Goal: Task Accomplishment & Management: Manage account settings

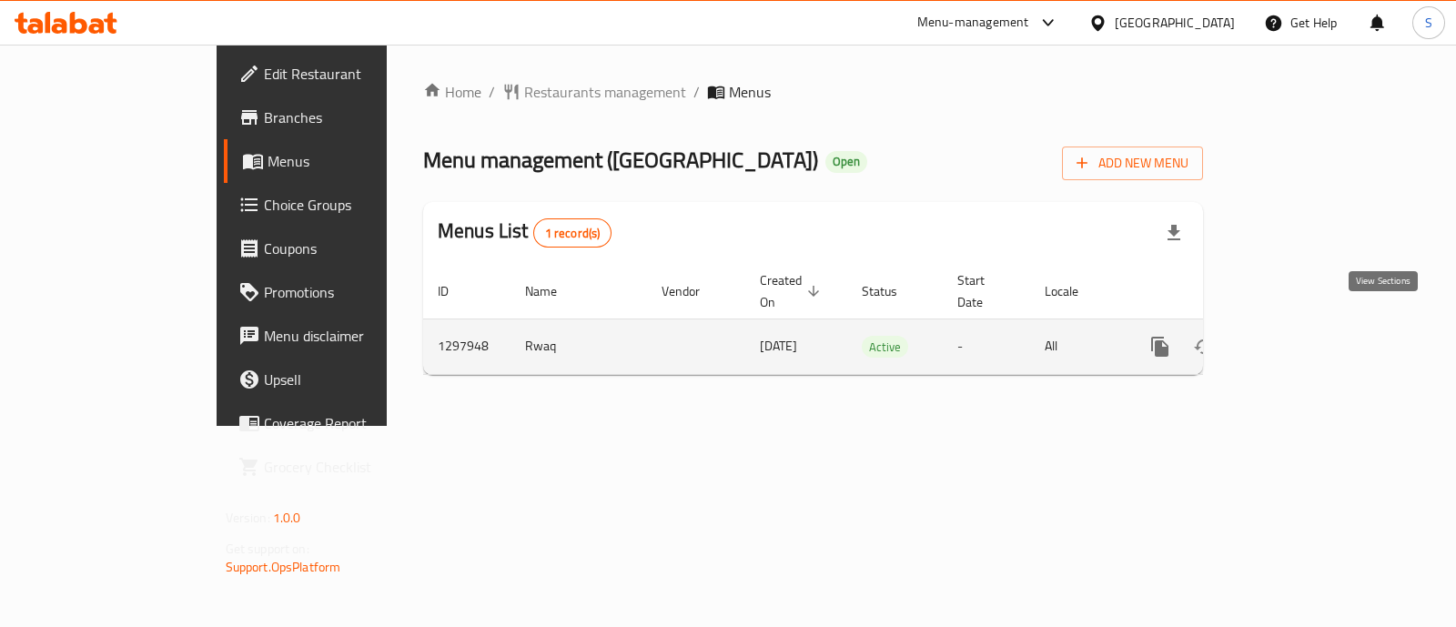
click at [1300, 339] on icon "enhanced table" at bounding box center [1291, 347] width 16 height 16
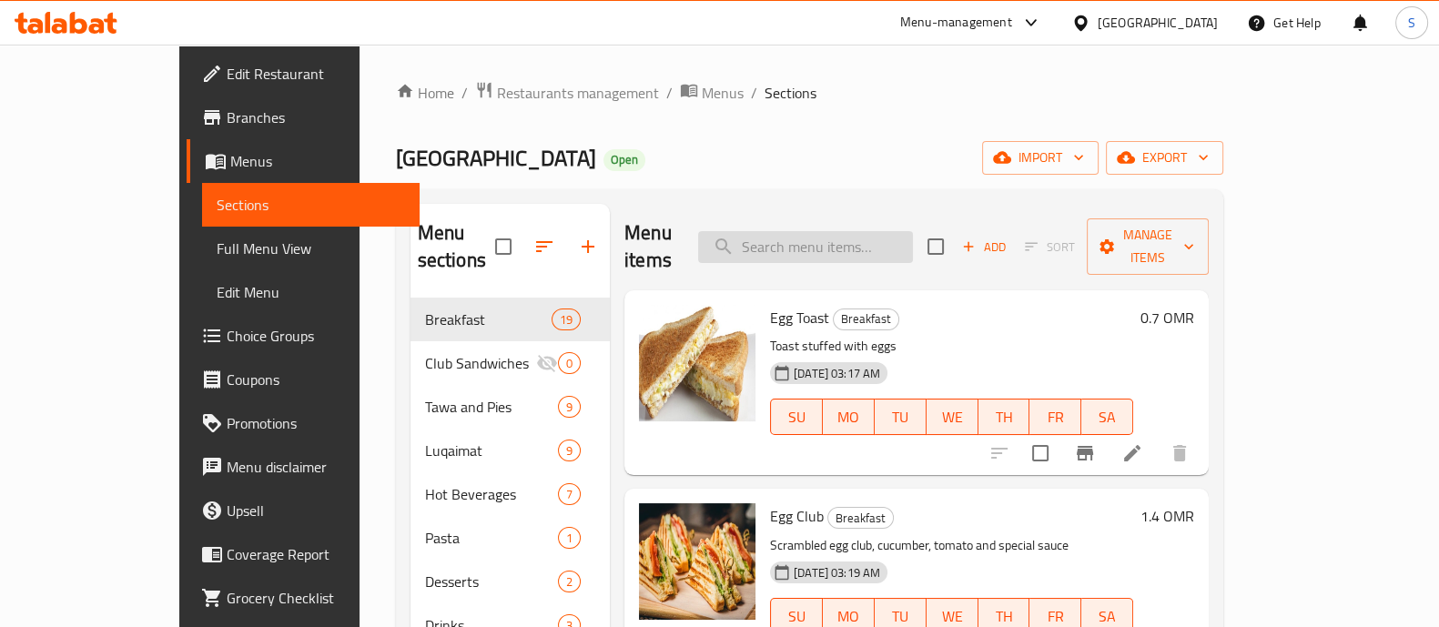
click at [846, 243] on input "search" at bounding box center [805, 247] width 215 height 32
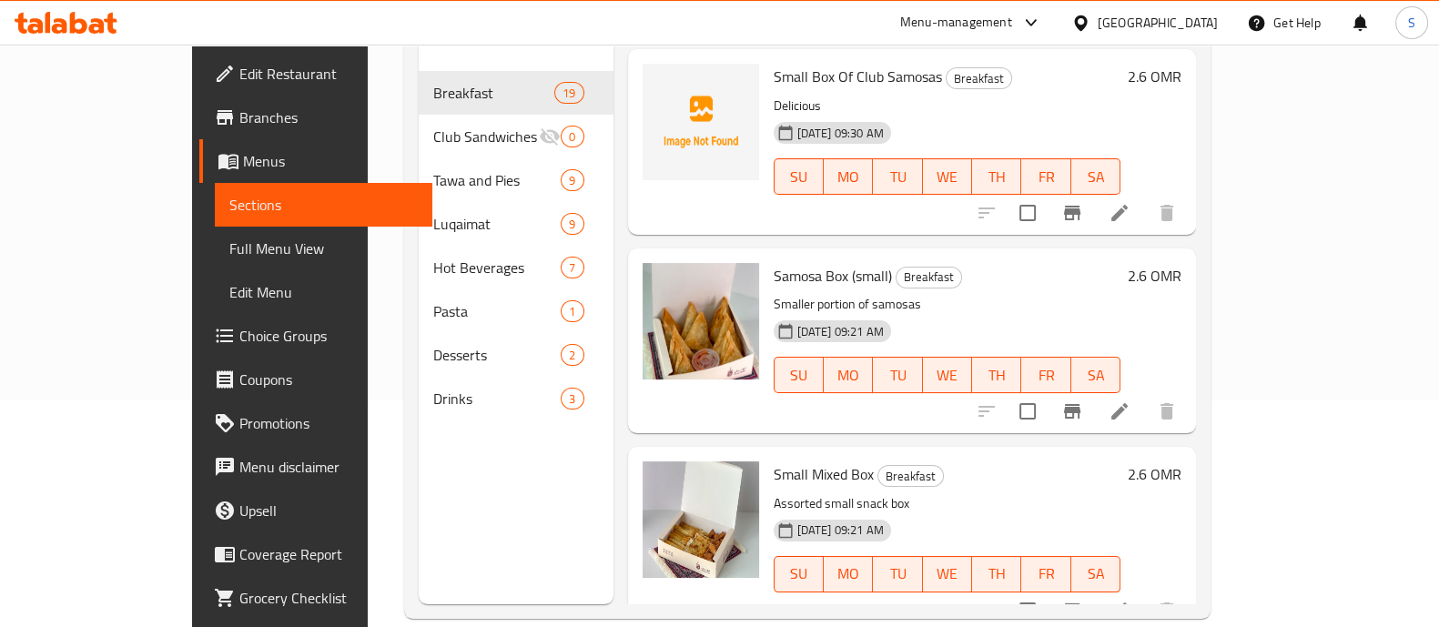
scroll to position [255, 0]
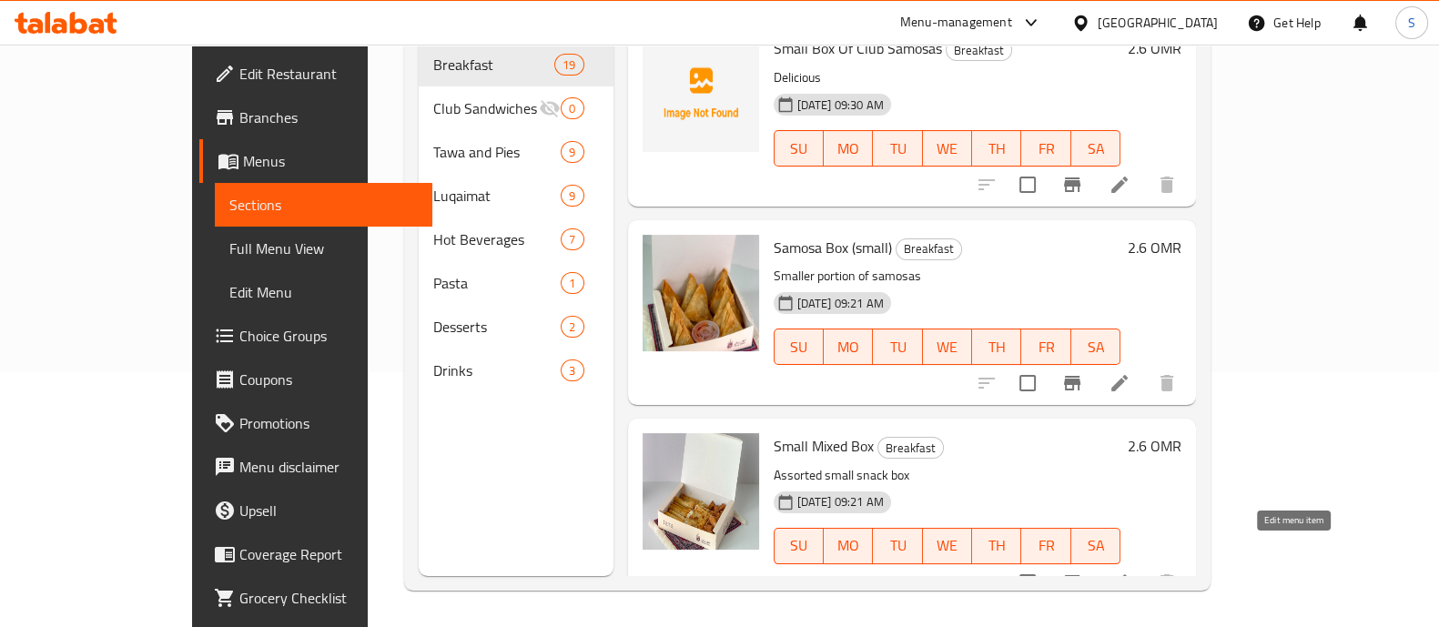
type input "small"
click at [1130, 572] on icon at bounding box center [1120, 583] width 22 height 22
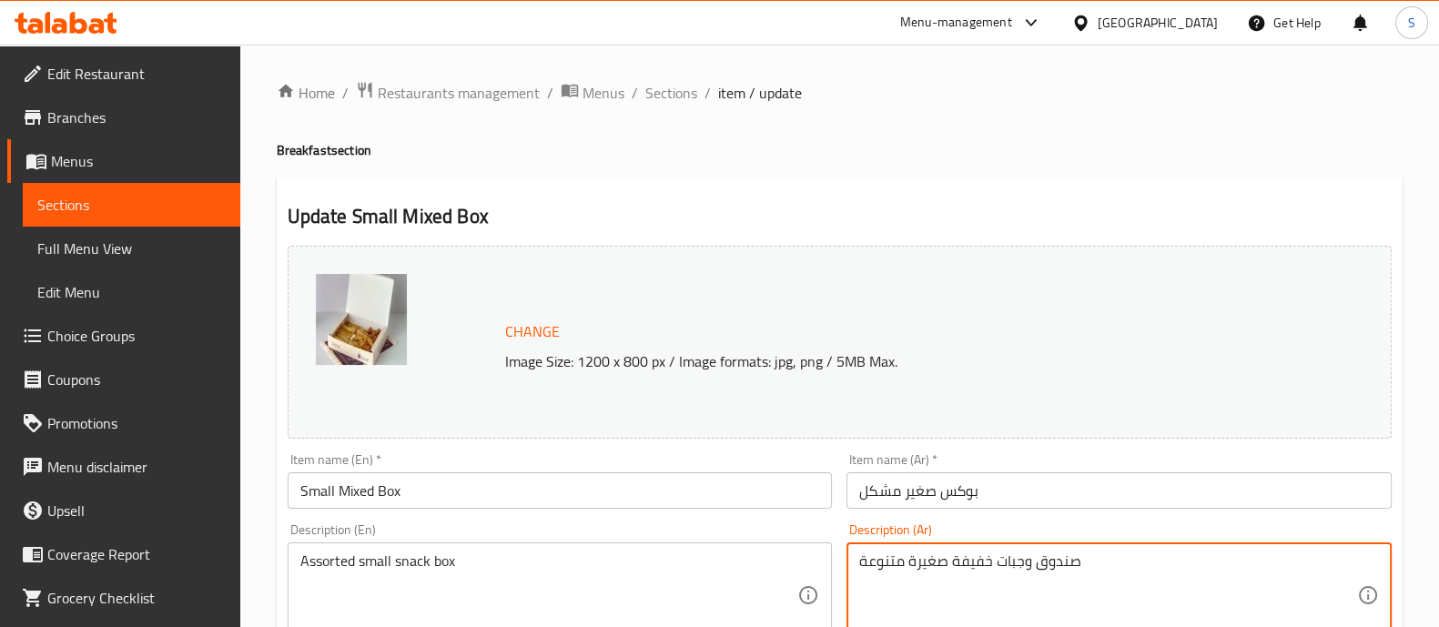
click at [1024, 567] on textarea "صندوق وجبات خفيفة صغيرة متنوعة" at bounding box center [1108, 595] width 498 height 86
click at [1001, 571] on textarea "صندوق وجبات خفيفة صغيرة متنوعة" at bounding box center [1108, 595] width 498 height 86
click at [1000, 571] on textarea "صندوق وجبات خفيفة صغيرة متنوعة" at bounding box center [1108, 595] width 498 height 86
click at [1000, 562] on textarea "صندوق وجبات خفيفة صغيرة متنوعة" at bounding box center [1108, 595] width 498 height 86
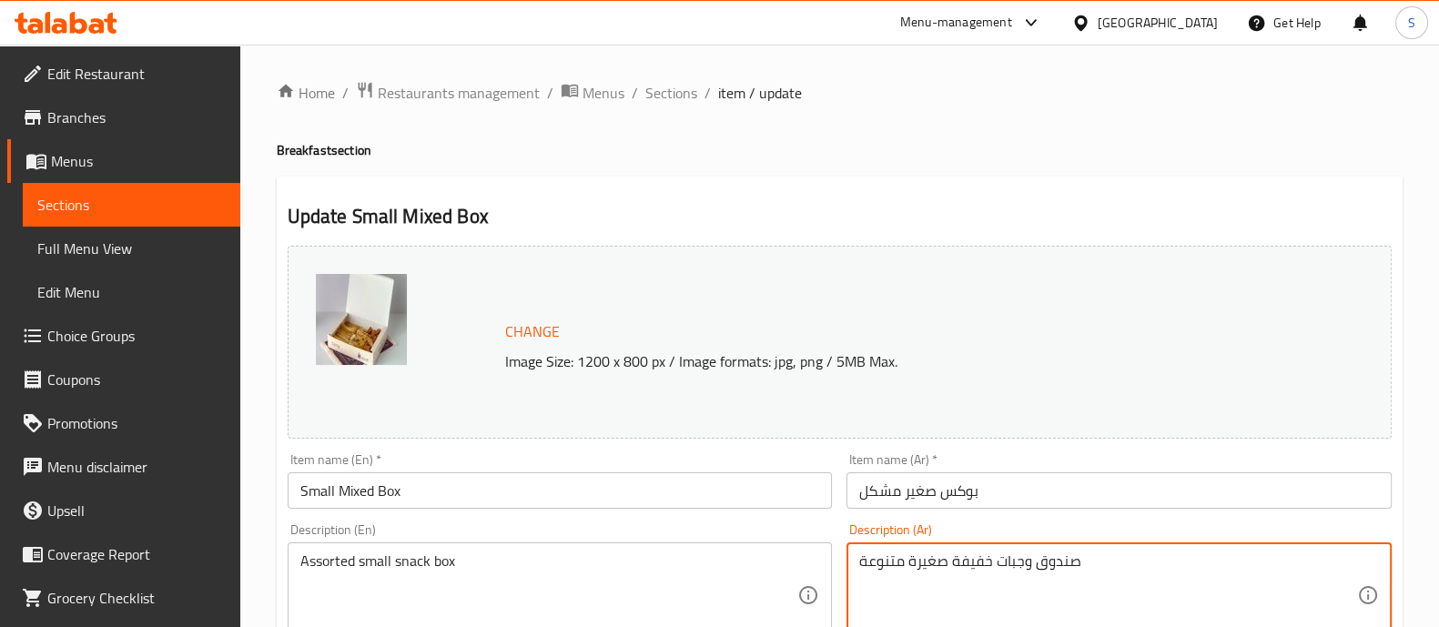
drag, startPoint x: 903, startPoint y: 563, endPoint x: 787, endPoint y: 563, distance: 115.6
click at [1039, 557] on textarea "صندوق وجبات خفيفة صغيرة مكون من رول جبن, فطيرة و مقصقص" at bounding box center [1108, 595] width 498 height 86
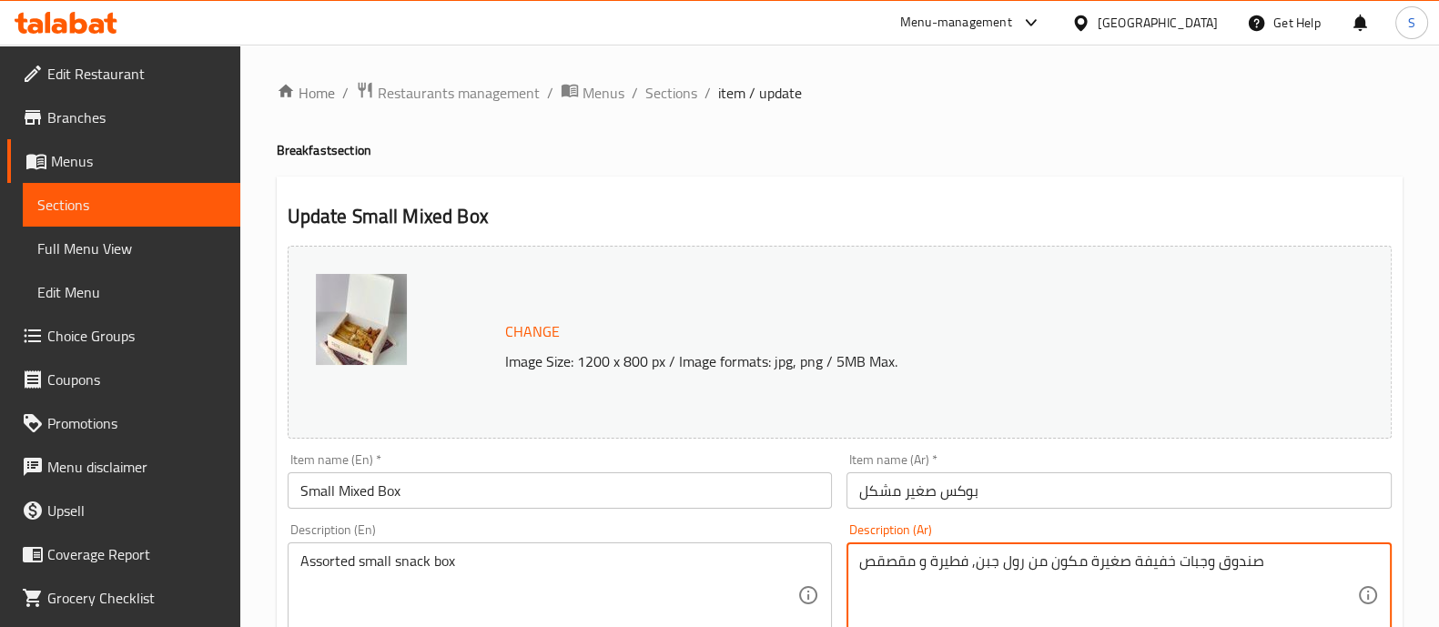
type textarea "صندوق وجبات خفيفة صغيرة مكون من رول جبن, فطيرة و مقصقص"
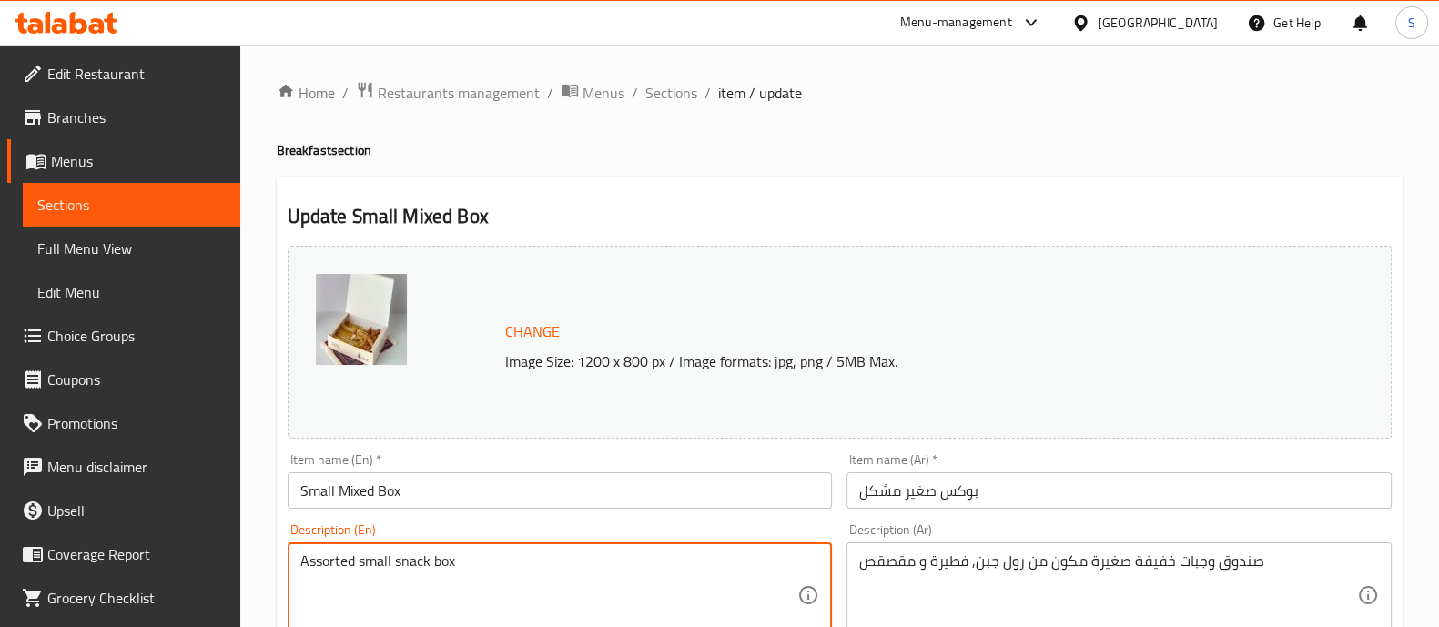
click at [463, 565] on textarea "Assorted small snack box" at bounding box center [549, 595] width 498 height 86
paste textarea "Mini snack box with cheese roll, pie and scissors"
drag, startPoint x: 599, startPoint y: 563, endPoint x: 542, endPoint y: 562, distance: 57.3
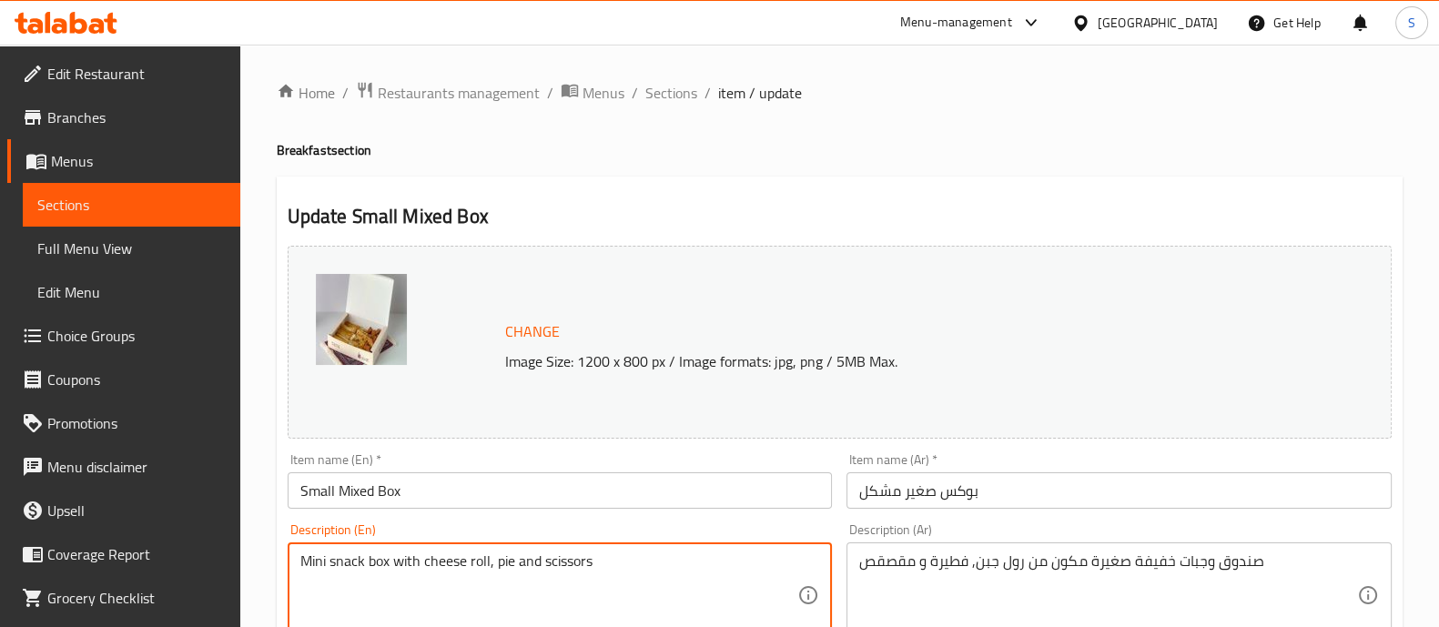
click at [542, 562] on textarea "Mini snack box with cheese roll, pie and scissors" at bounding box center [549, 595] width 498 height 86
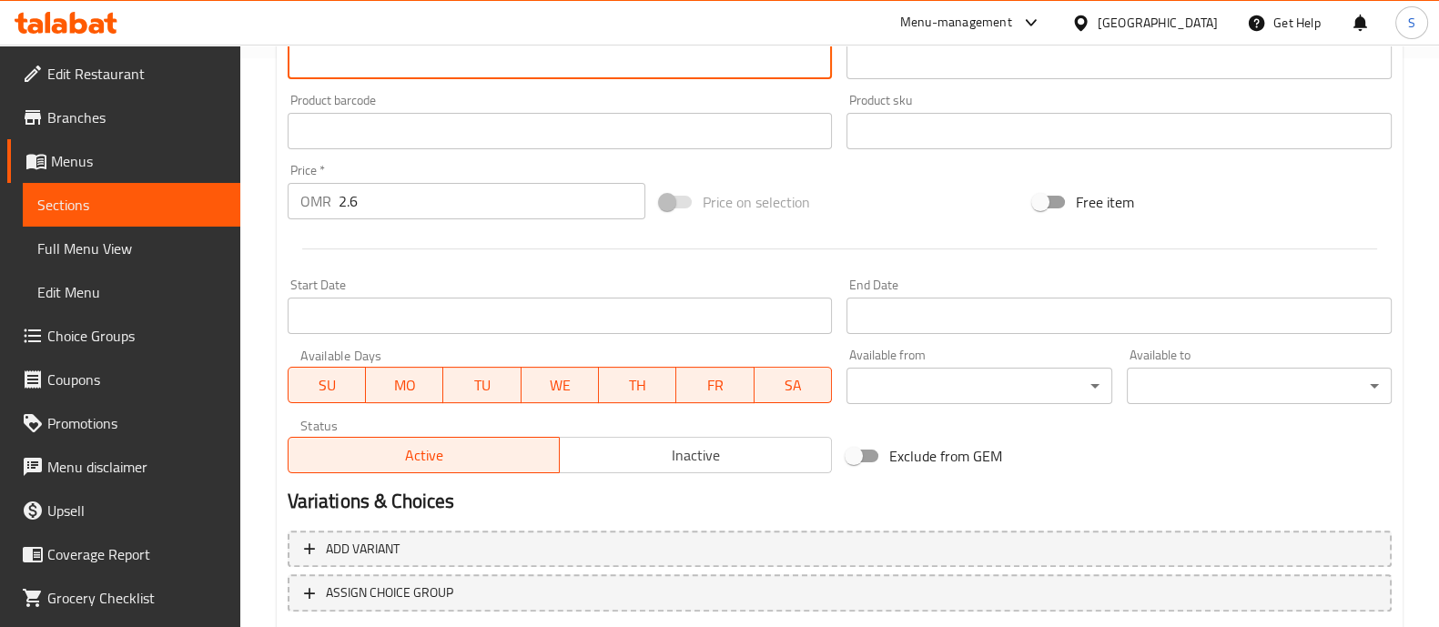
scroll to position [684, 0]
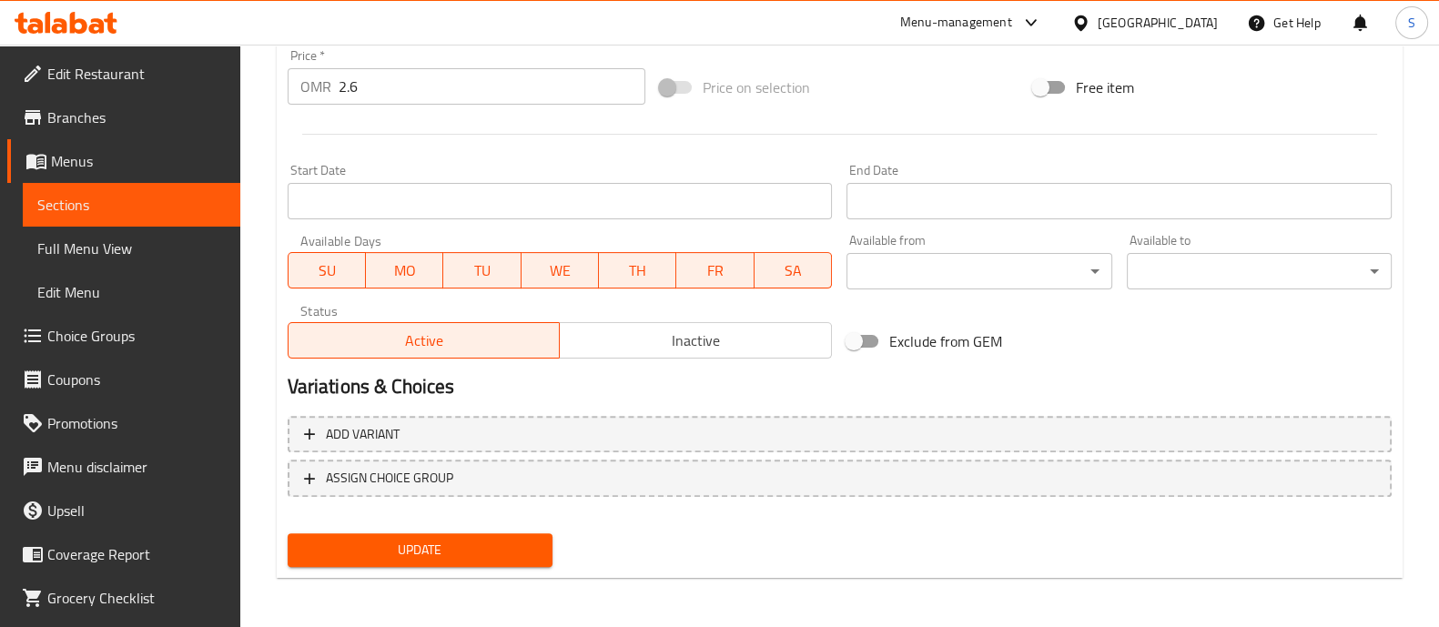
type textarea "Mini snack box with cheese roll, pie and Qasqas."
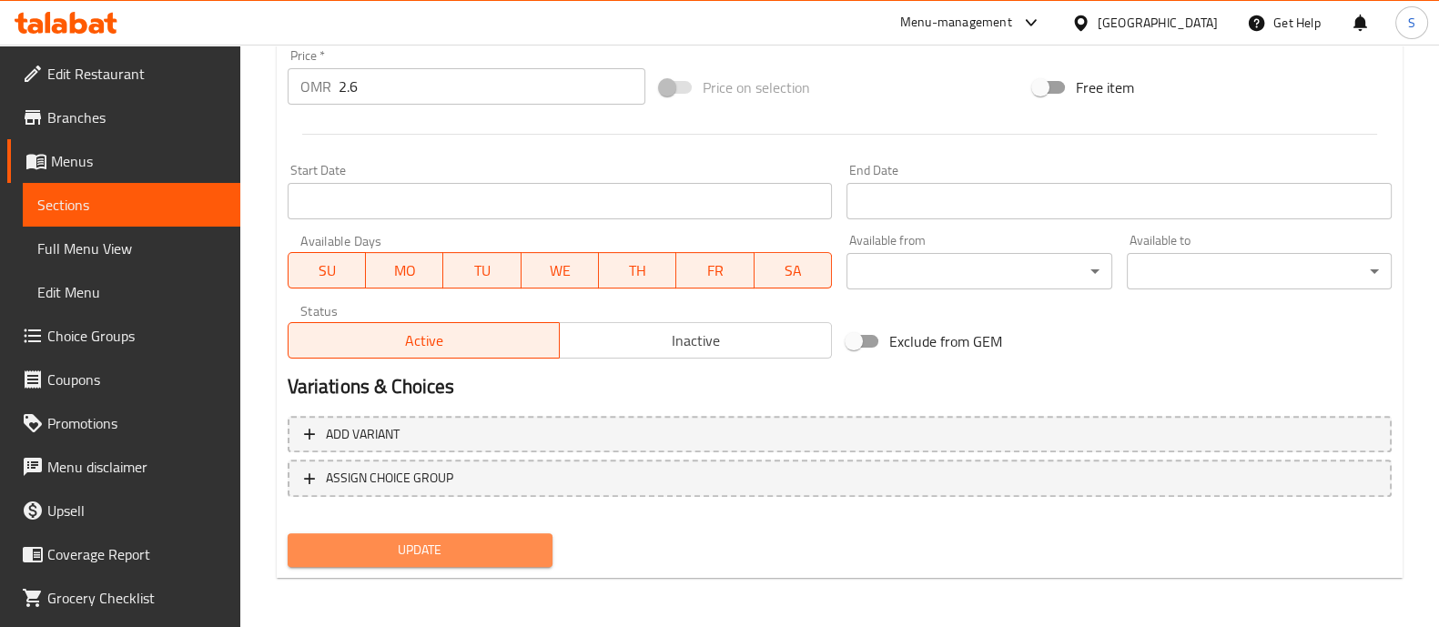
click at [514, 548] on span "Update" at bounding box center [420, 550] width 236 height 23
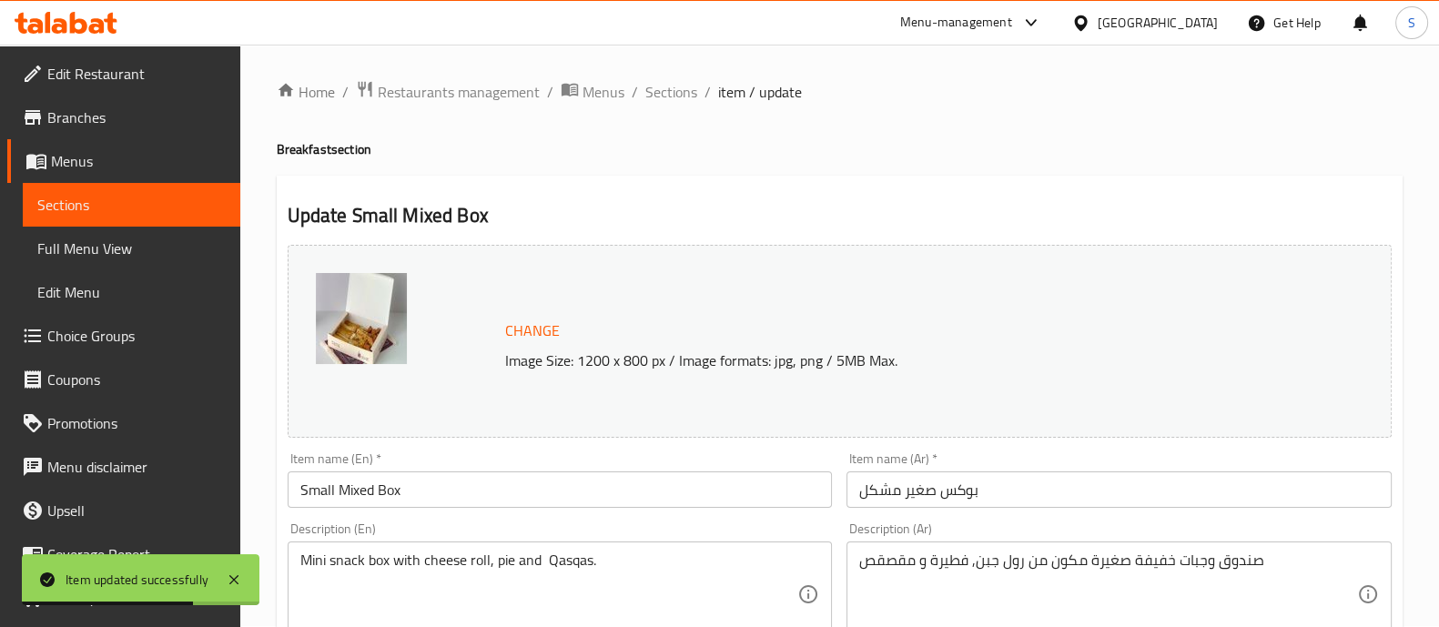
scroll to position [0, 0]
click at [679, 104] on span "Sections" at bounding box center [671, 93] width 52 height 22
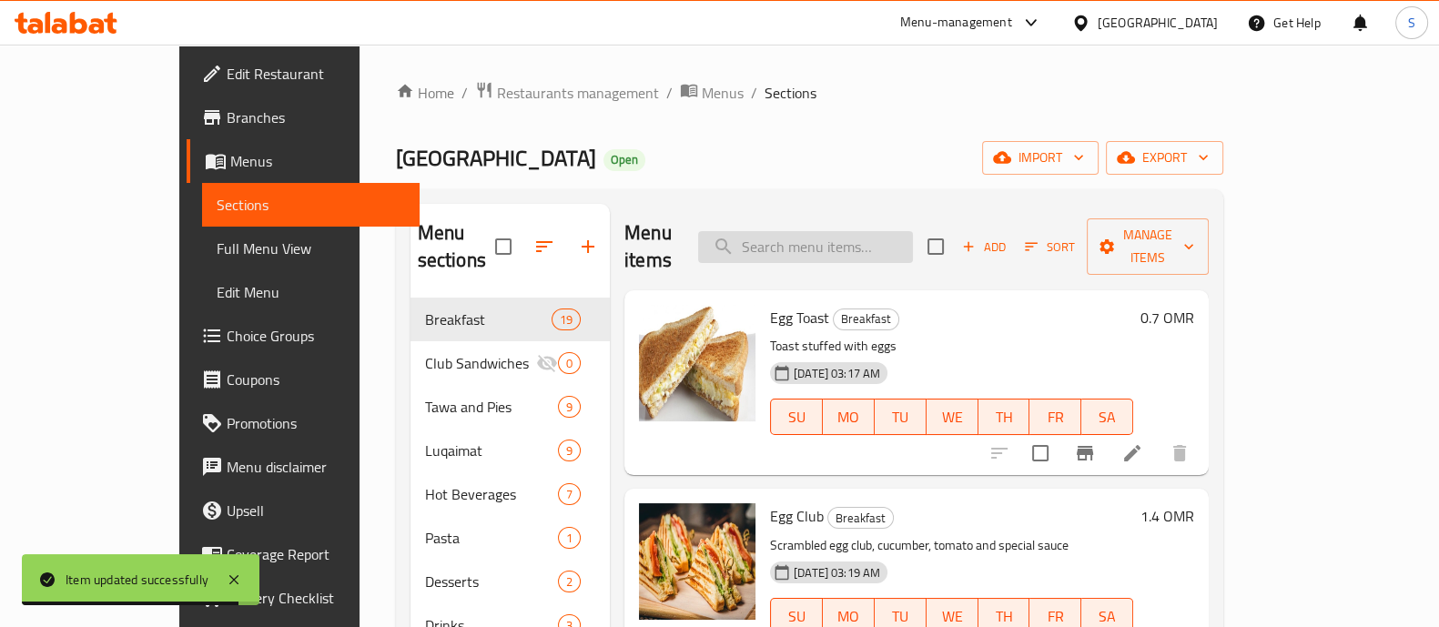
click at [836, 233] on input "search" at bounding box center [805, 247] width 215 height 32
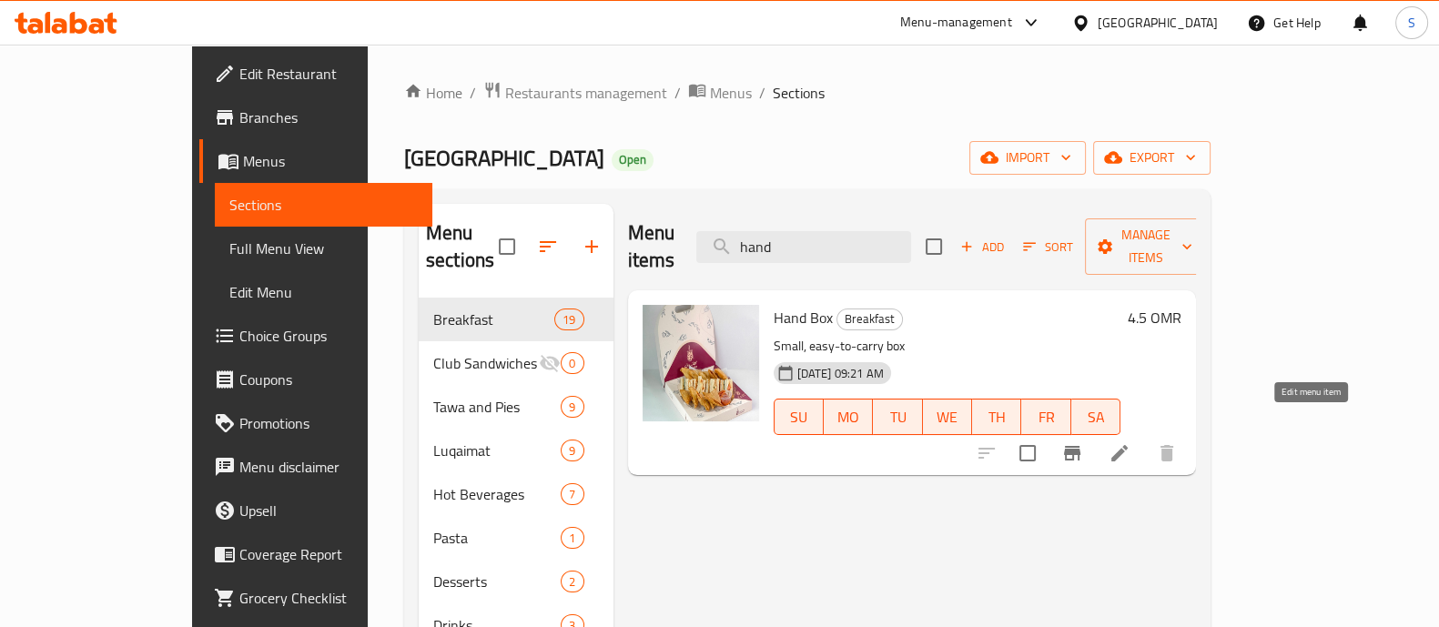
type input "hand"
click at [1128, 445] on icon at bounding box center [1119, 453] width 16 height 16
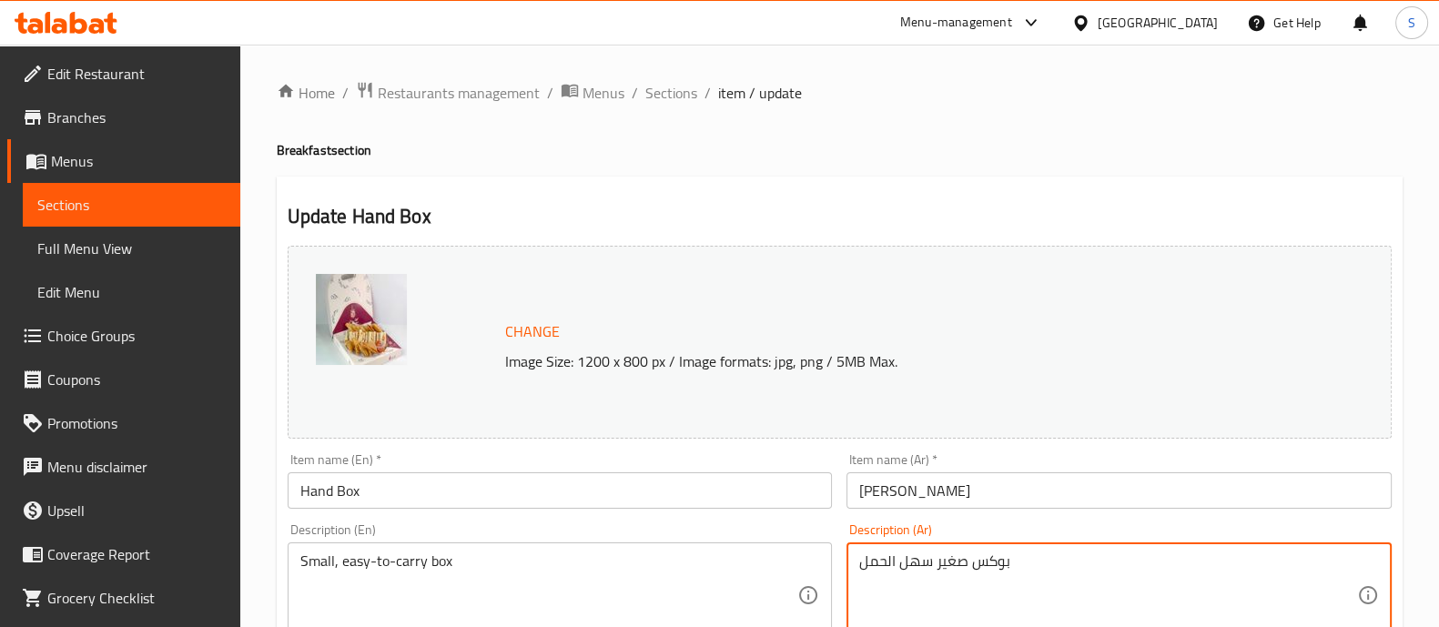
drag, startPoint x: 935, startPoint y: 566, endPoint x: 799, endPoint y: 565, distance: 135.6
click at [914, 552] on div "بوكس صغير سهل الحمل Description (Ar)" at bounding box center [1118, 595] width 545 height 106
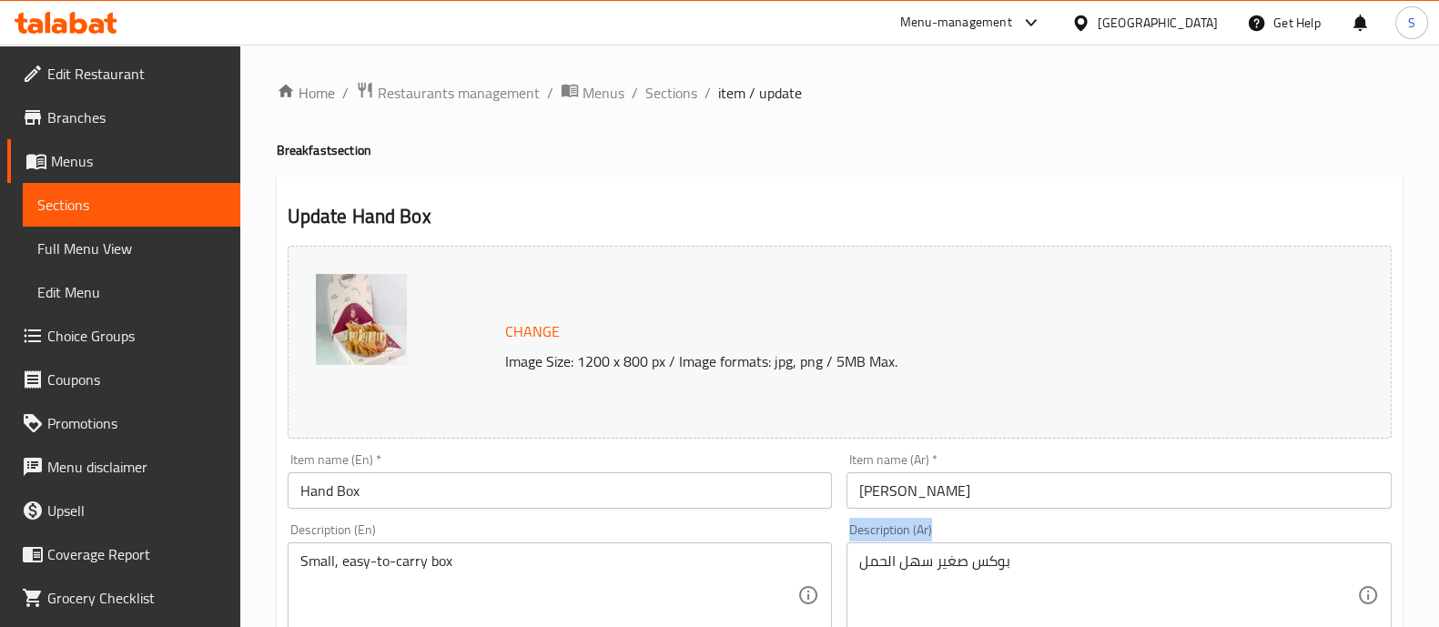
click at [914, 552] on div "بوكس صغير سهل الحمل Description (Ar)" at bounding box center [1118, 595] width 545 height 106
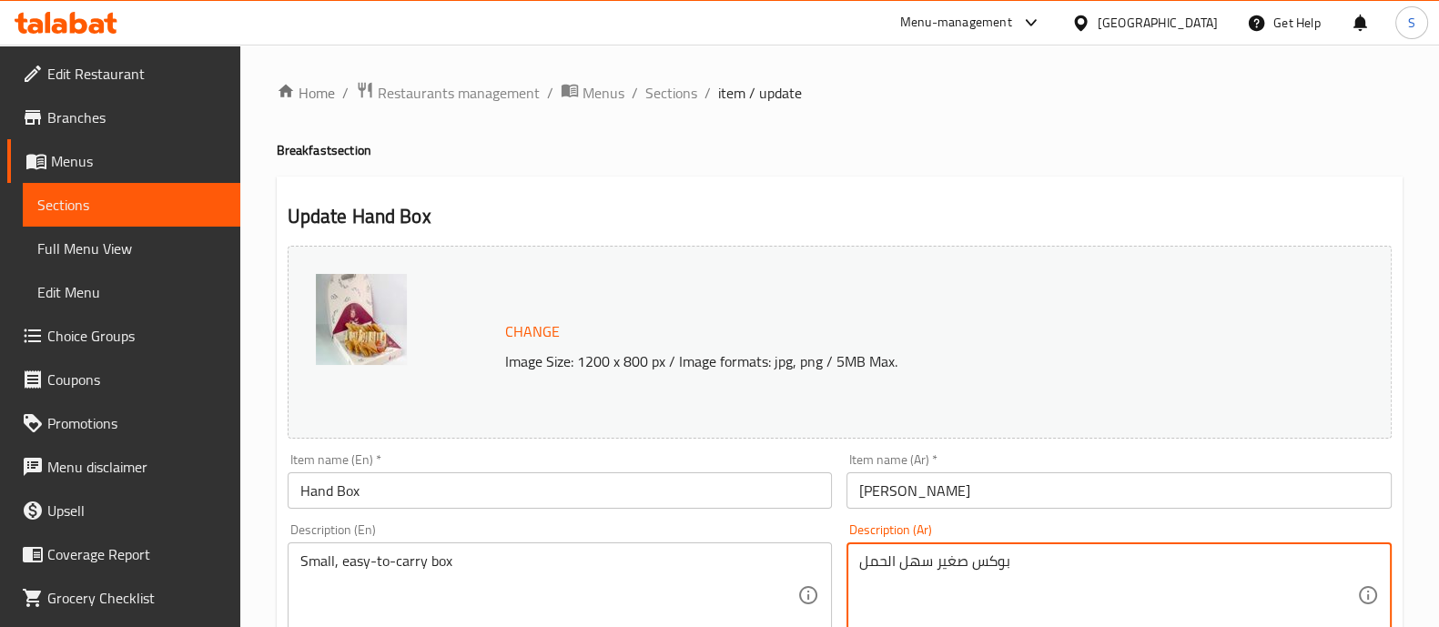
click at [939, 571] on textarea "بوكس صغير سهل الحمل" at bounding box center [1108, 595] width 498 height 86
click at [939, 569] on textarea "بوكس صغير سهل الحمل" at bounding box center [1108, 595] width 498 height 86
click at [939, 569] on textarea "مكون من 10 سمبوسة و 4 قطع كلوب و صوص" at bounding box center [1108, 595] width 498 height 86
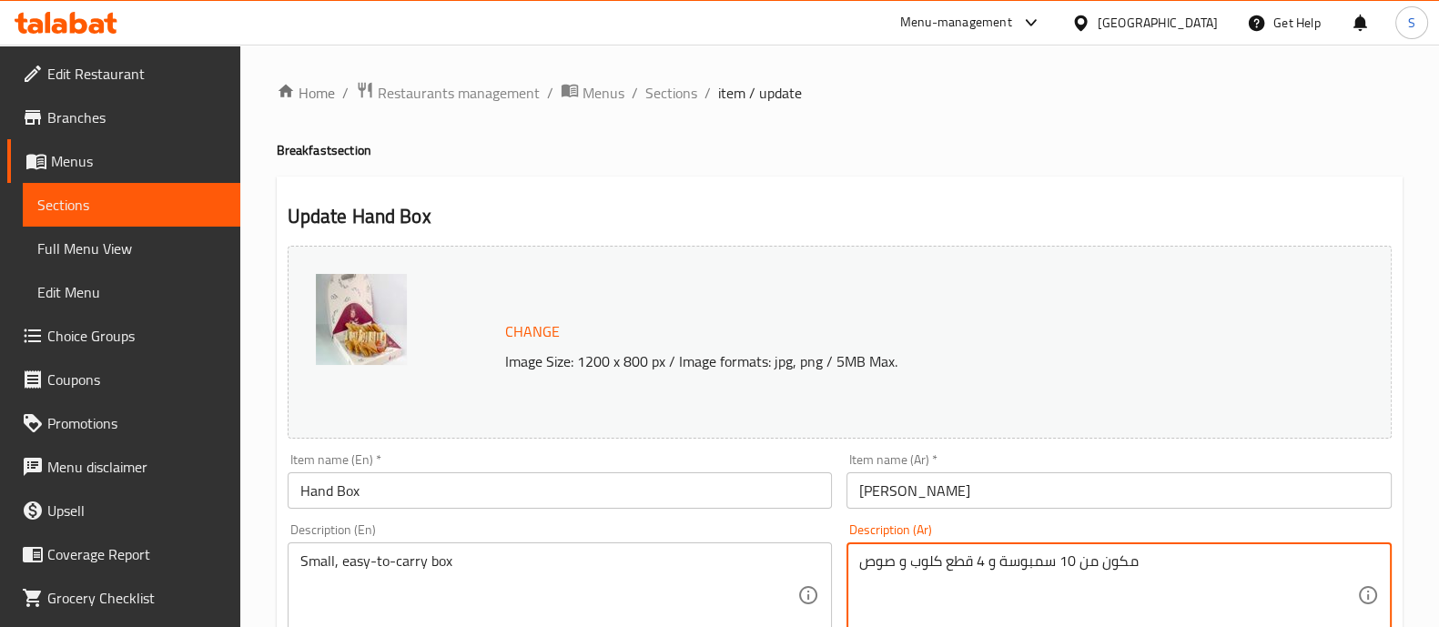
click at [939, 569] on textarea "مكون من 10 سمبوسة و 4 قطع كلوب و صوص" at bounding box center [1108, 595] width 498 height 86
type textarea "مكون من 10 سمبوسة و 4 قطع كلوب و صوص"
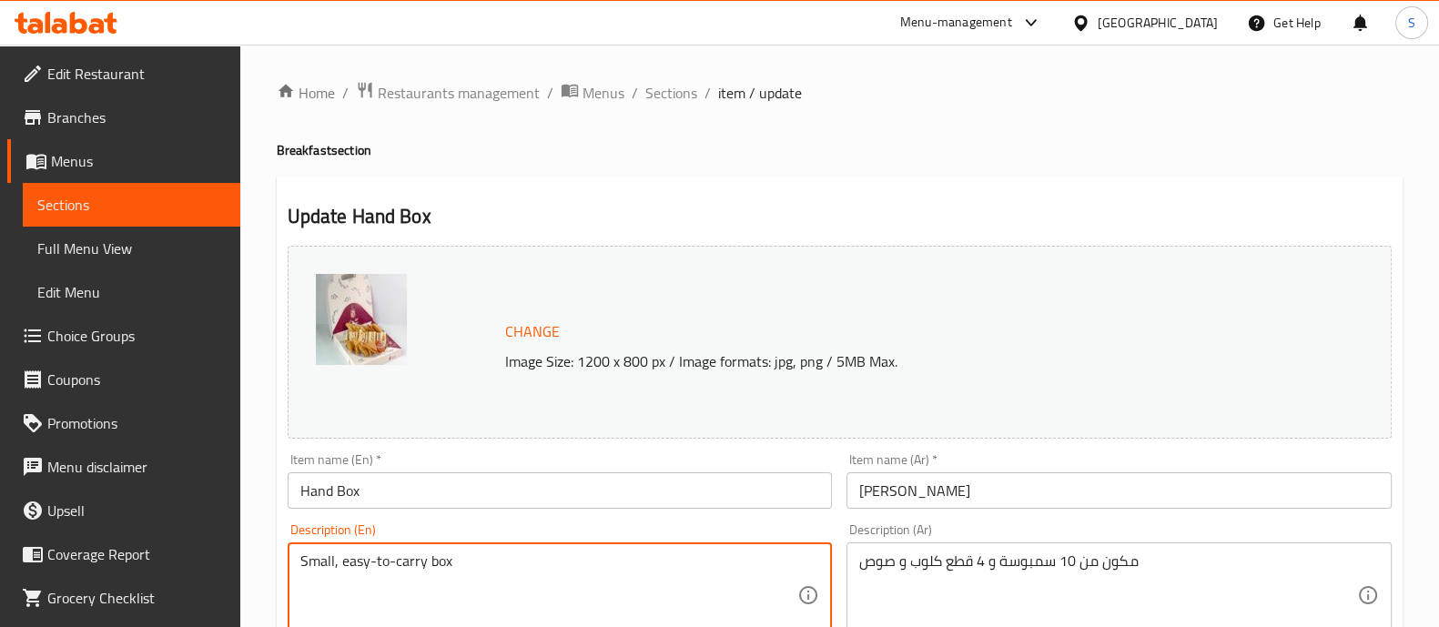
drag, startPoint x: 517, startPoint y: 600, endPoint x: 514, endPoint y: 580, distance: 20.2
click at [514, 579] on textarea "Small, easy-to-carry box" at bounding box center [549, 595] width 498 height 86
click at [514, 576] on textarea "Small, easy-to-carry box" at bounding box center [549, 595] width 498 height 86
click at [514, 569] on textarea "Small, easy-to-carry box" at bounding box center [549, 595] width 498 height 86
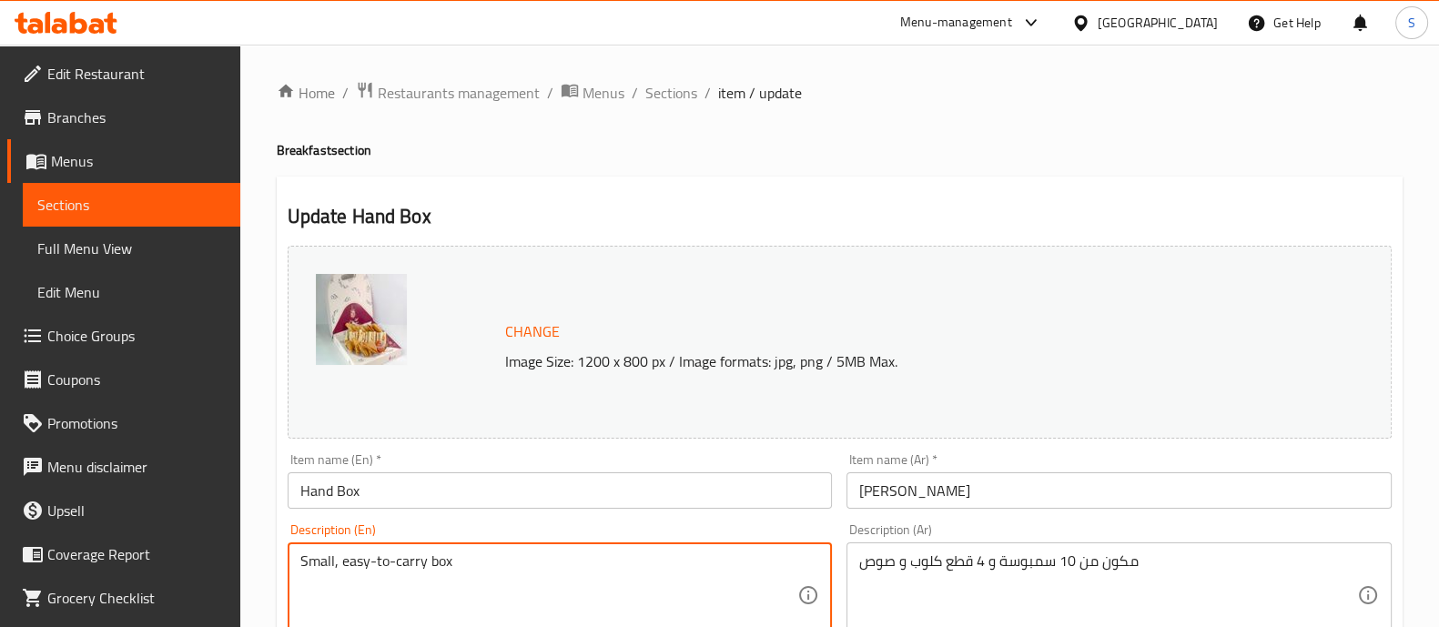
click at [514, 569] on textarea "Small, easy-to-carry box" at bounding box center [549, 595] width 498 height 86
click at [514, 568] on textarea "Small, easy-to-carry box" at bounding box center [549, 595] width 498 height 86
paste textarea "Consists of 10 samosas, 4 club pieces and sauce"
click at [353, 561] on textarea "Consists of 10 samosas, 4 club pieces and sauce." at bounding box center [549, 595] width 498 height 86
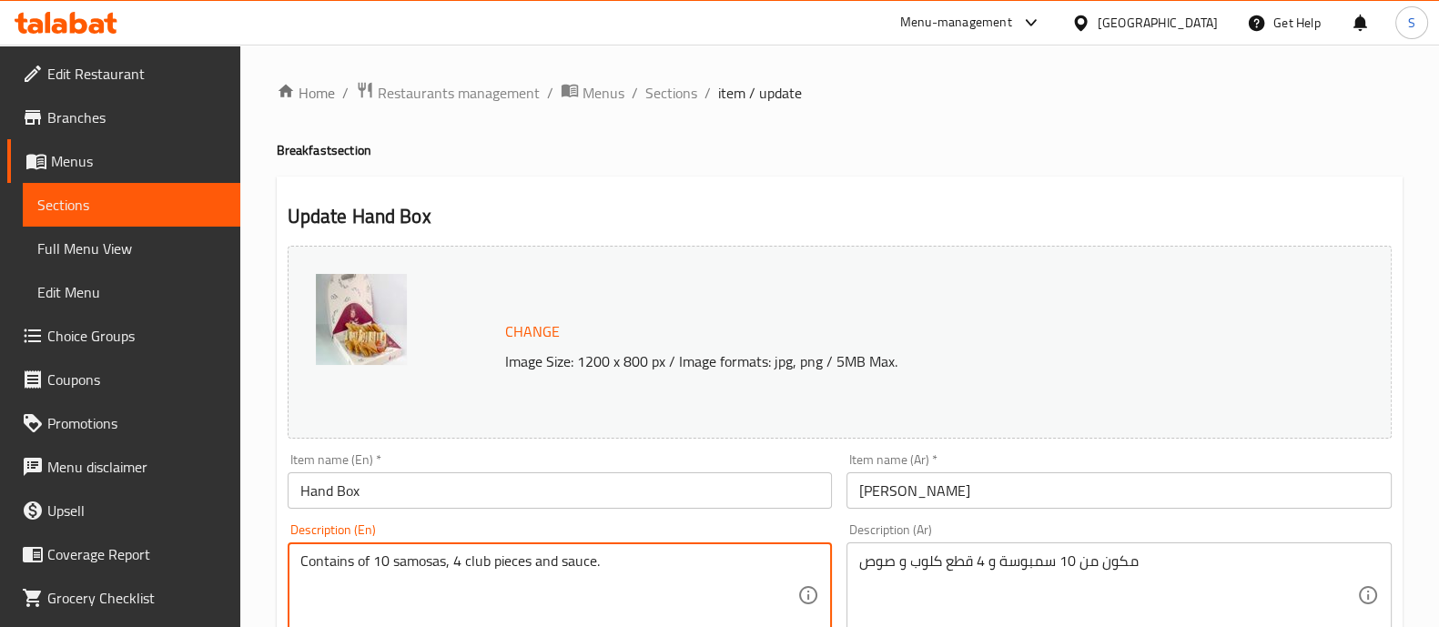
drag, startPoint x: 374, startPoint y: 563, endPoint x: 346, endPoint y: 568, distance: 28.6
click at [346, 568] on textarea "Contains of 10 samosas, 4 club pieces and sauce." at bounding box center [549, 595] width 498 height 86
click at [368, 568] on textarea "Contains of 10 samosas, 4 club pieces and sauce." at bounding box center [549, 595] width 498 height 86
click at [364, 562] on textarea "Contains of 10 samosas, 4 club pieces and sauce." at bounding box center [549, 595] width 498 height 86
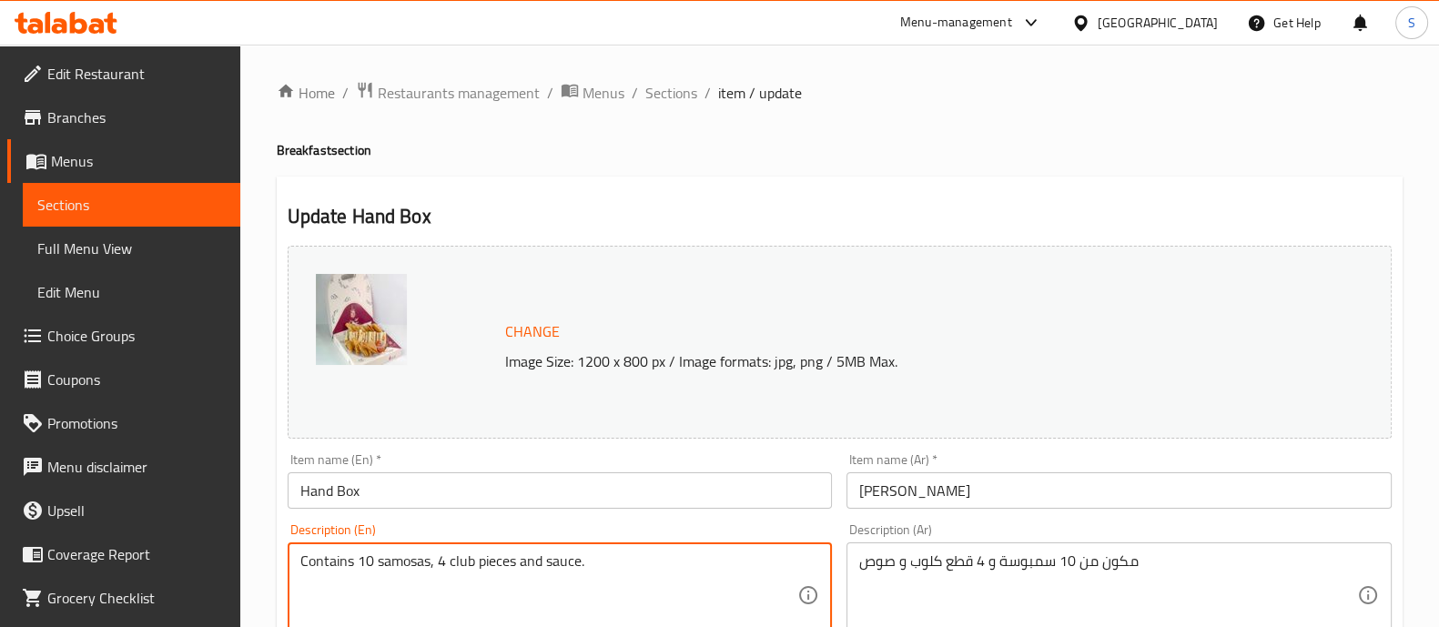
click at [362, 562] on textarea "Contains 10 samosas, 4 club pieces and sauce." at bounding box center [549, 595] width 498 height 86
type textarea "Contains 10 samosas, 4 club pieces and sauce."
click at [675, 523] on div "Description (En) Contains 10 samosas, 4 club pieces and sauce. Description (En)" at bounding box center [560, 585] width 560 height 139
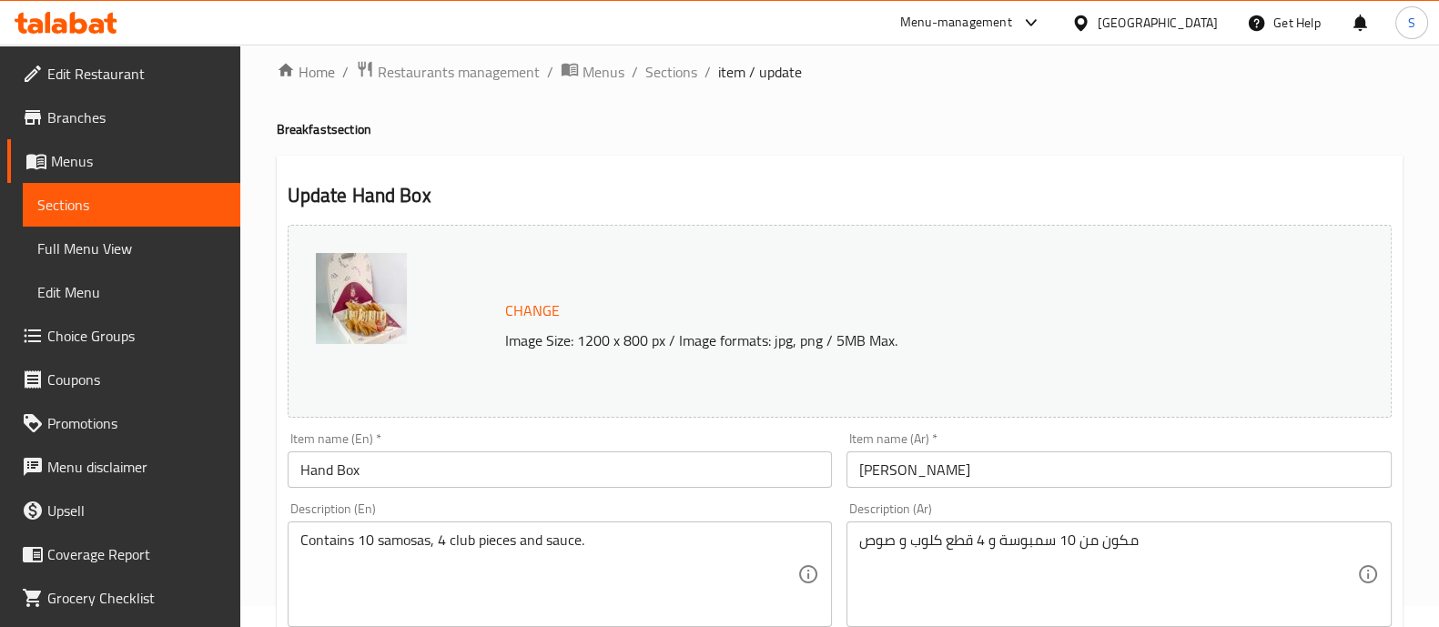
scroll to position [683, 0]
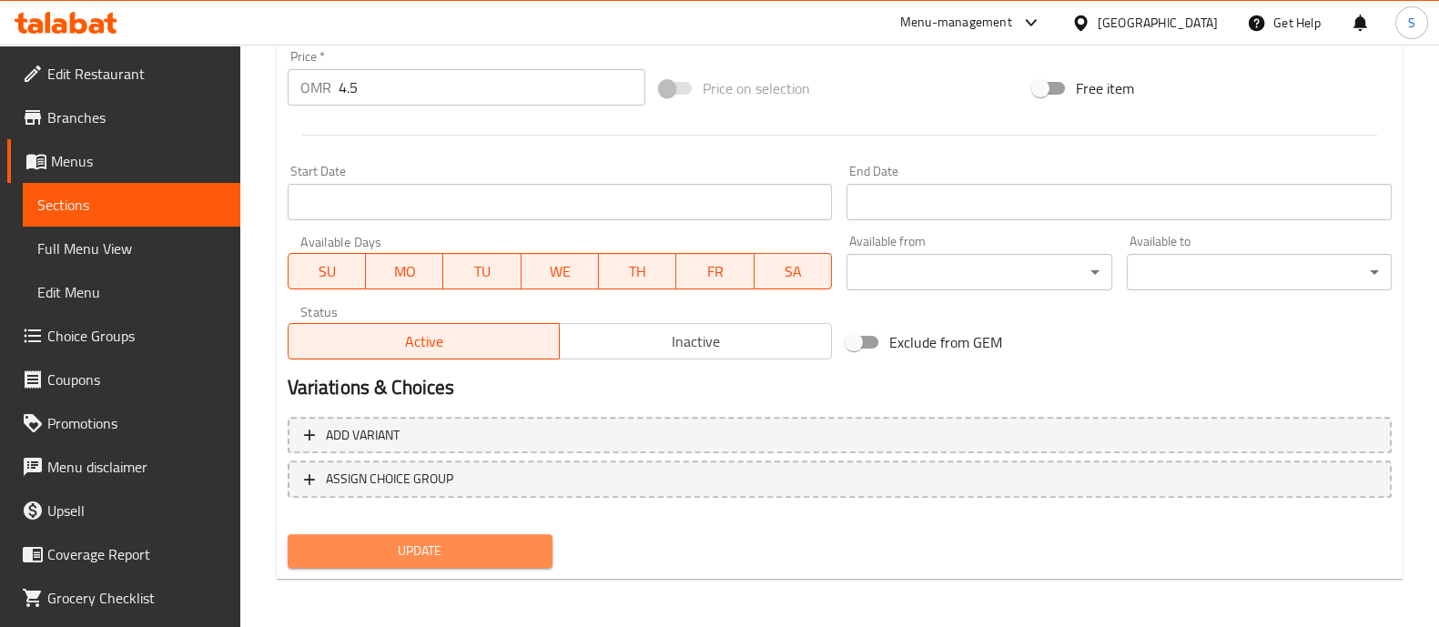
click at [502, 550] on span "Update" at bounding box center [420, 551] width 236 height 23
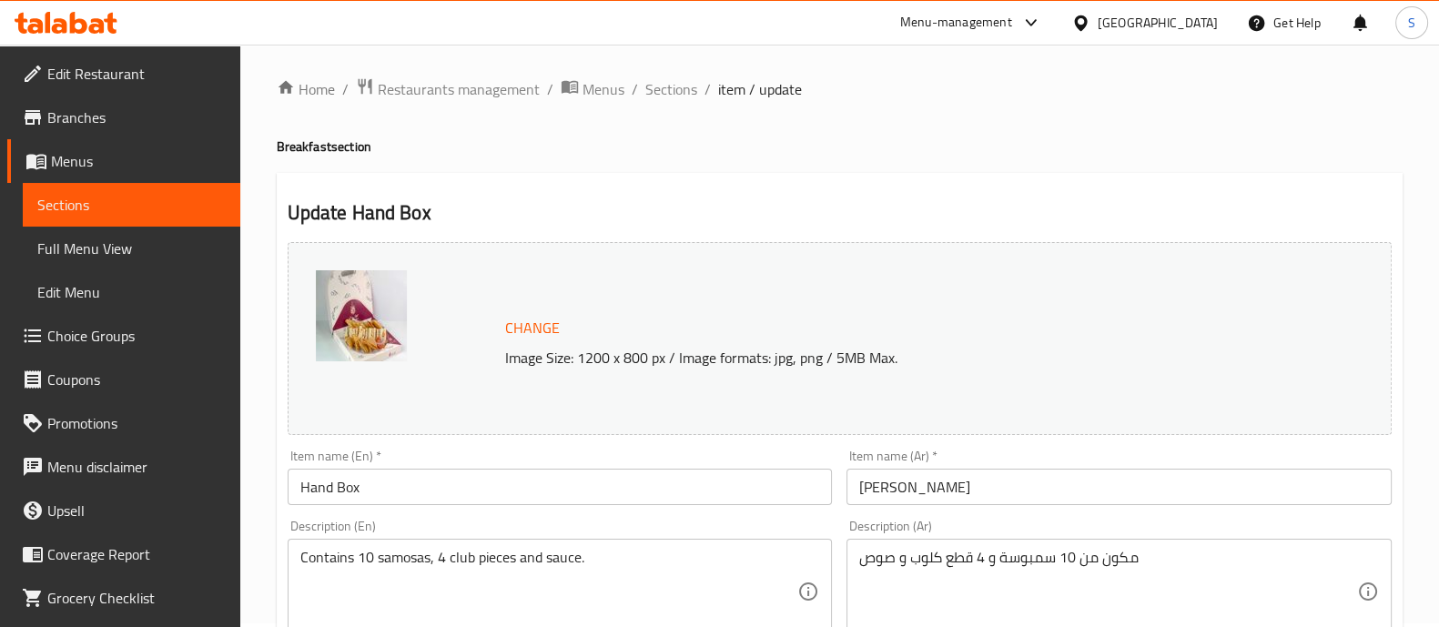
scroll to position [0, 0]
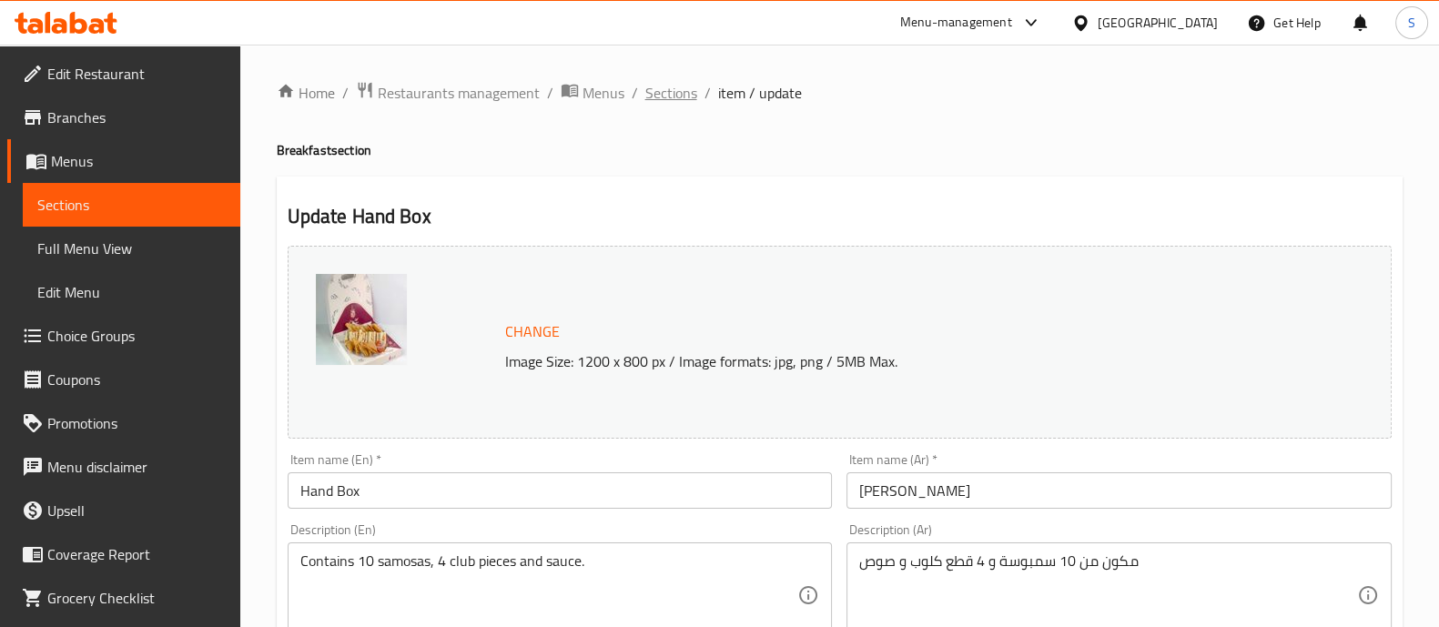
click at [676, 86] on span "Sections" at bounding box center [671, 93] width 52 height 22
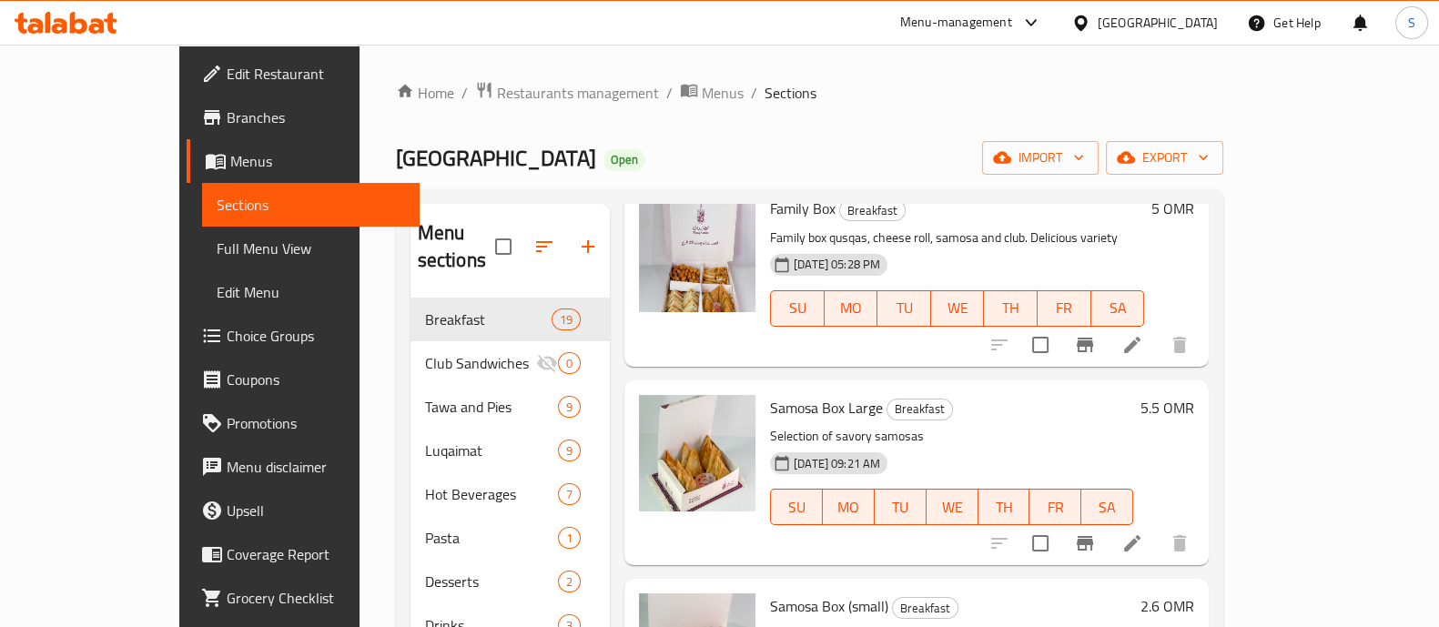
scroll to position [1478, 0]
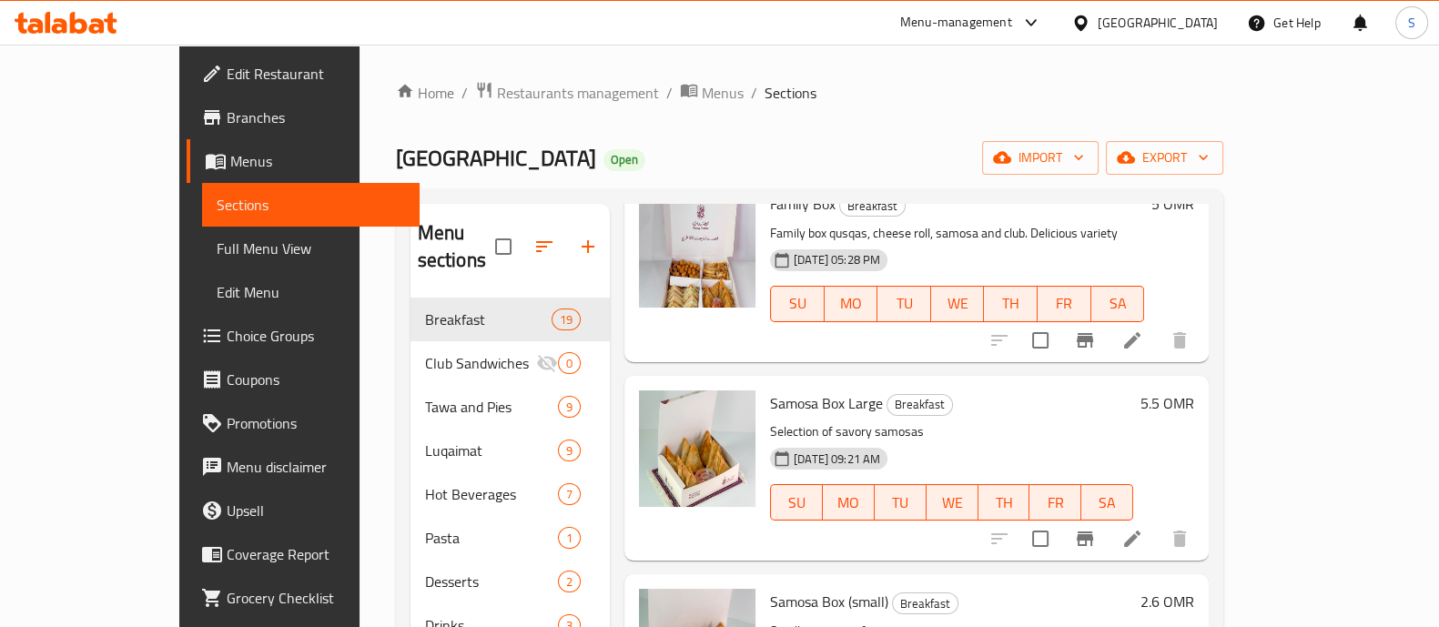
click at [1140, 531] on icon at bounding box center [1132, 539] width 16 height 16
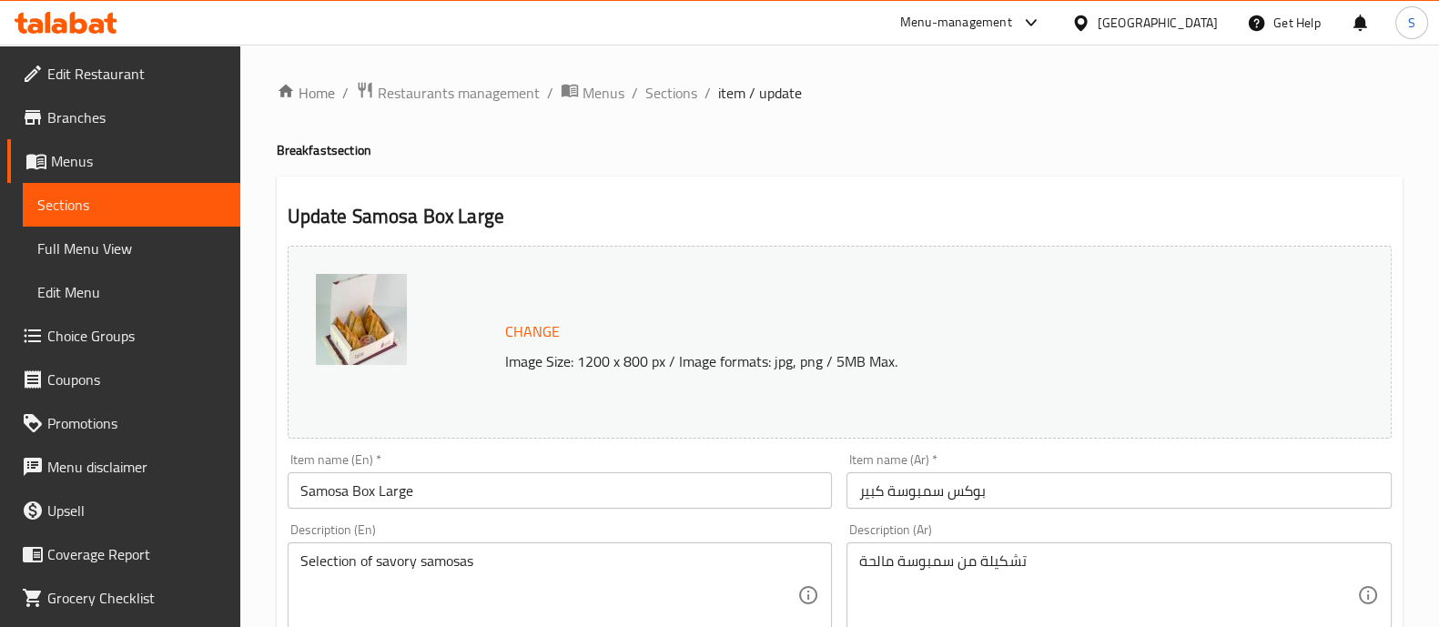
click at [516, 337] on span "Change" at bounding box center [532, 332] width 55 height 26
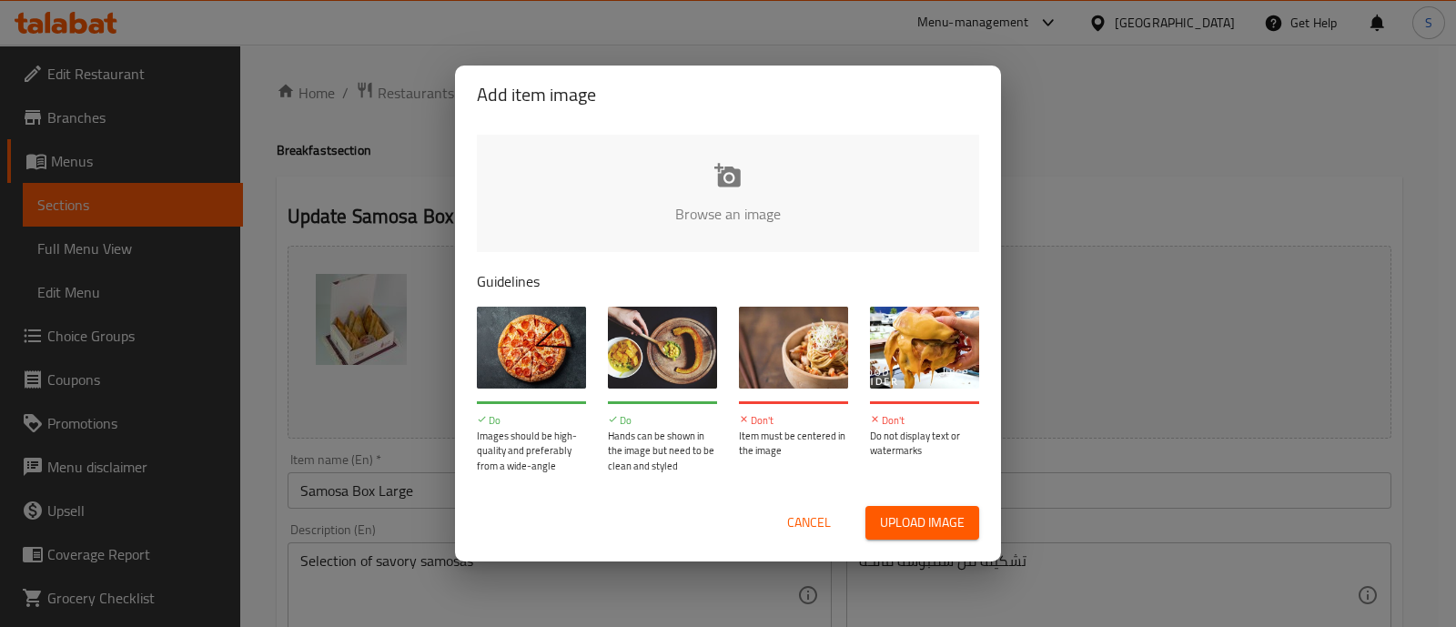
click at [693, 191] on input "file" at bounding box center [1343, 220] width 1733 height 170
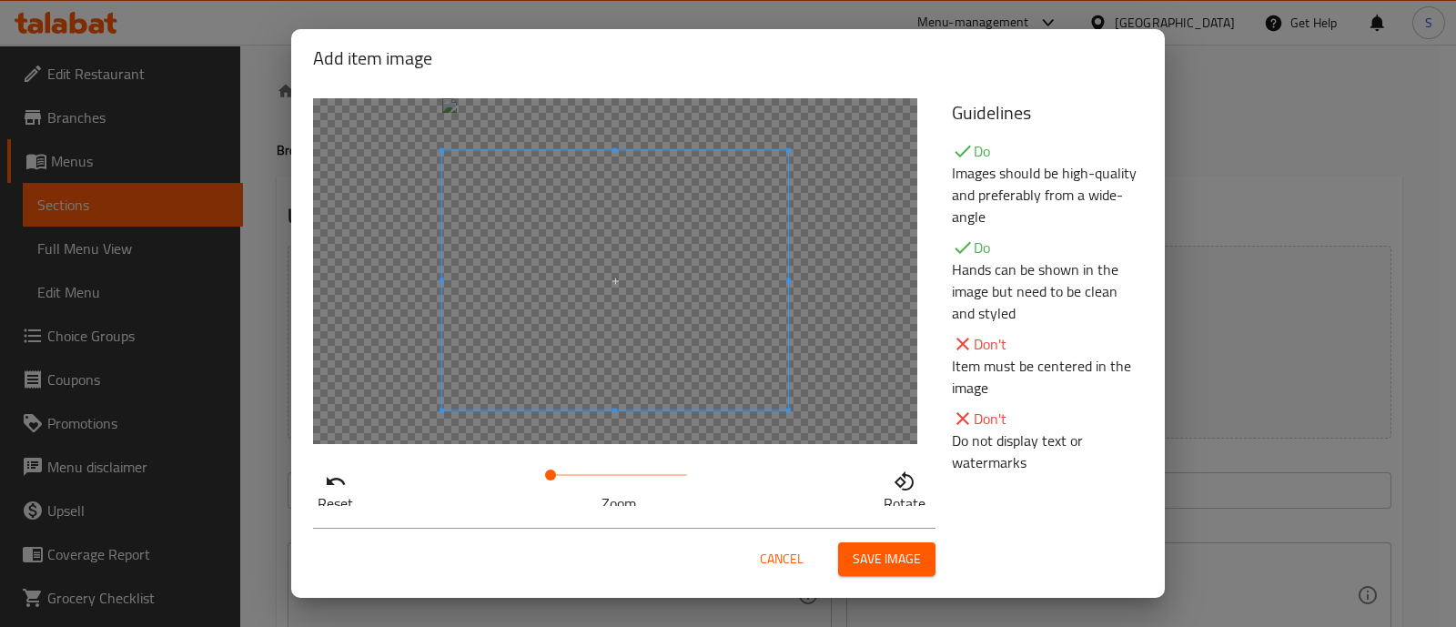
click at [651, 366] on span at bounding box center [615, 280] width 346 height 259
click at [556, 471] on span at bounding box center [550, 475] width 11 height 11
click at [615, 383] on span at bounding box center [607, 303] width 364 height 273
click at [552, 475] on span at bounding box center [557, 475] width 11 height 11
click at [632, 373] on span at bounding box center [613, 286] width 364 height 273
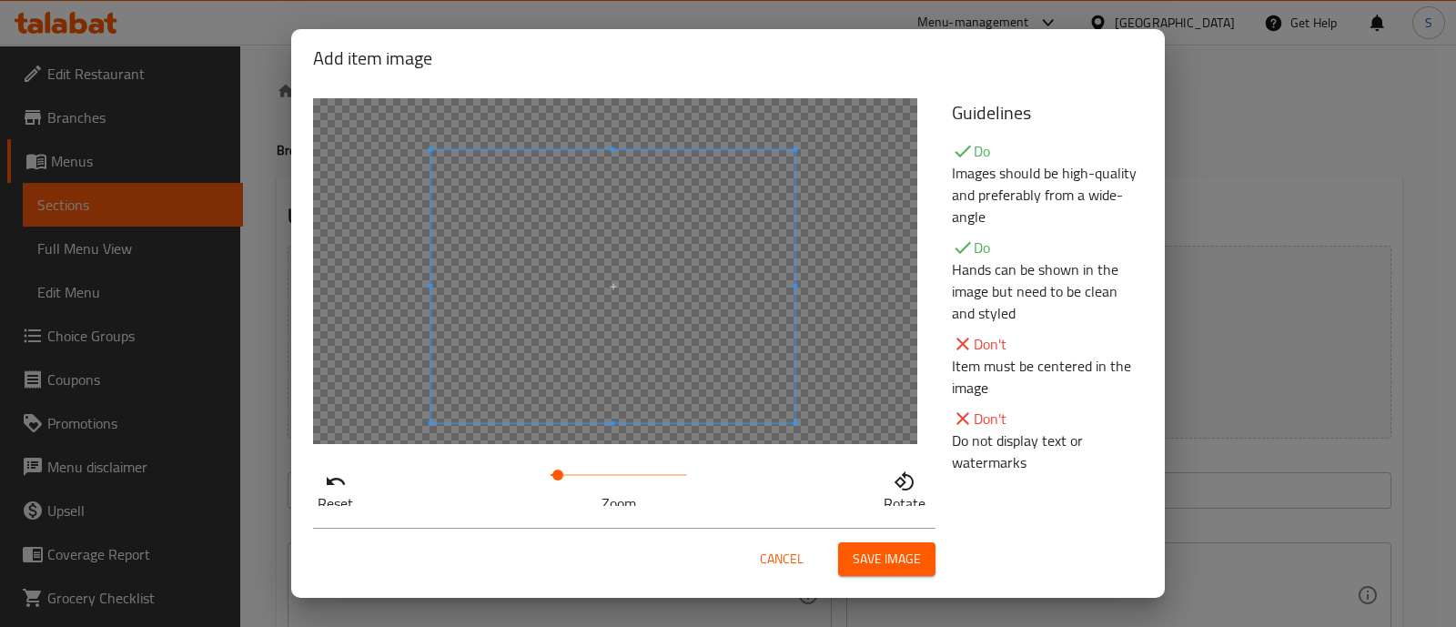
click at [868, 550] on span "Save image" at bounding box center [887, 559] width 68 height 23
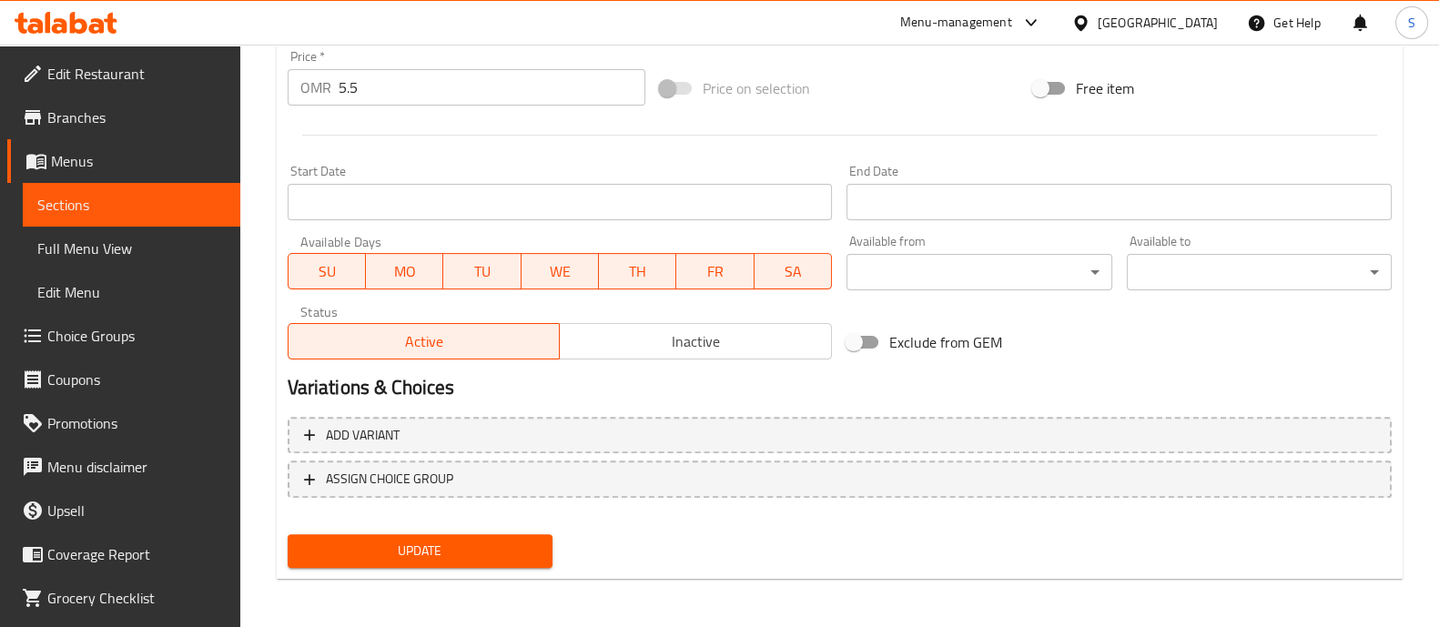
scroll to position [684, 0]
click at [475, 541] on span "Update" at bounding box center [420, 550] width 236 height 23
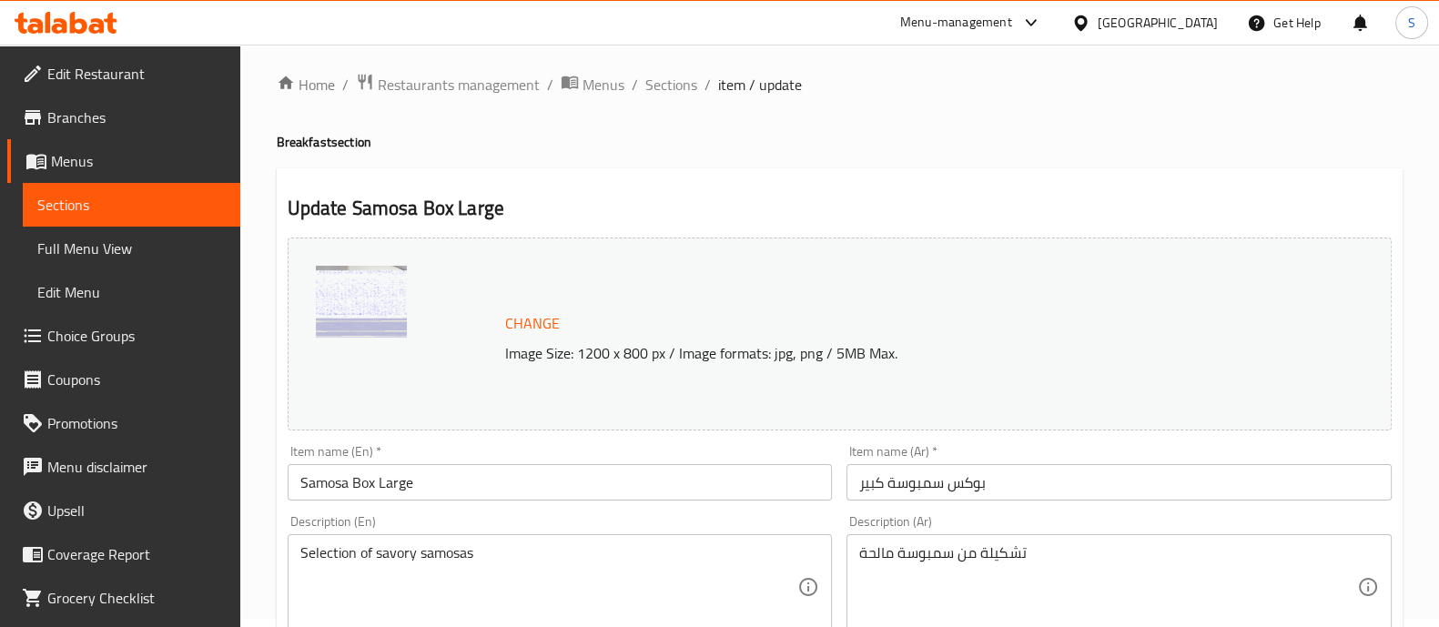
scroll to position [1, 0]
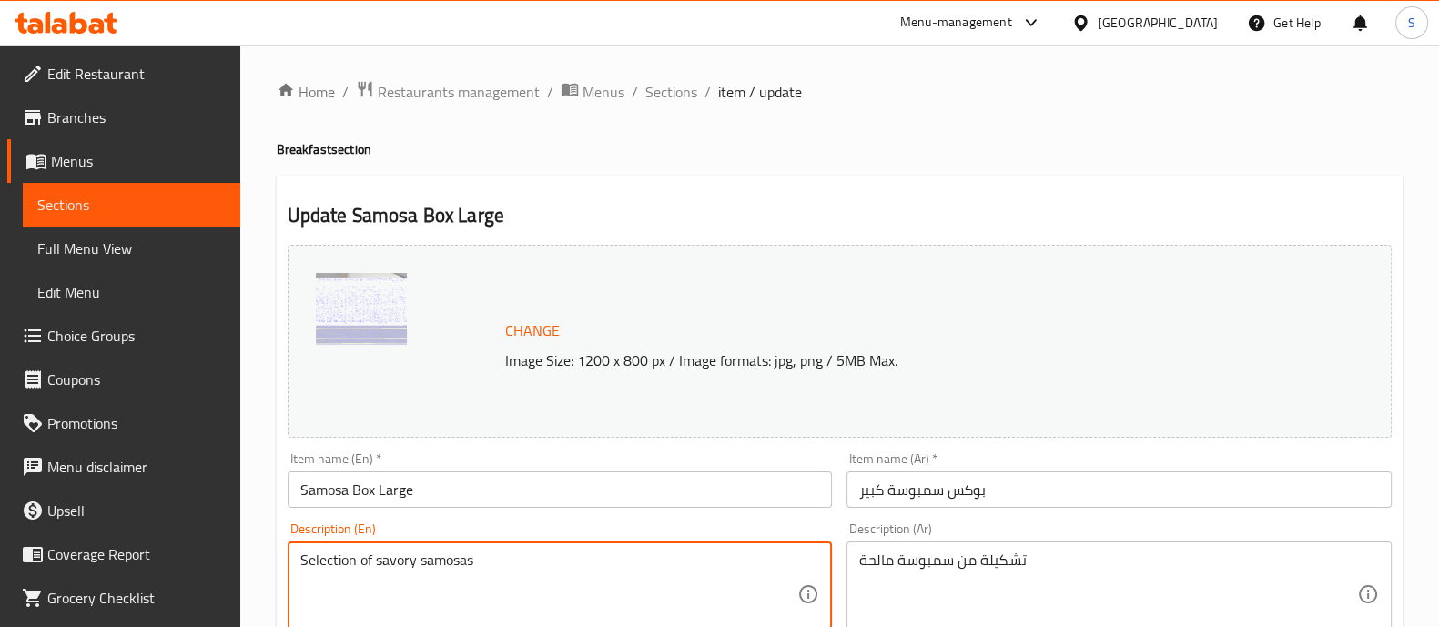
drag, startPoint x: 500, startPoint y: 562, endPoint x: 223, endPoint y: 557, distance: 276.7
drag, startPoint x: 329, startPoint y: 565, endPoint x: 381, endPoint y: 584, distance: 56.1
click at [398, 583] on textarea "28 pices of Sambosa" at bounding box center [549, 595] width 498 height 86
click at [381, 561] on textarea "28 pices of Sambosa" at bounding box center [549, 595] width 498 height 86
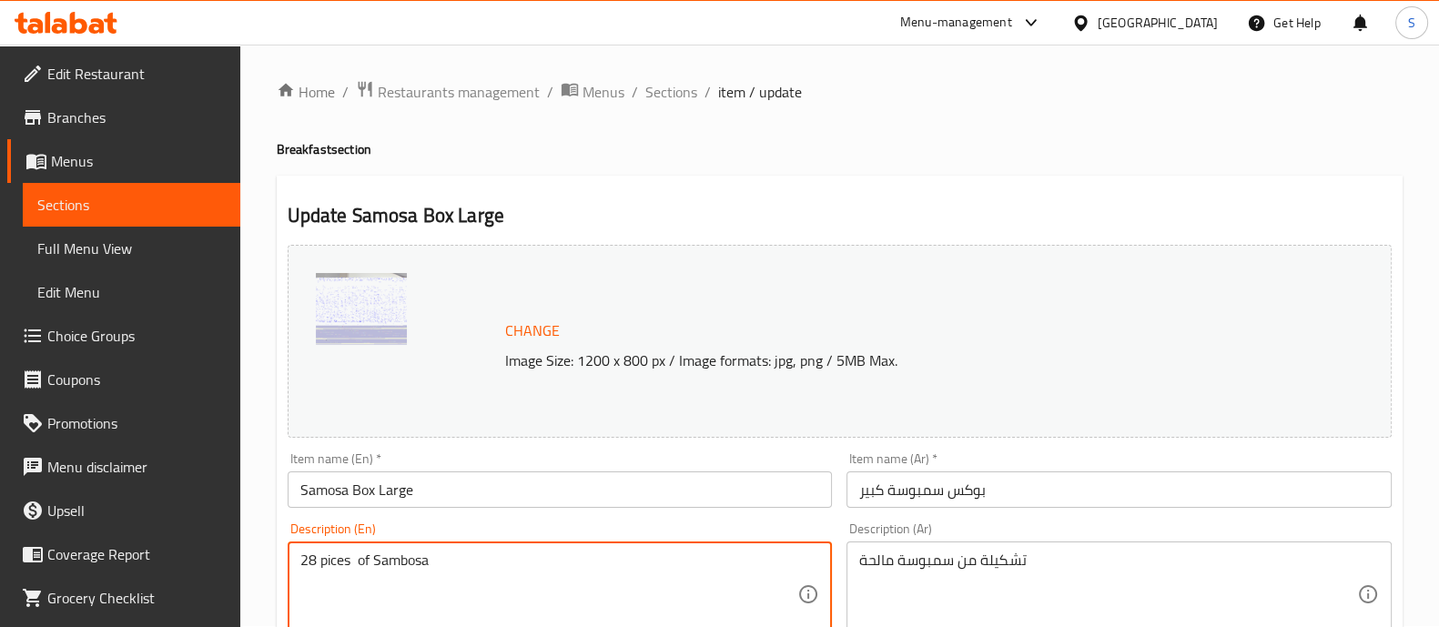
click at [381, 561] on textarea "28 pices of Sambosa" at bounding box center [549, 595] width 498 height 86
paste textarea "eces of [GEOGRAPHIC_DATA]"
type textarea "28 pieces of Samosa"
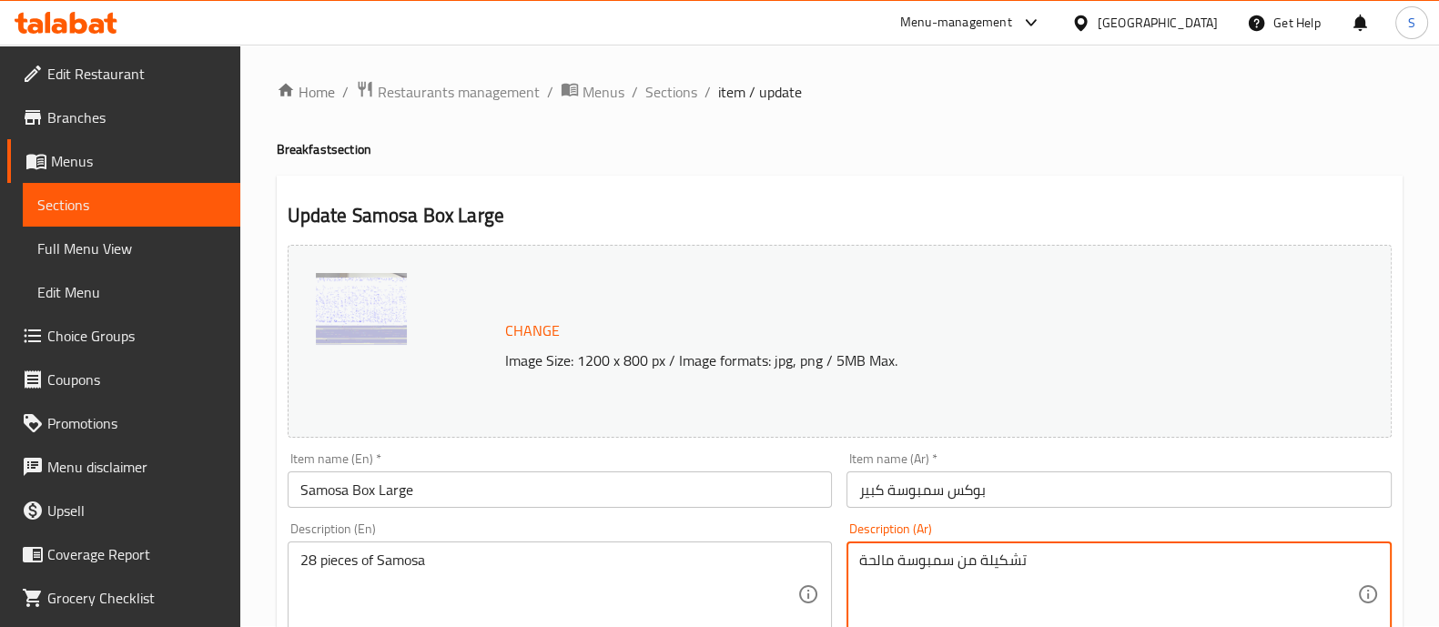
click at [937, 567] on textarea "تشكيلة من سمبوسة مالحة" at bounding box center [1108, 595] width 498 height 86
paste textarea "28 قطعة سمبوس"
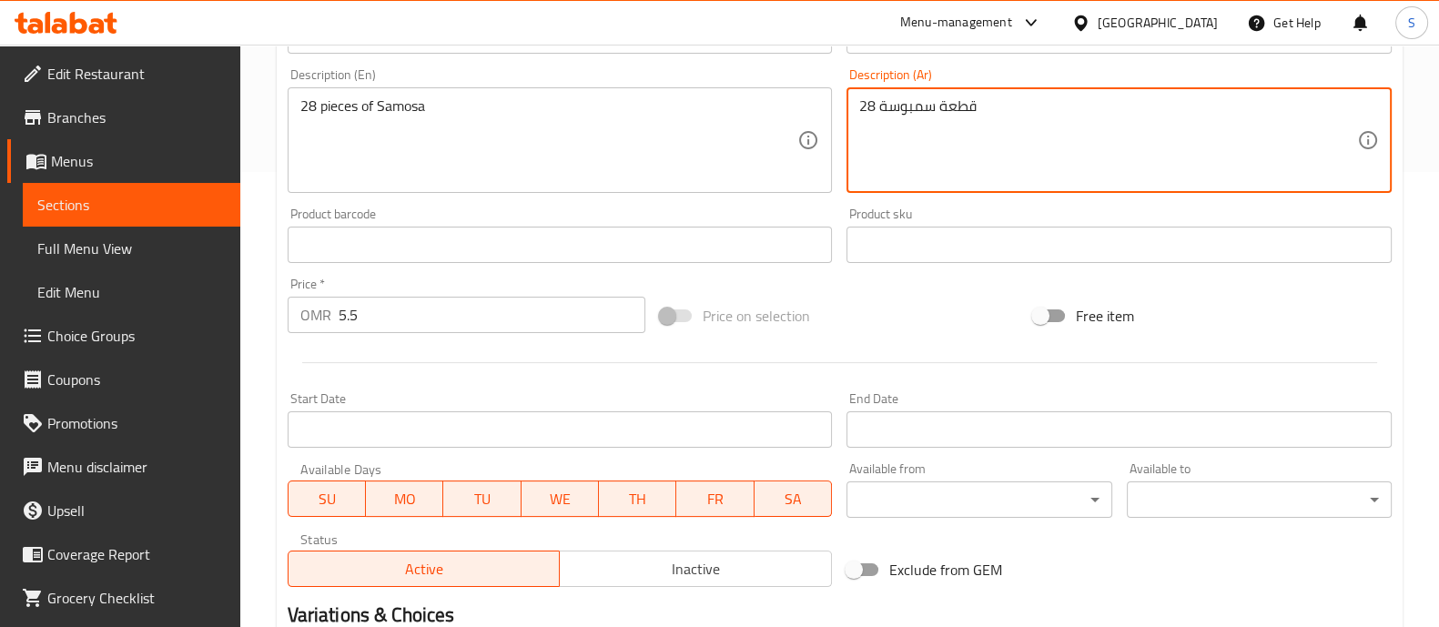
scroll to position [684, 0]
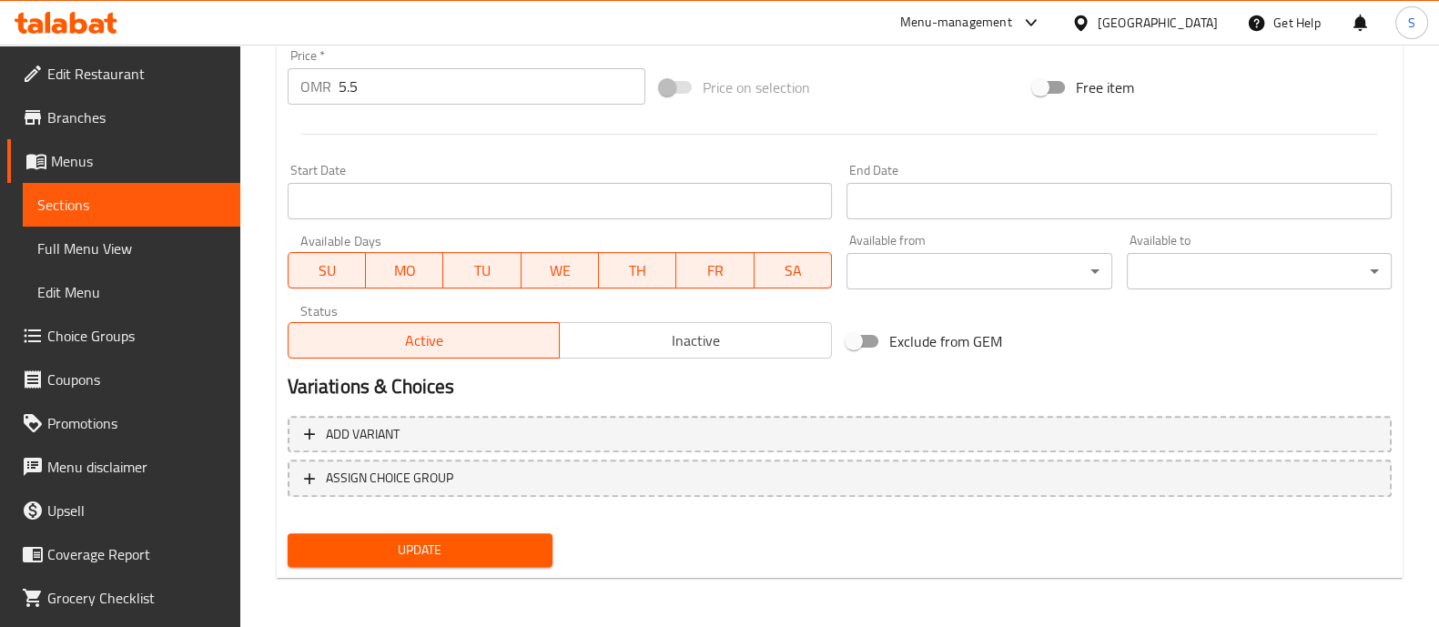
type textarea "28 قطعة سمبوسة"
click at [492, 557] on span "Update" at bounding box center [420, 550] width 236 height 23
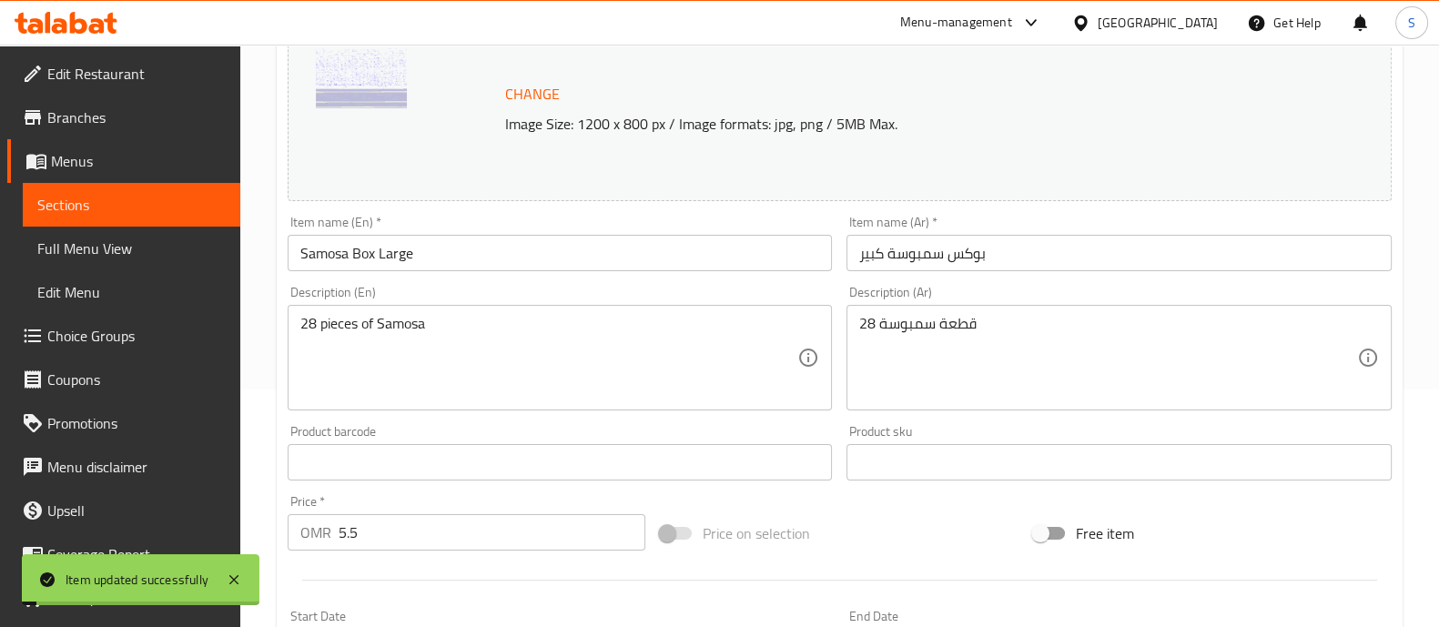
scroll to position [0, 0]
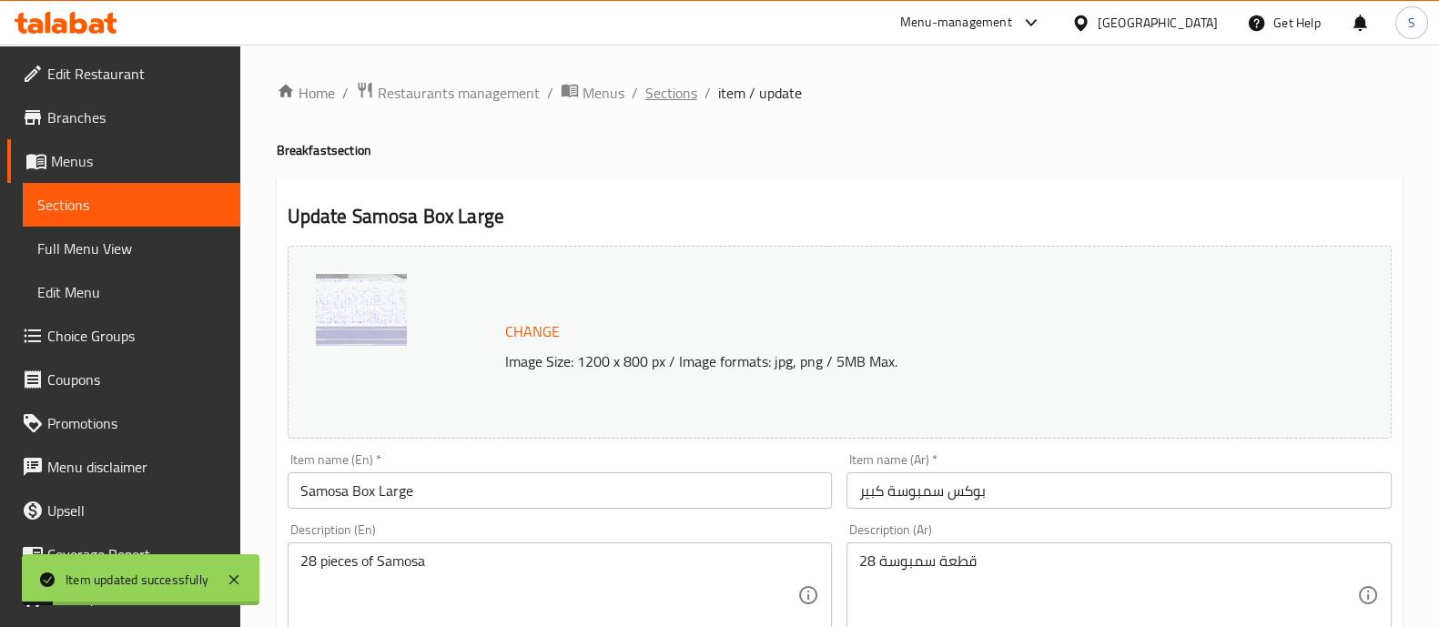
click at [674, 97] on span "Sections" at bounding box center [671, 93] width 52 height 22
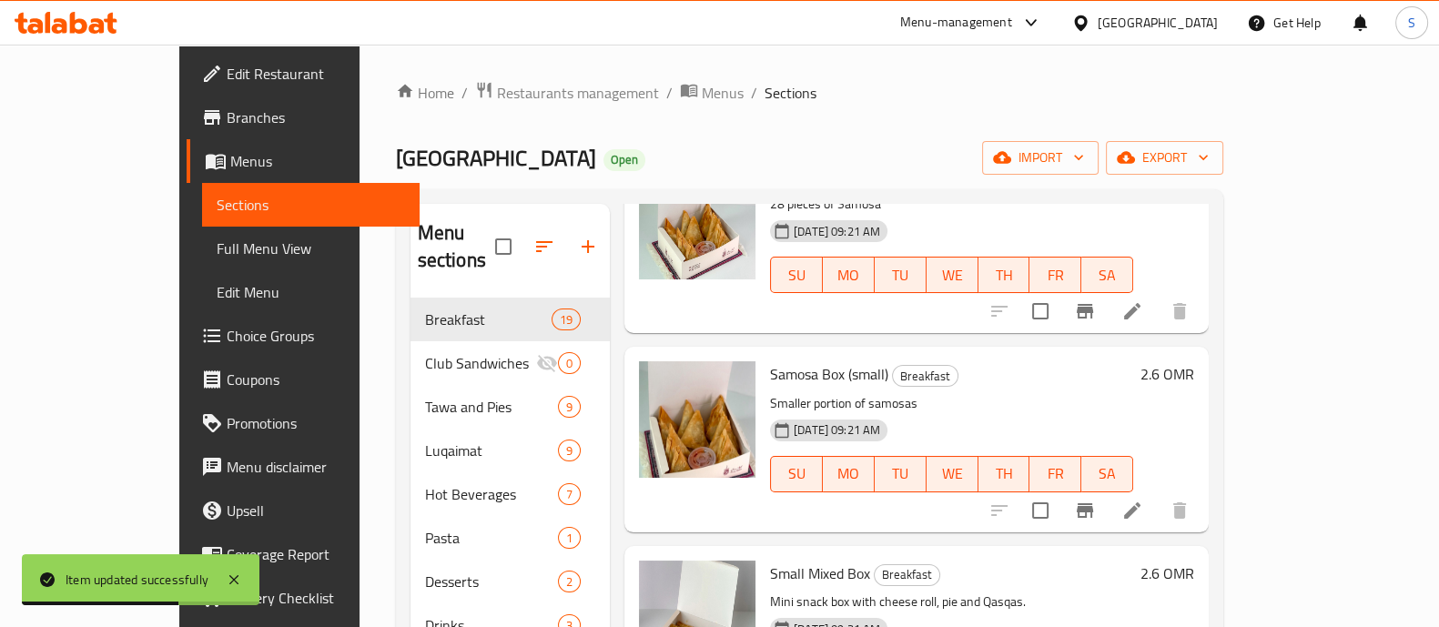
scroll to position [1592, 0]
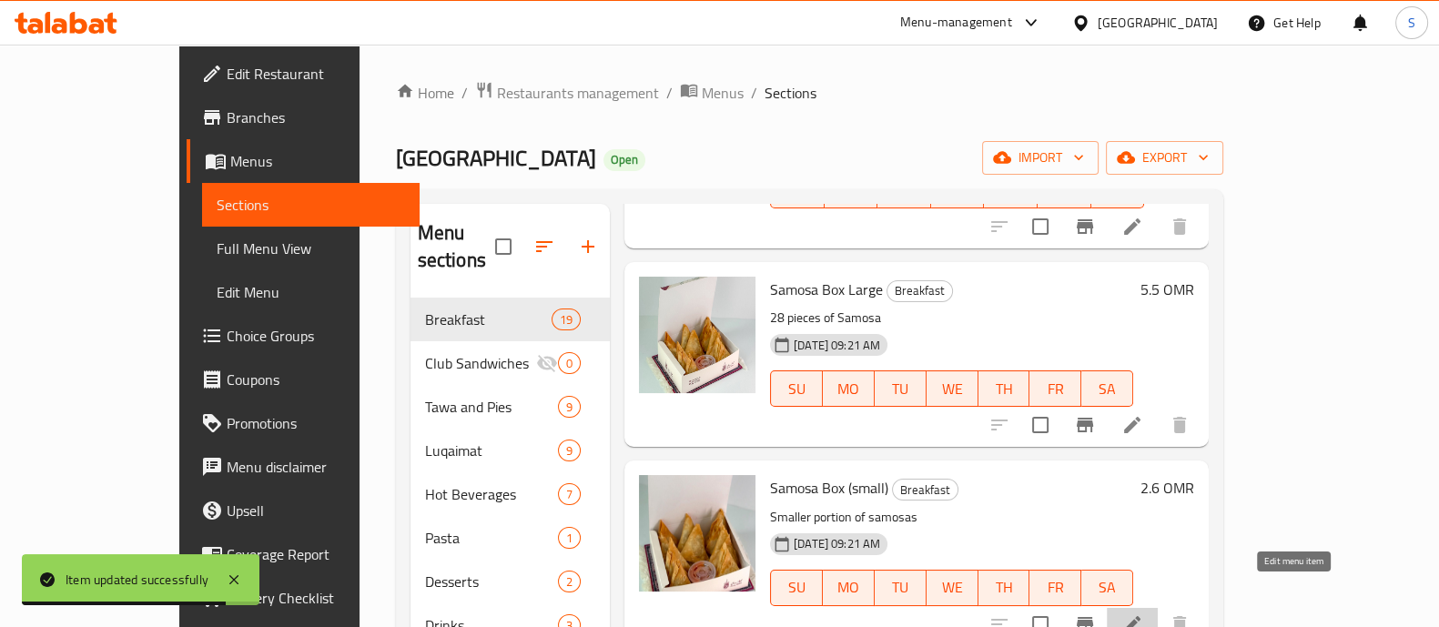
click at [1140, 616] on icon at bounding box center [1132, 624] width 16 height 16
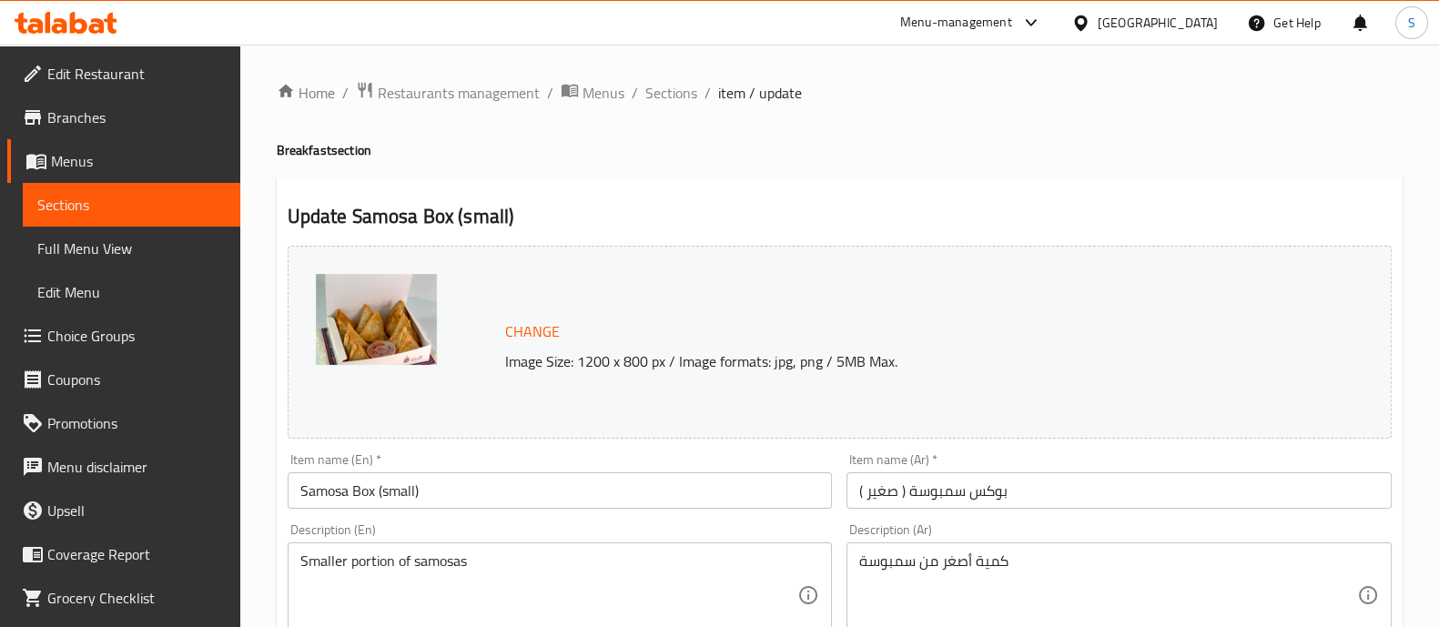
click at [502, 552] on div "Smaller portion of samosas Description (En)" at bounding box center [560, 595] width 545 height 106
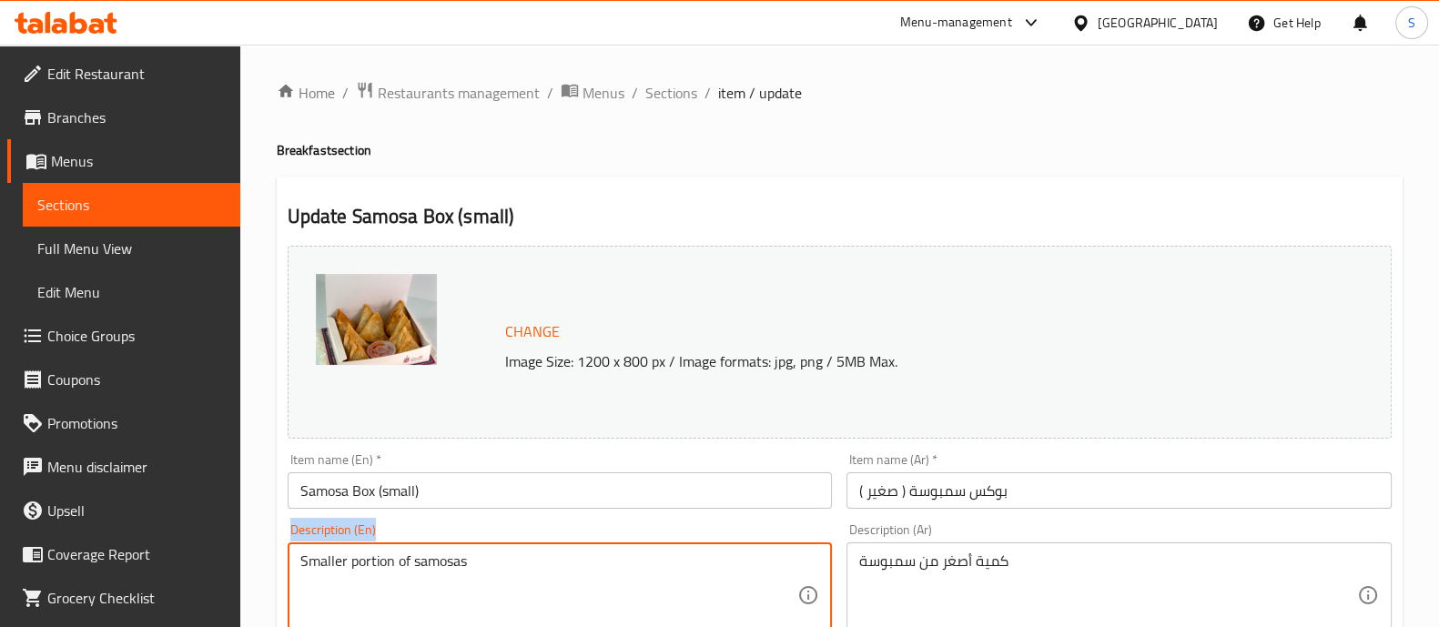
click at [502, 552] on div "Smaller portion of samosas Description (En)" at bounding box center [560, 595] width 545 height 106
click at [470, 583] on textarea "Smaller portion of samosas" at bounding box center [549, 595] width 498 height 86
click at [470, 582] on textarea "Smaller portion of samosas" at bounding box center [549, 595] width 498 height 86
paste textarea "12 pieces of Samosa"
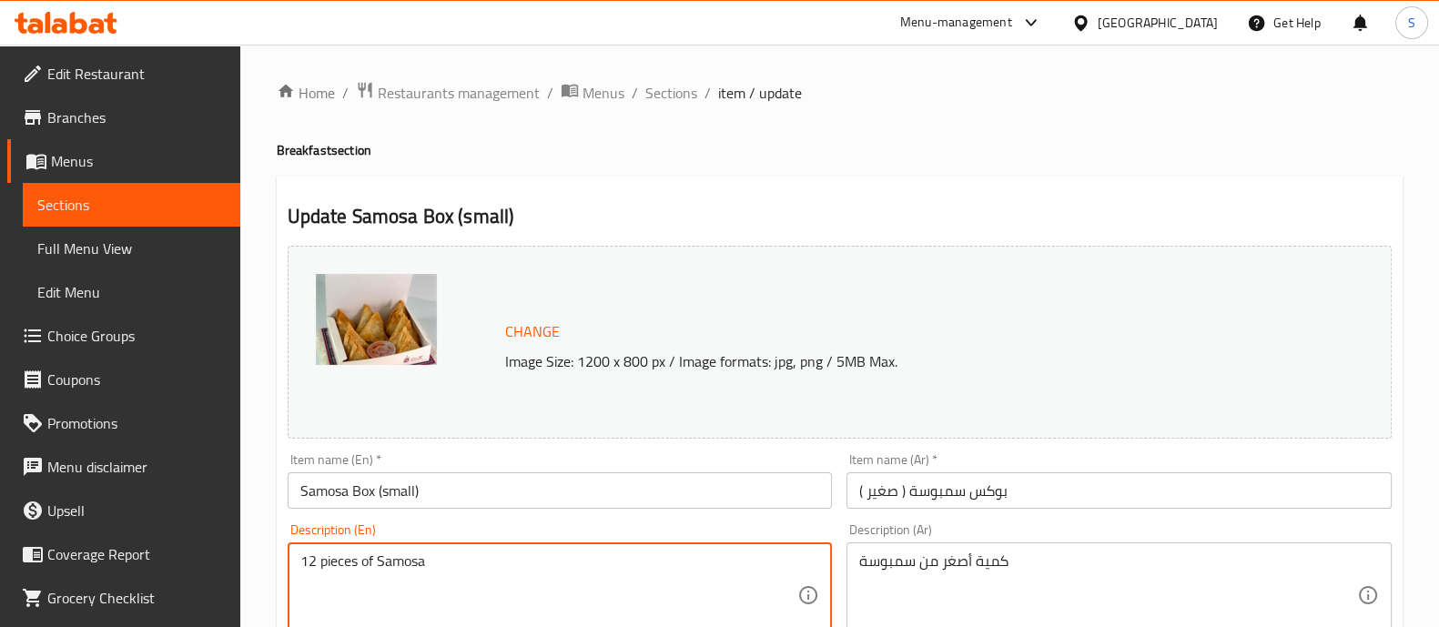
type textarea "12 pieces of Samosa"
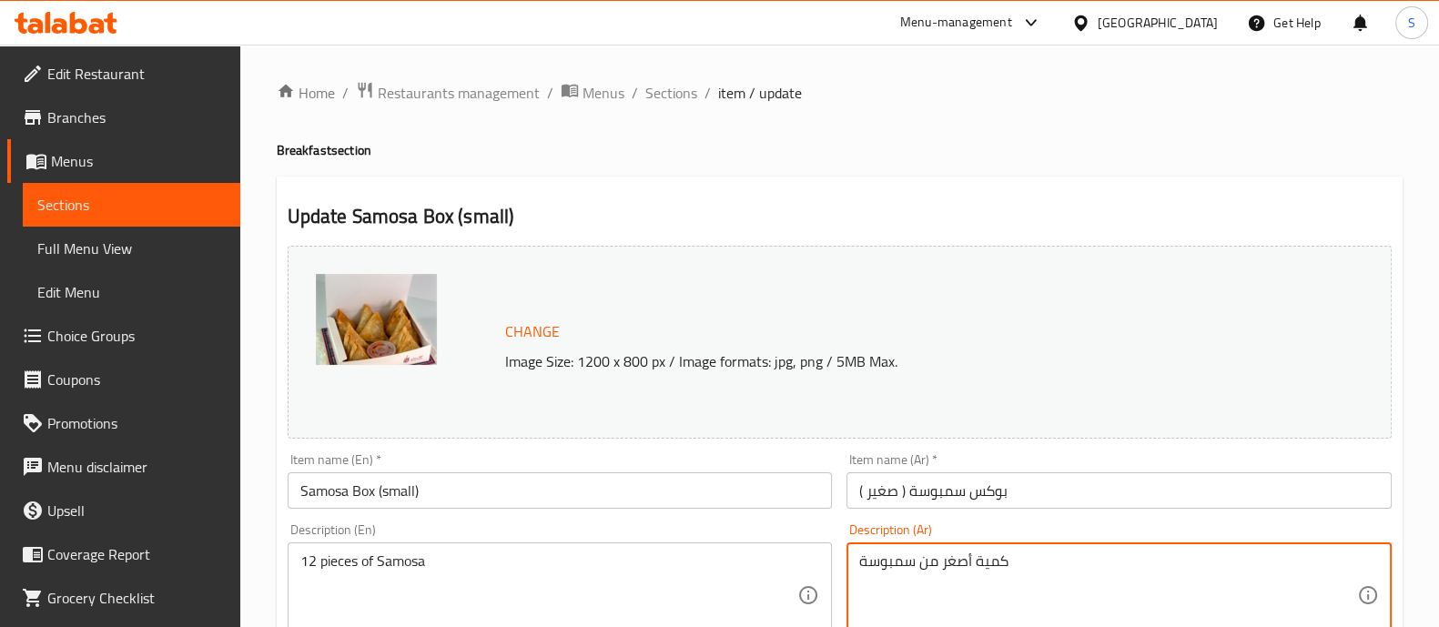
click at [927, 562] on textarea "كمية أصغر من سمبوسة" at bounding box center [1108, 595] width 498 height 86
paste textarea "12 قطعة"
type textarea "12 قطعة سمبوسة"
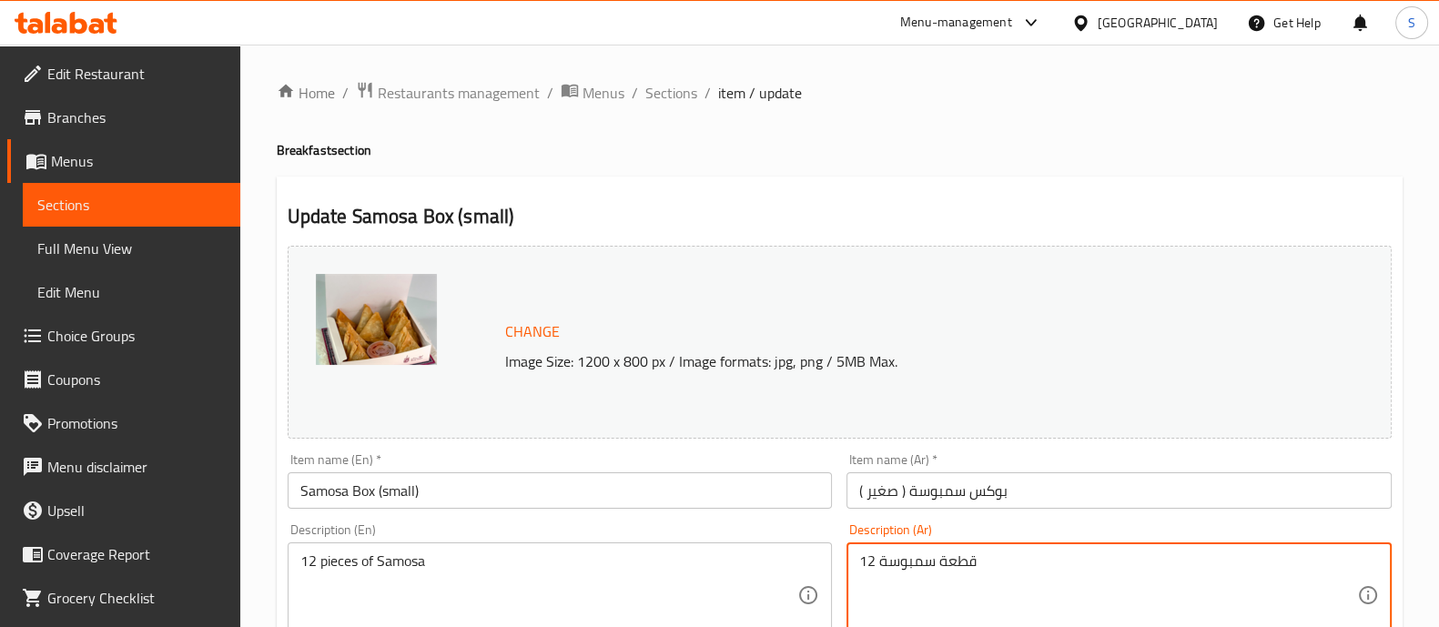
click at [441, 494] on input "Samosa Box (small)" at bounding box center [560, 490] width 545 height 36
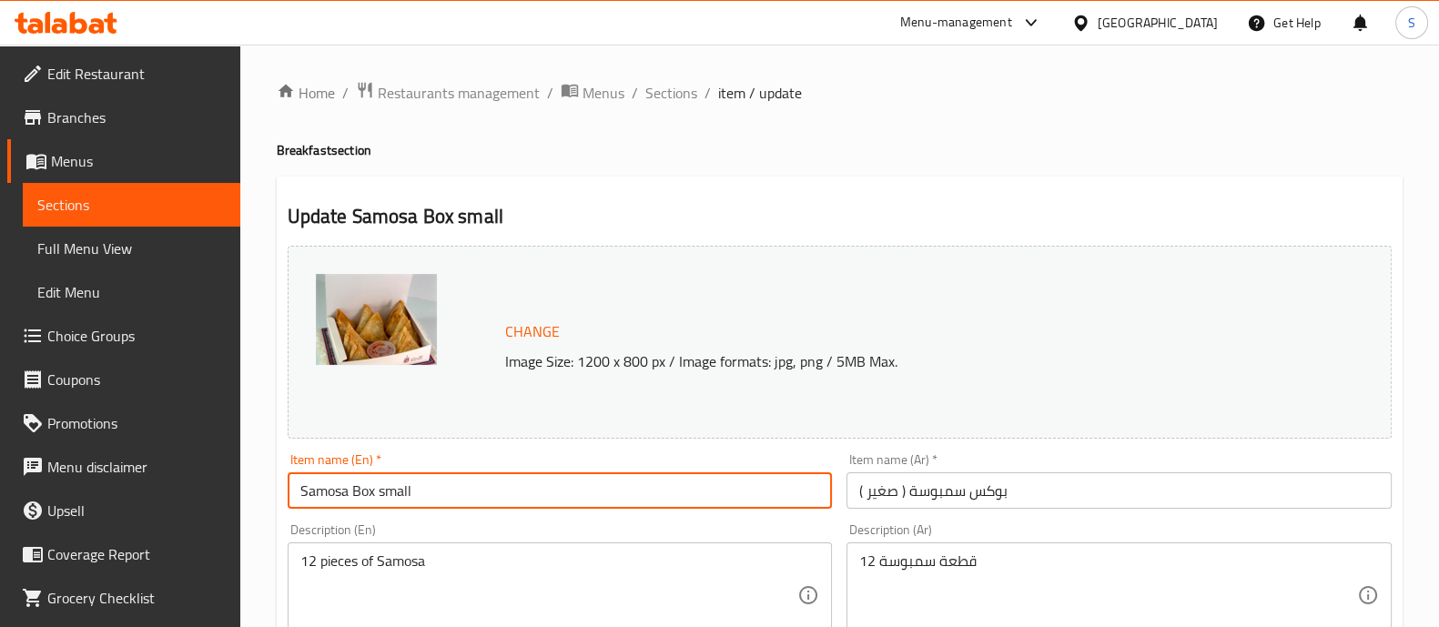
type input "Samosa Box small"
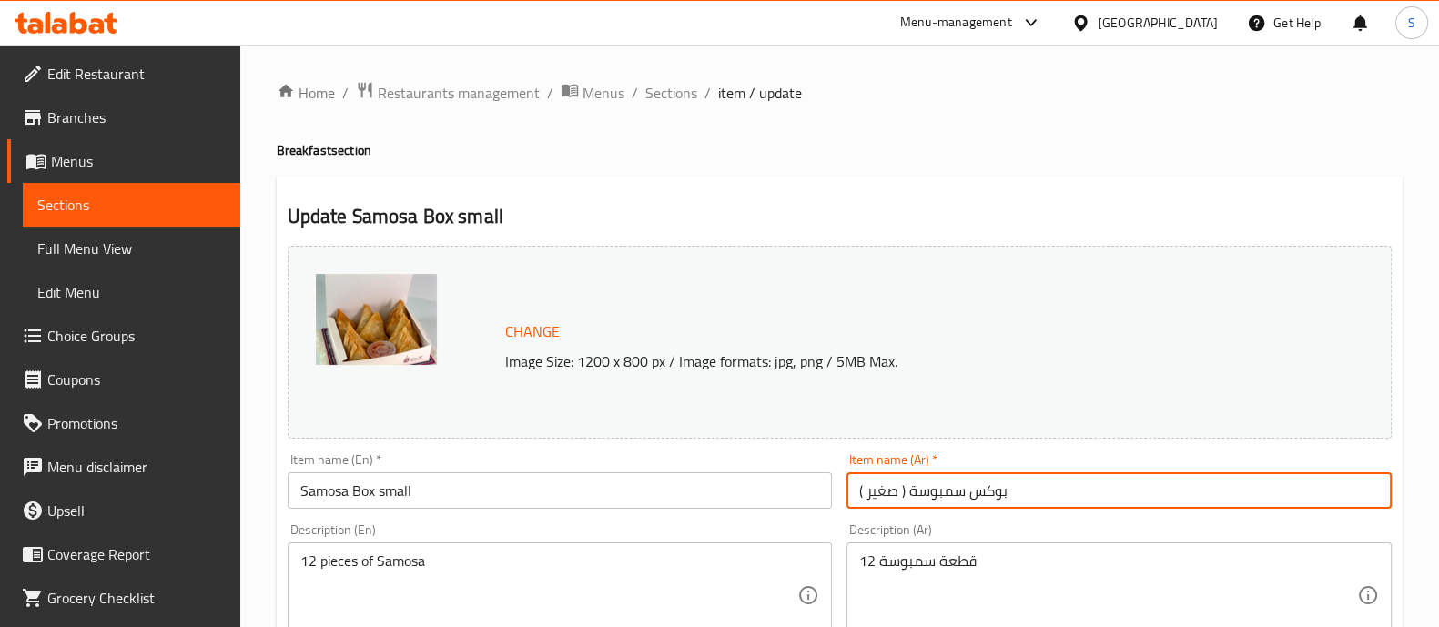
click at [907, 492] on input "بوكس سمبوسة ( صغير )" at bounding box center [1118, 490] width 545 height 36
drag, startPoint x: 993, startPoint y: 500, endPoint x: 997, endPoint y: 466, distance: 33.9
click at [1008, 493] on input "بوكس سمبوسة صغير )" at bounding box center [1118, 490] width 545 height 36
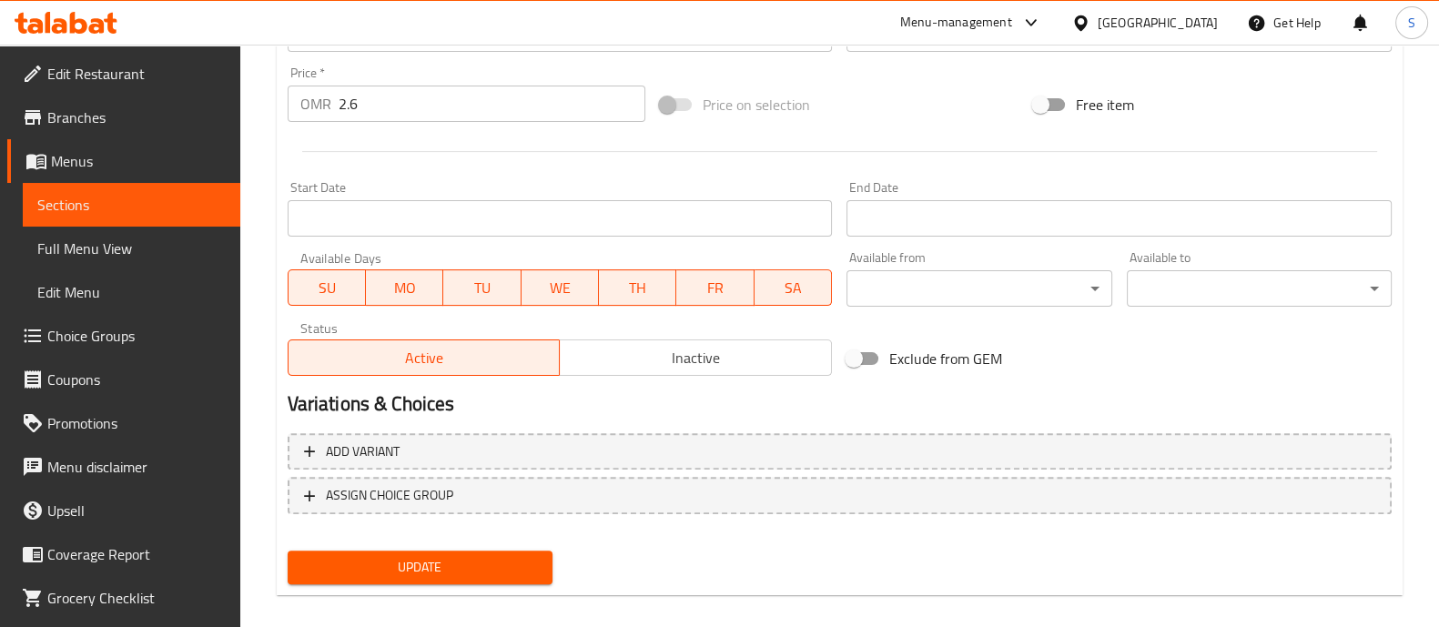
scroll to position [683, 0]
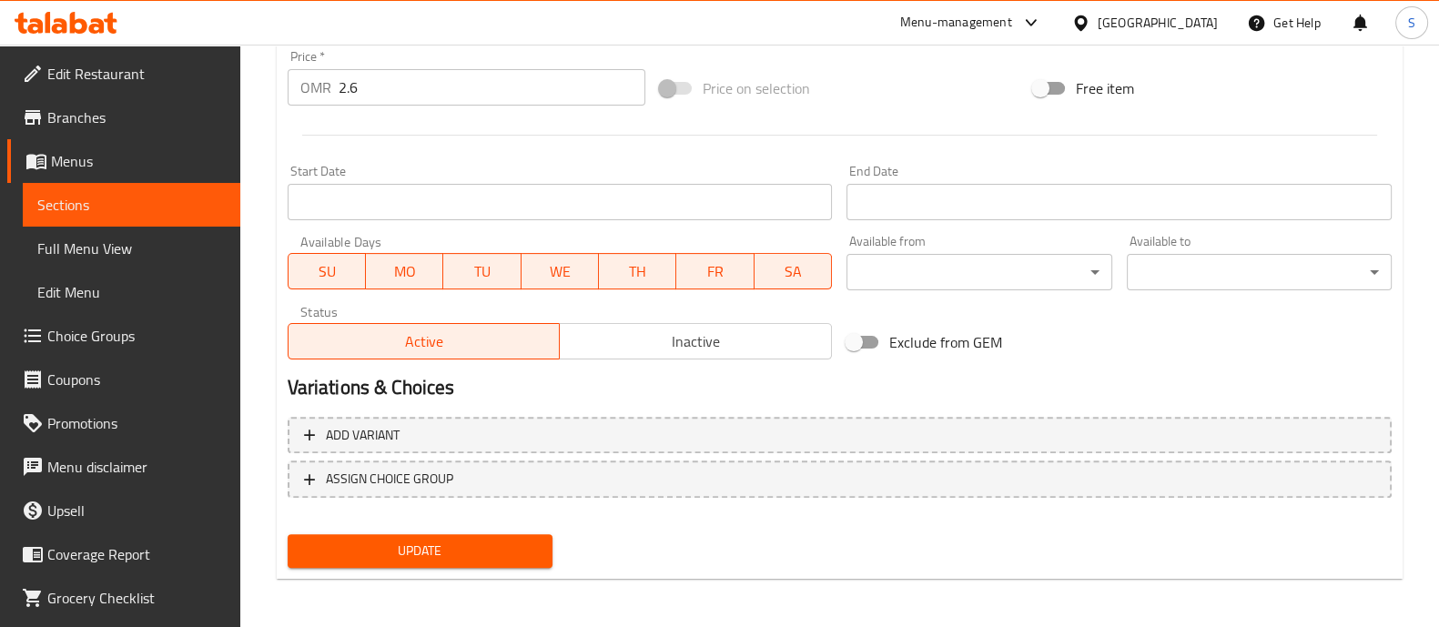
type input "بوكس سمبوسة صغير"
click at [526, 527] on div "Update" at bounding box center [419, 551] width 279 height 48
click at [520, 542] on span "Update" at bounding box center [420, 551] width 236 height 23
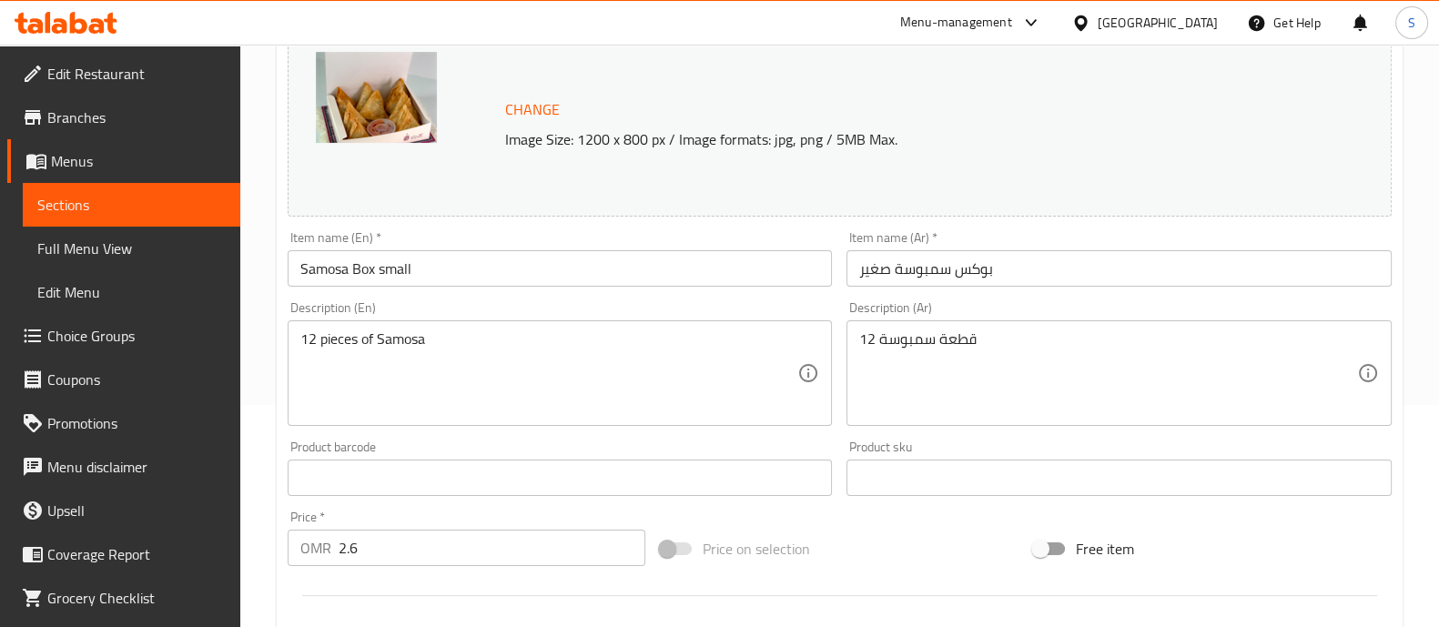
scroll to position [0, 0]
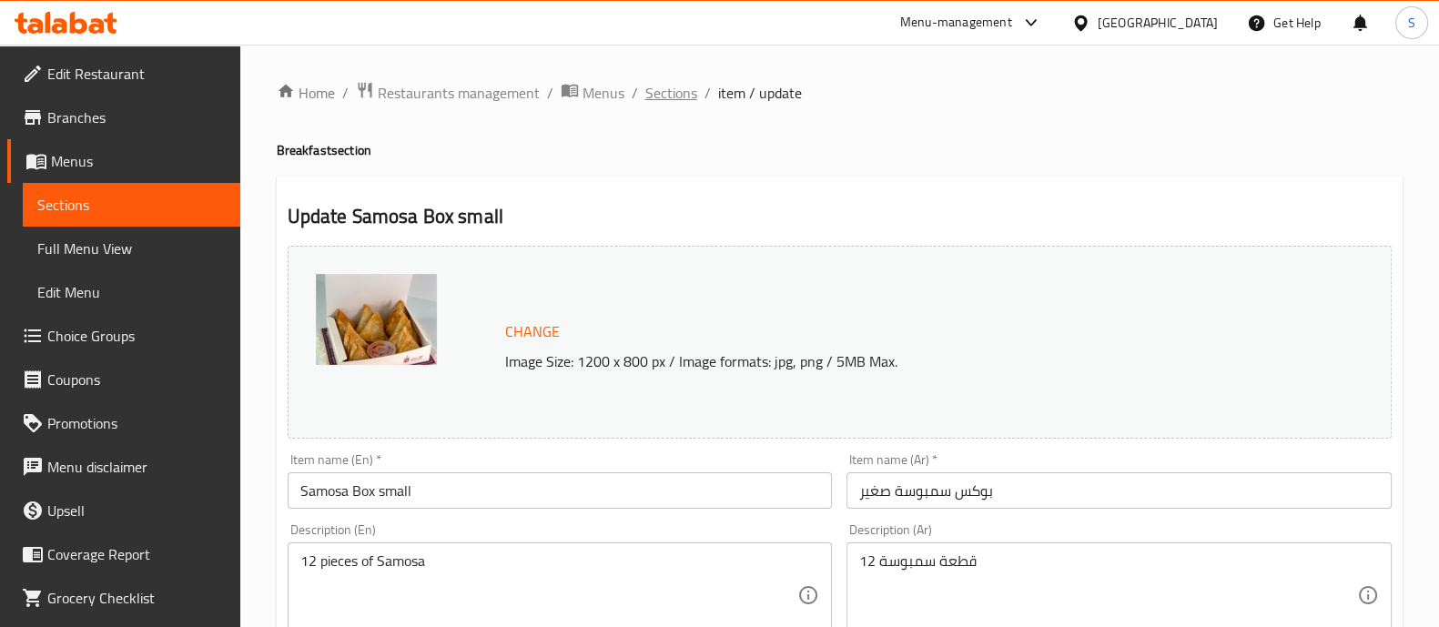
click at [693, 98] on span "Sections" at bounding box center [671, 93] width 52 height 22
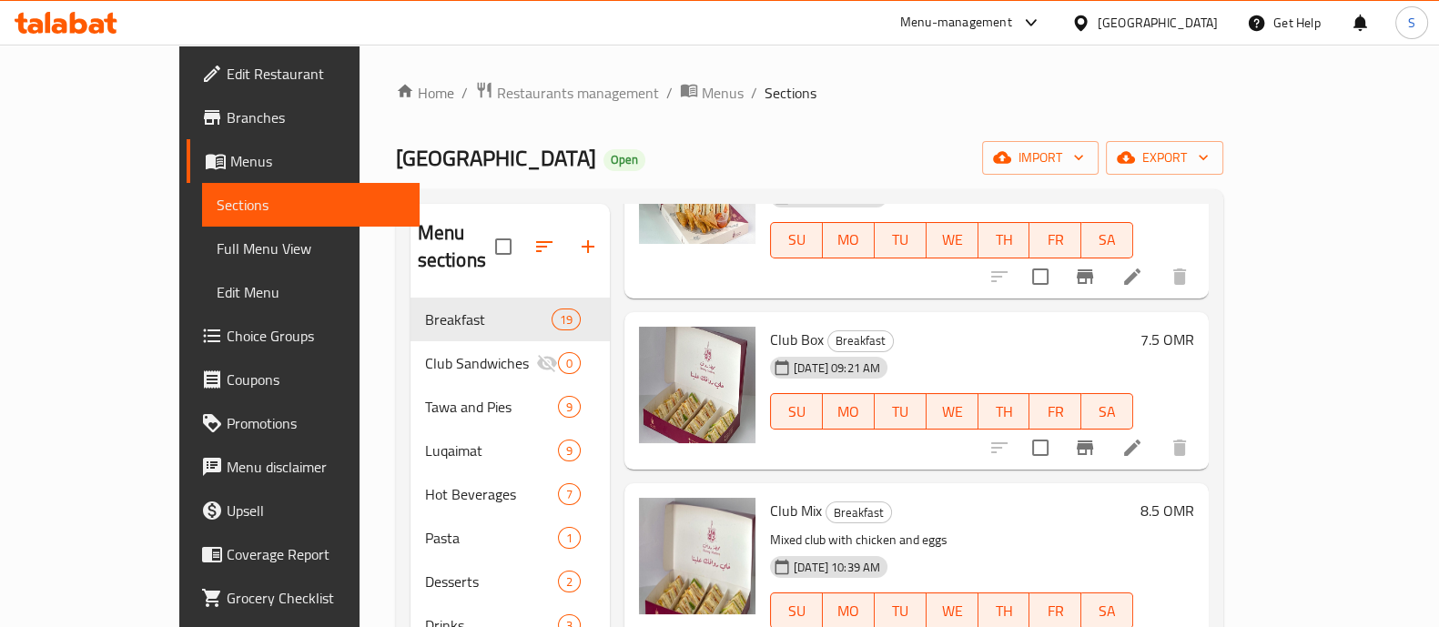
scroll to position [795, 0]
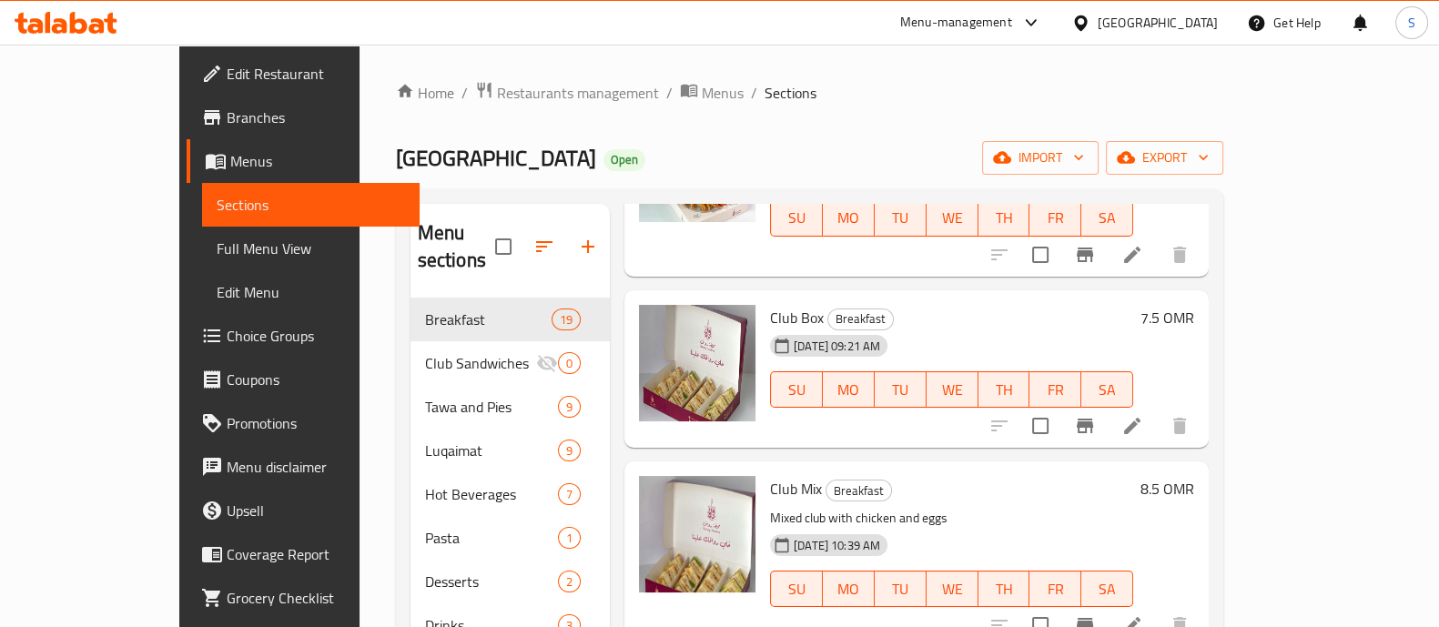
click at [822, 507] on p "Mixed club with chicken and eggs" at bounding box center [951, 518] width 363 height 23
copy div "Mixed club with chicken and eggs"
click at [1140, 418] on icon at bounding box center [1132, 426] width 16 height 16
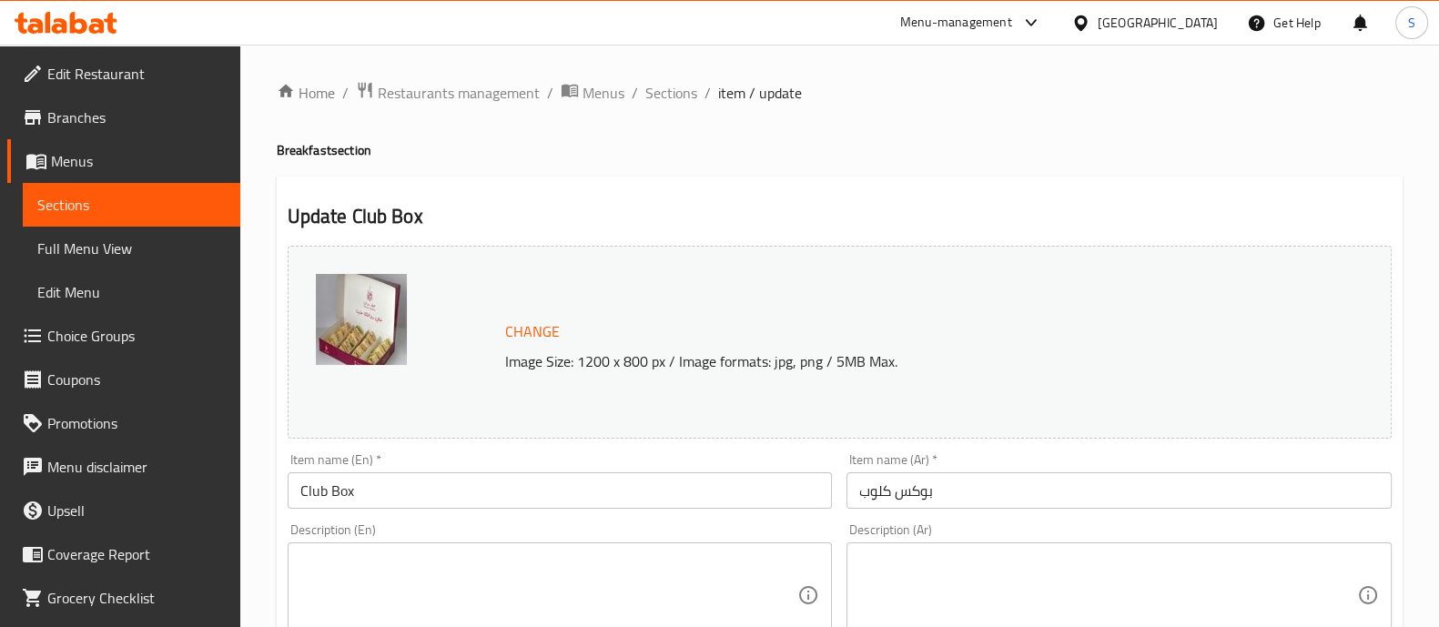
click at [397, 578] on textarea at bounding box center [549, 595] width 498 height 86
paste textarea "Mixed club with chicken and eggs"
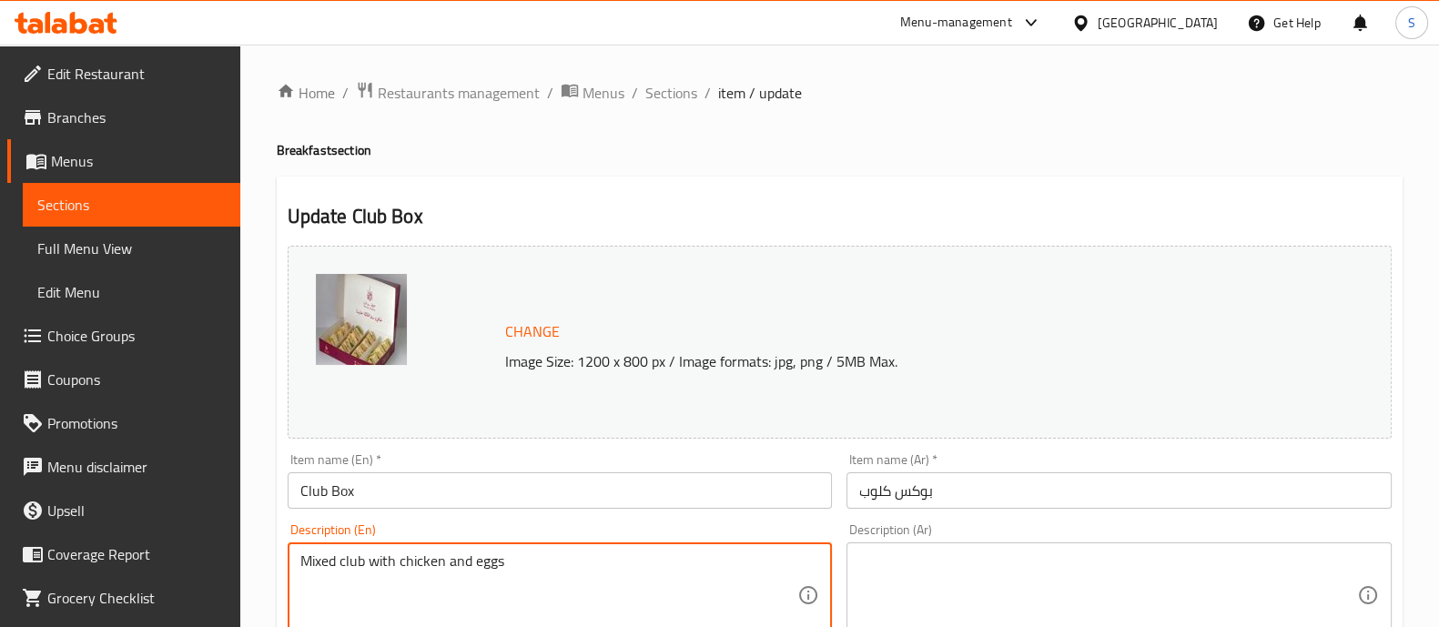
click at [415, 566] on textarea "Mixed club with chicken and eggs" at bounding box center [549, 595] width 498 height 86
click at [395, 571] on textarea "Mixed club with Vegetables and eggs" at bounding box center [549, 595] width 498 height 86
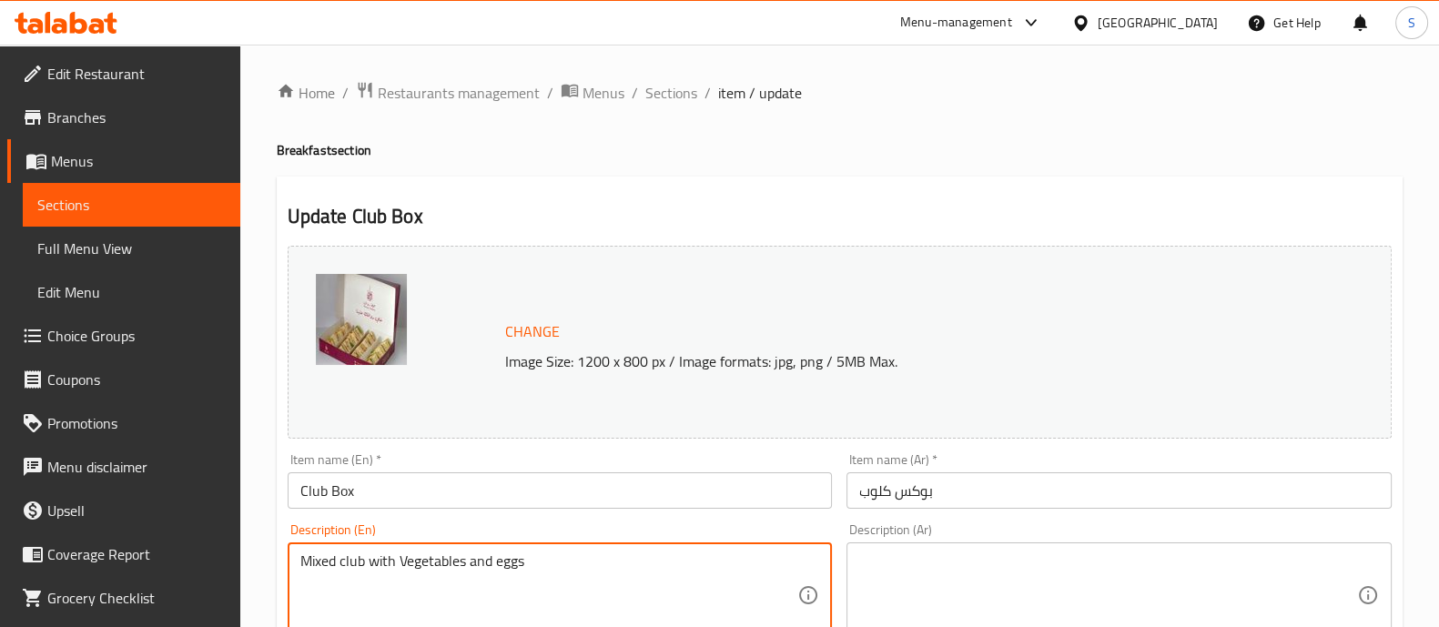
type textarea "Mixed club with Vegetables and eggs"
drag, startPoint x: 949, startPoint y: 615, endPoint x: 937, endPoint y: 601, distance: 18.8
click at [949, 614] on textarea at bounding box center [1108, 595] width 498 height 86
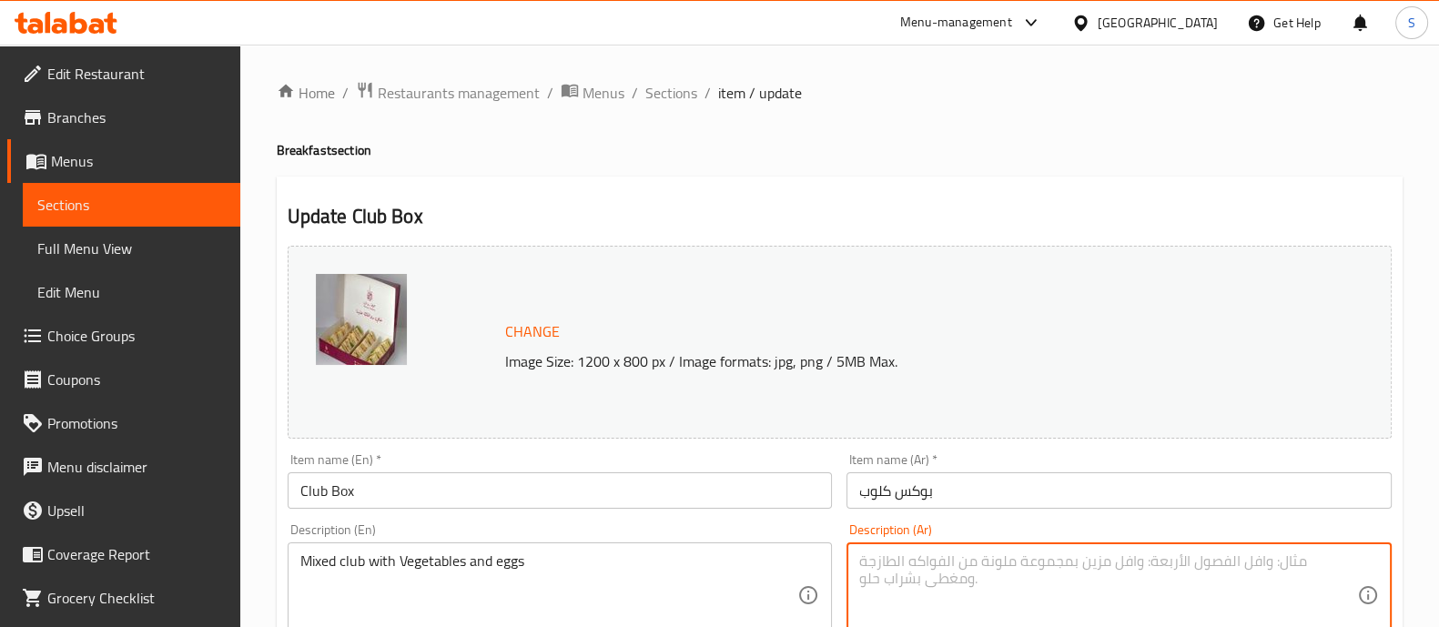
paste textarea "نادي مختلط مع الخضار والبيض"
click at [1030, 563] on textarea "نادي مختلط مع الخضار والبيض" at bounding box center [1108, 595] width 498 height 86
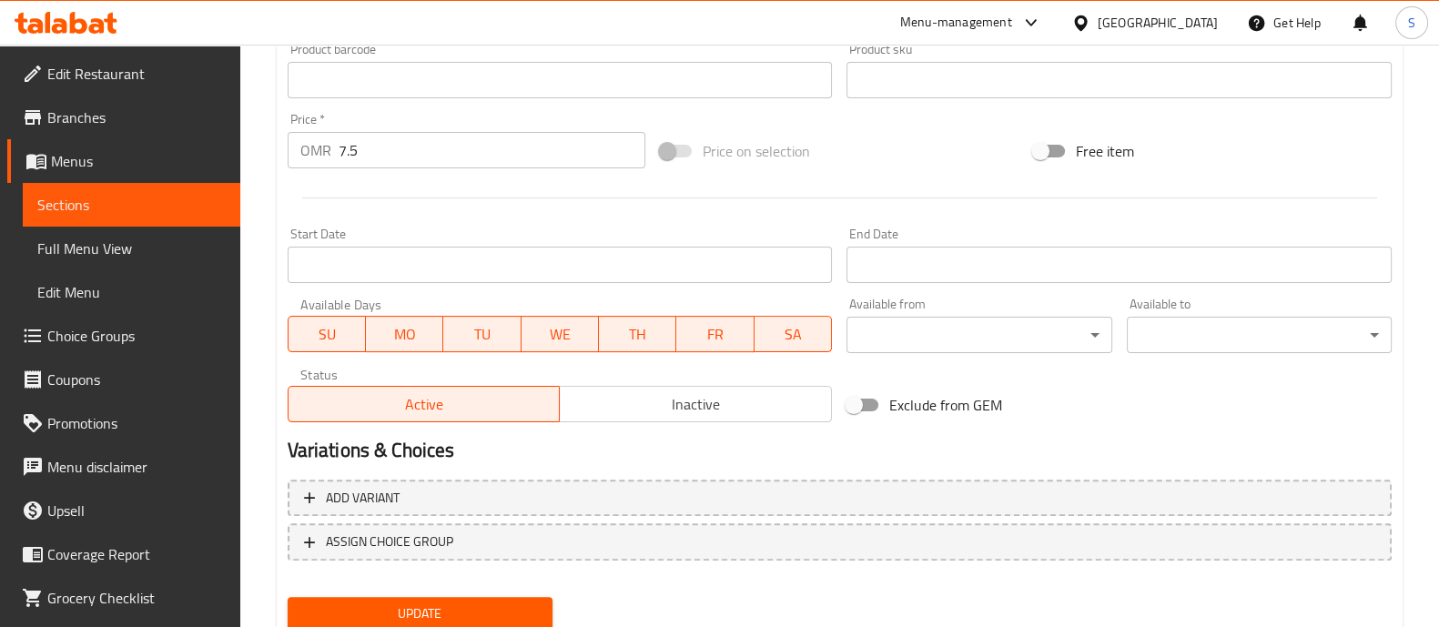
scroll to position [684, 0]
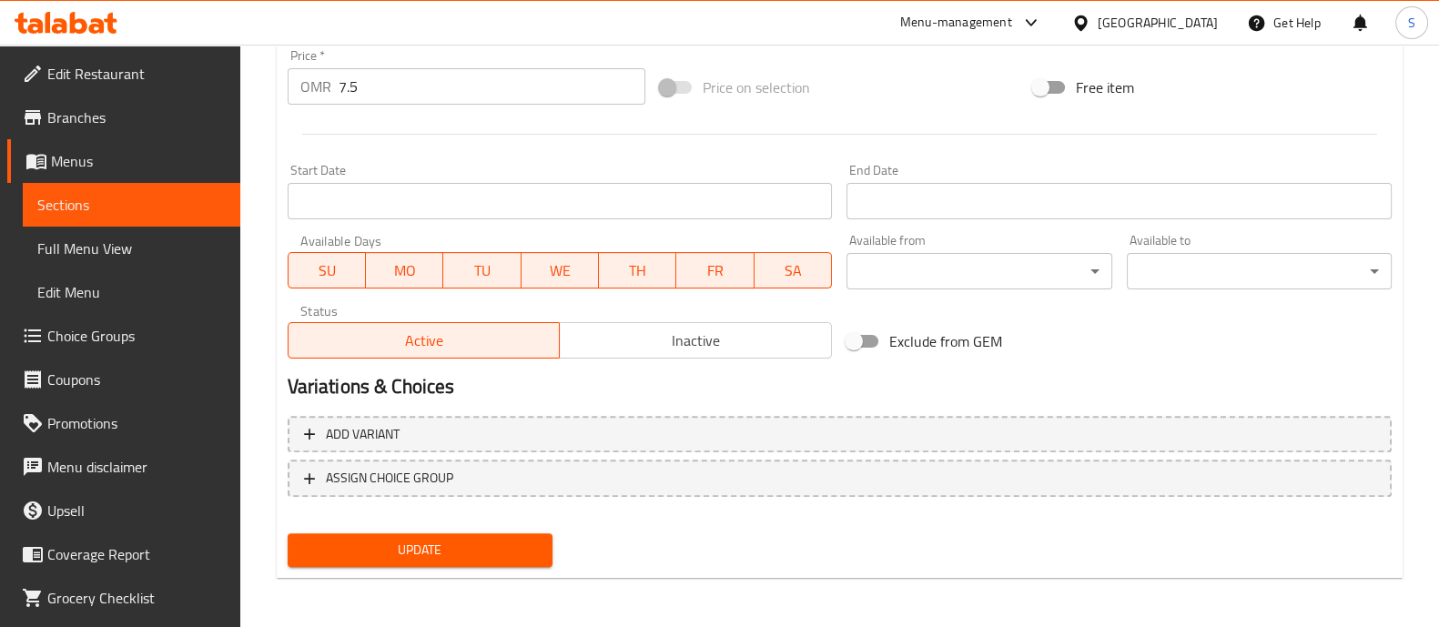
type textarea "كلوب مختلط مع الخضار والبيض"
click at [521, 541] on span "Update" at bounding box center [420, 550] width 236 height 23
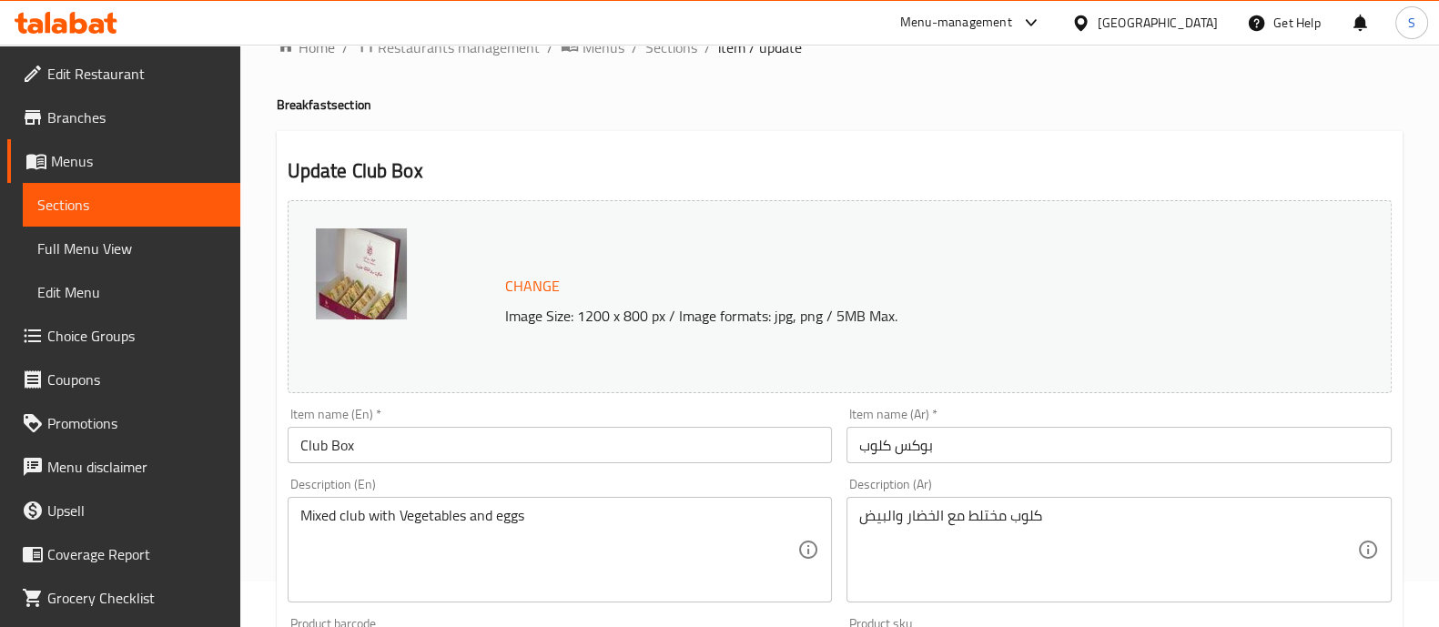
scroll to position [0, 0]
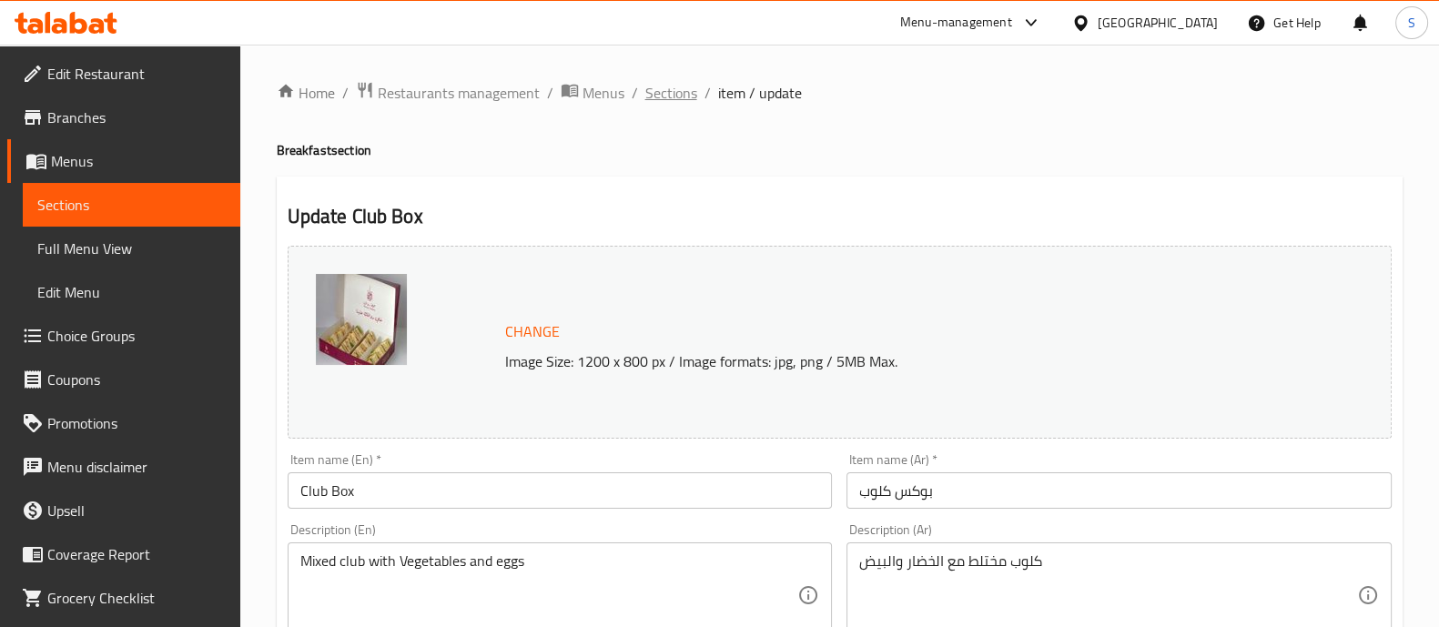
click at [666, 87] on span "Sections" at bounding box center [671, 93] width 52 height 22
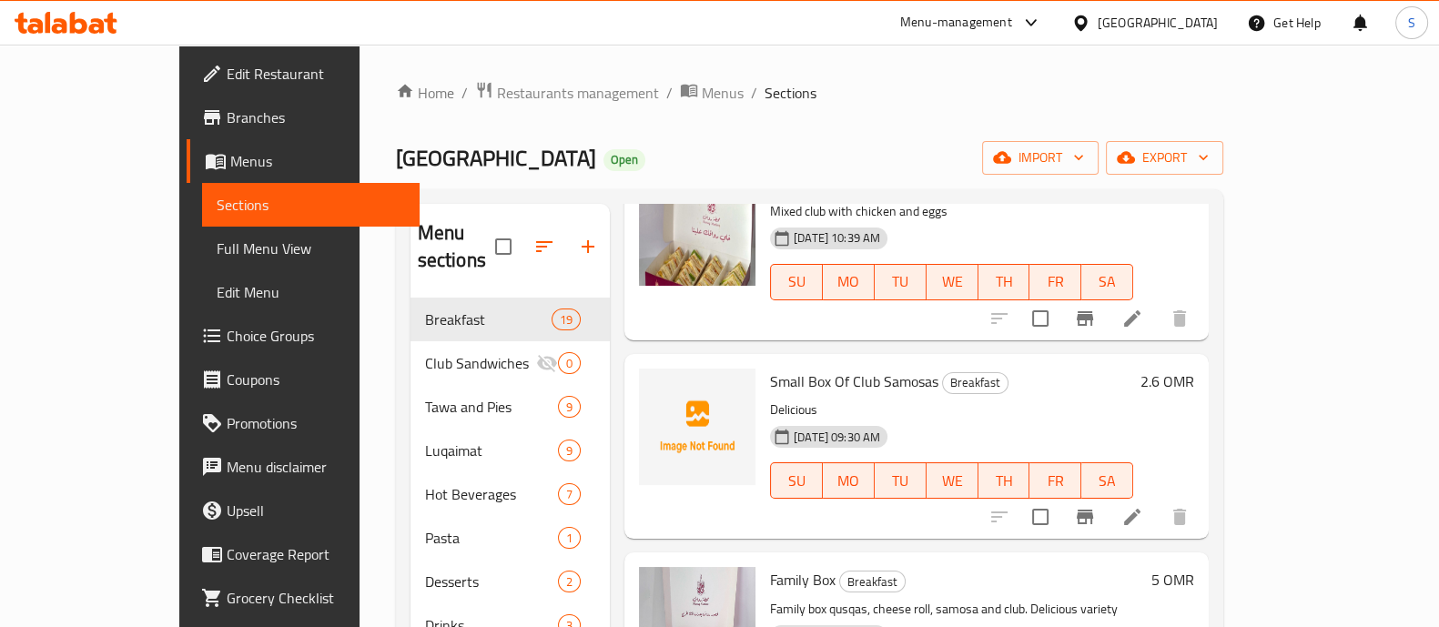
scroll to position [1138, 0]
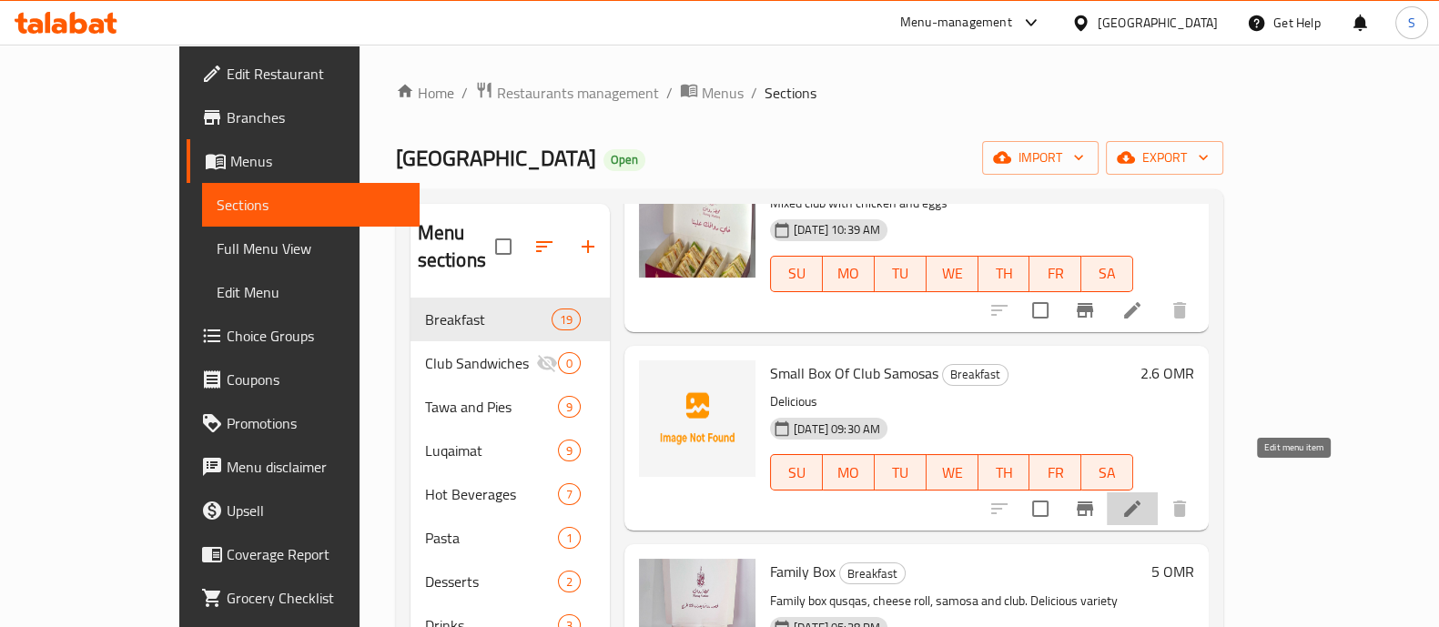
click at [1143, 498] on icon at bounding box center [1132, 509] width 22 height 22
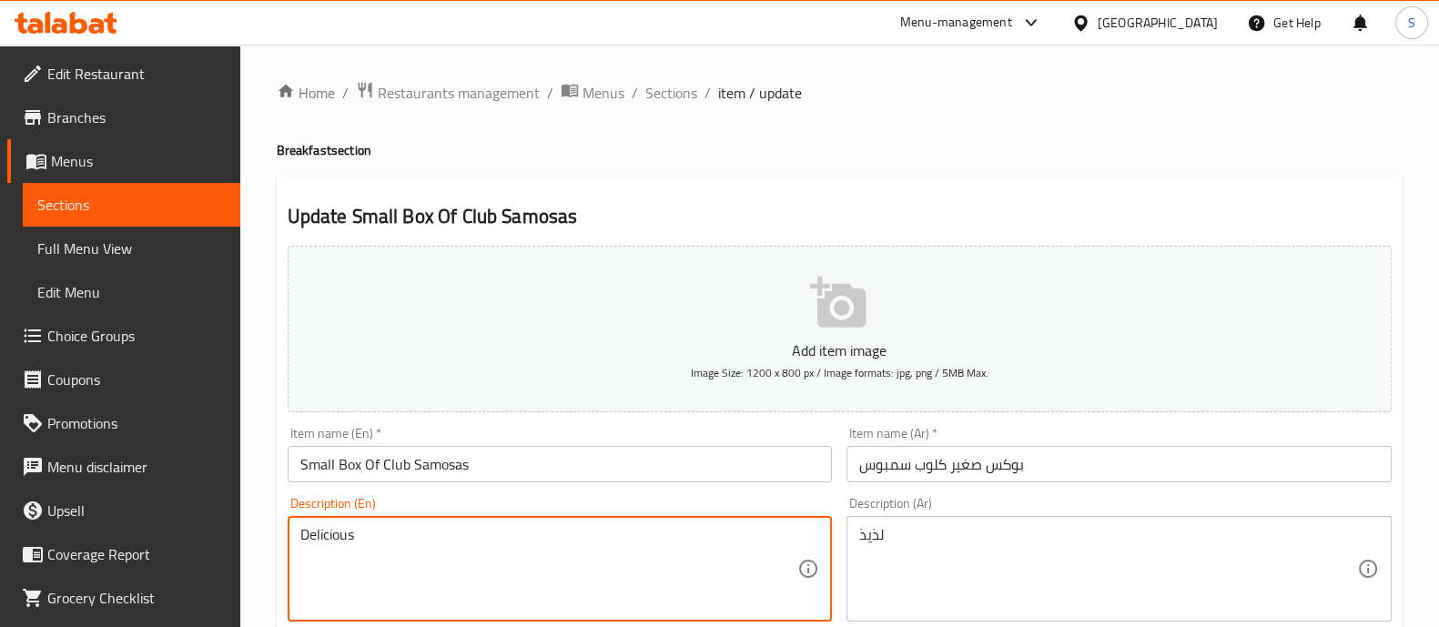
click at [378, 530] on textarea "Delicious" at bounding box center [549, 569] width 498 height 86
click at [400, 552] on textarea "Delicious" at bounding box center [549, 569] width 498 height 86
click at [400, 548] on textarea "Delicious" at bounding box center [549, 569] width 498 height 86
click at [400, 547] on textarea "Delicious" at bounding box center [549, 569] width 498 height 86
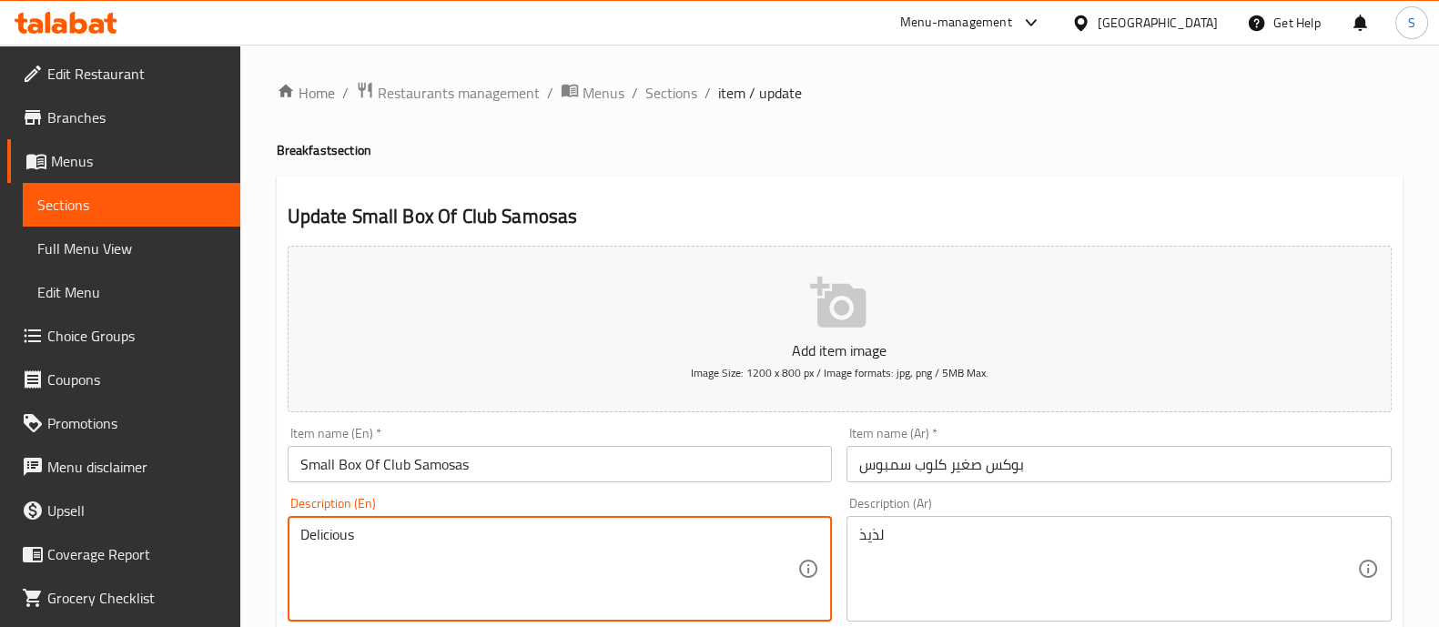
click at [400, 547] on textarea "Delicious" at bounding box center [549, 569] width 498 height 86
paste textarea "Mixed club with Sambosa"
type textarea "Mixed club with Sambosa"
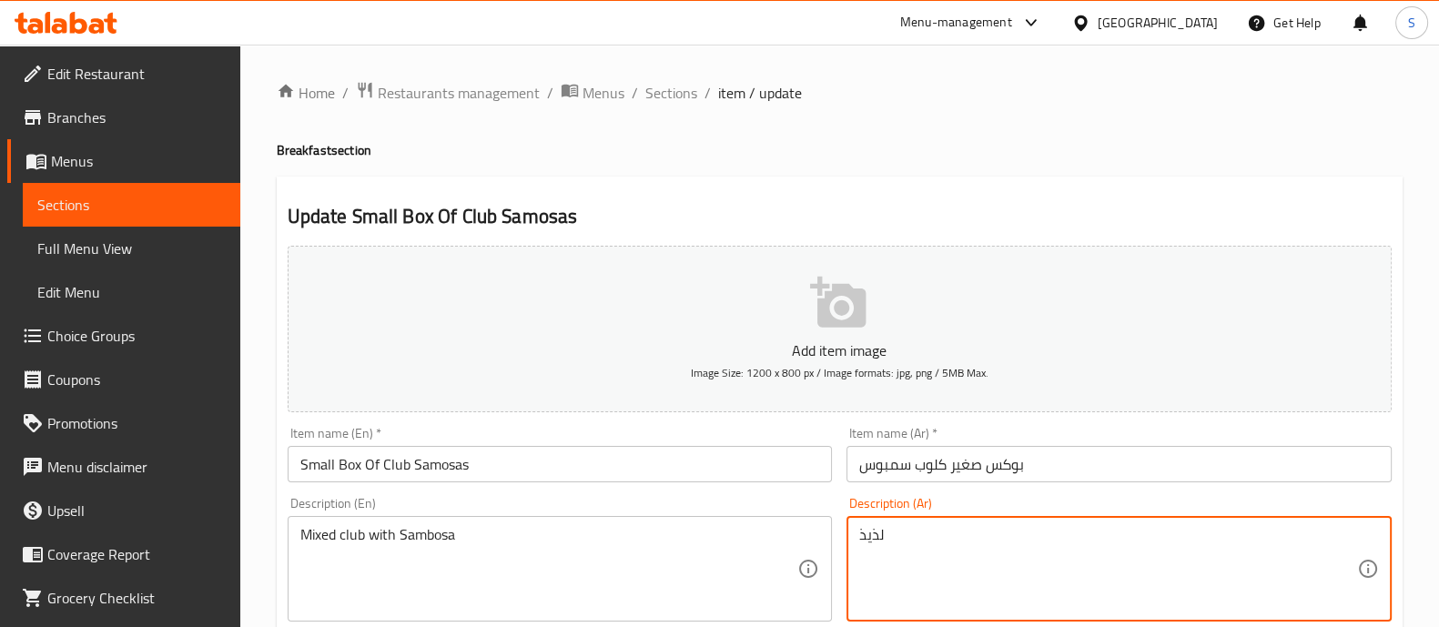
click at [919, 542] on textarea "لذيذ" at bounding box center [1108, 569] width 498 height 86
paste textarea "ادي مختلط مع سمبوسة"
click at [998, 539] on textarea "نادي مختلط مع سمبوسة" at bounding box center [1108, 569] width 498 height 86
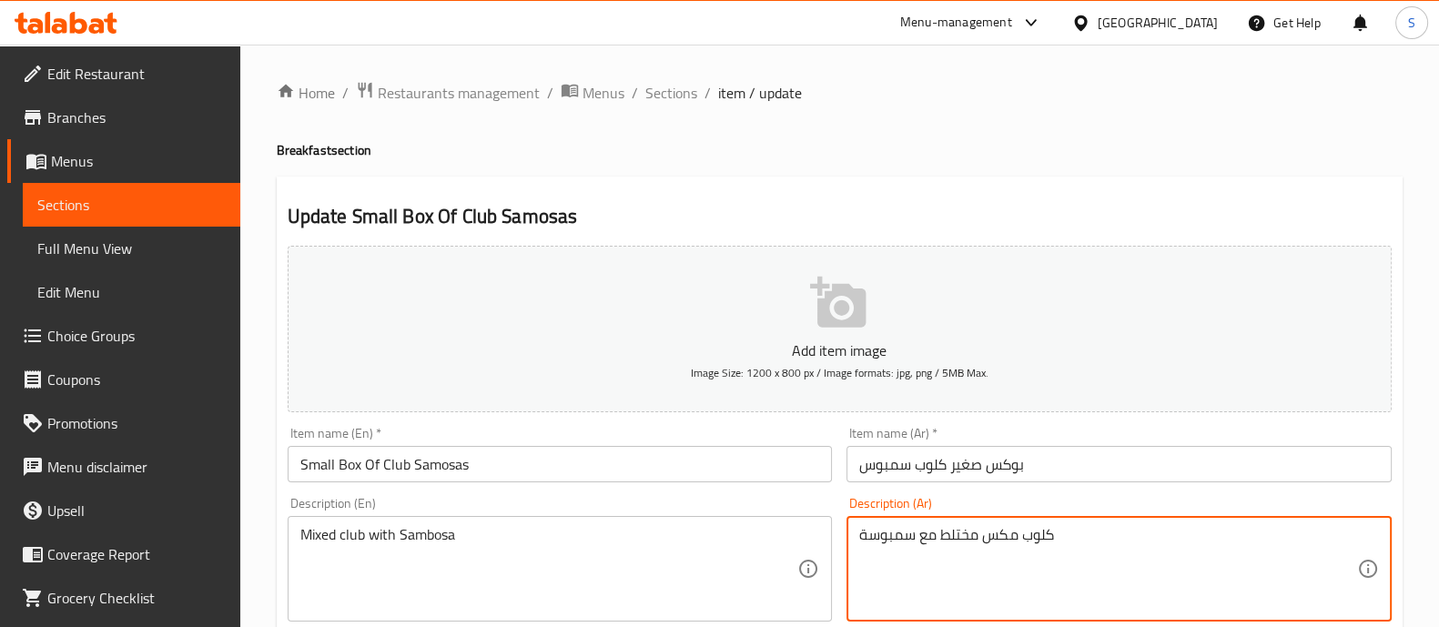
click at [953, 532] on textarea "كلوب مكس مختلط مع سمبوسة" at bounding box center [1108, 569] width 498 height 86
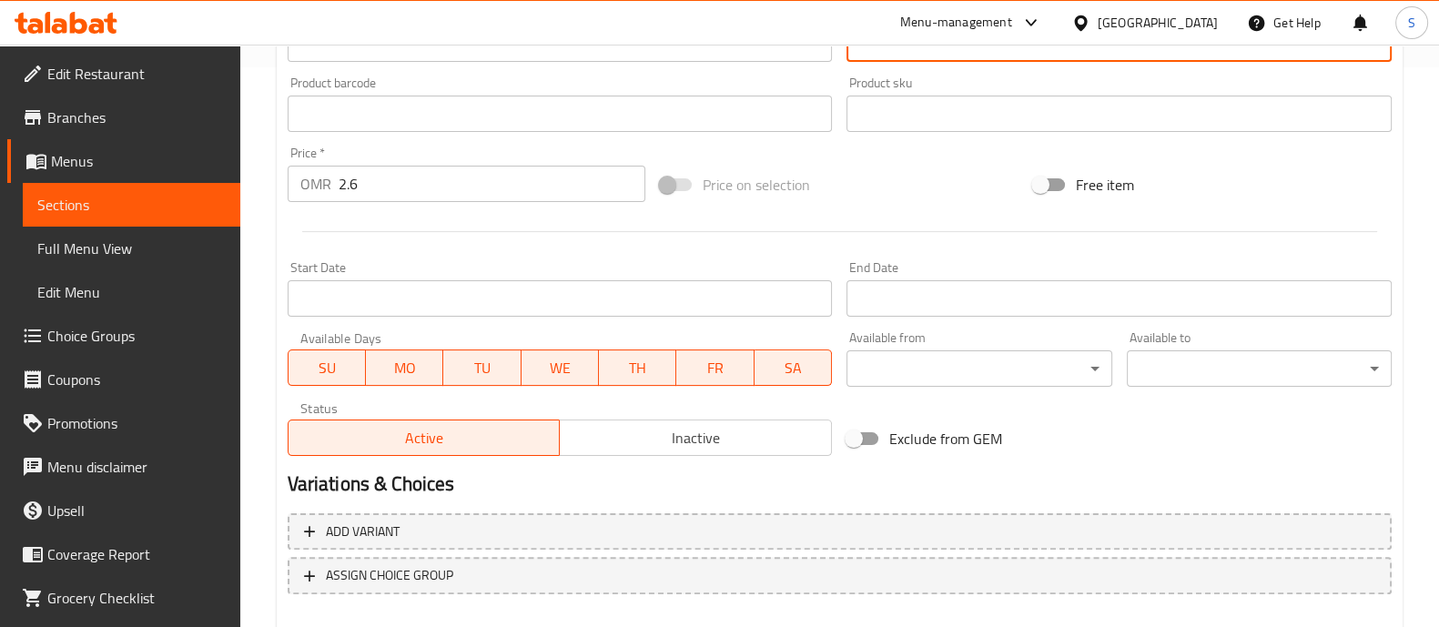
scroll to position [657, 0]
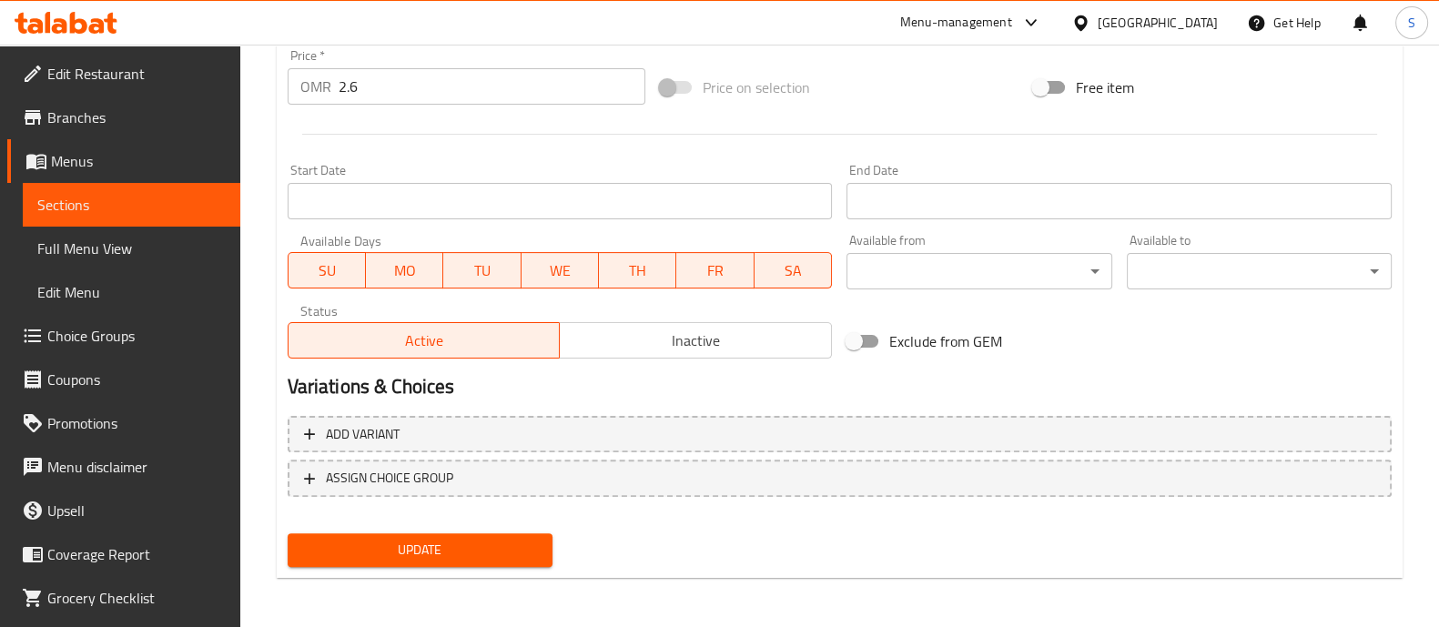
type textarea "كلوب مكس مع سمبوسة"
click at [527, 558] on span "Update" at bounding box center [420, 550] width 236 height 23
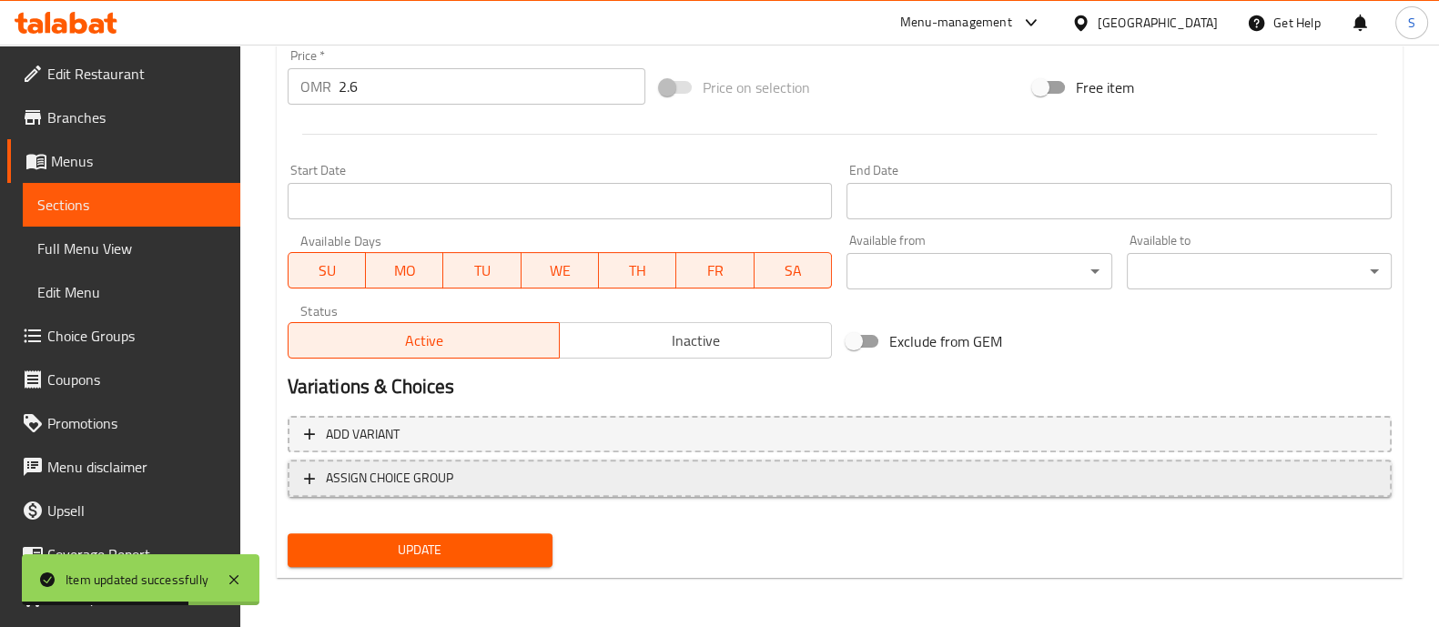
scroll to position [0, 0]
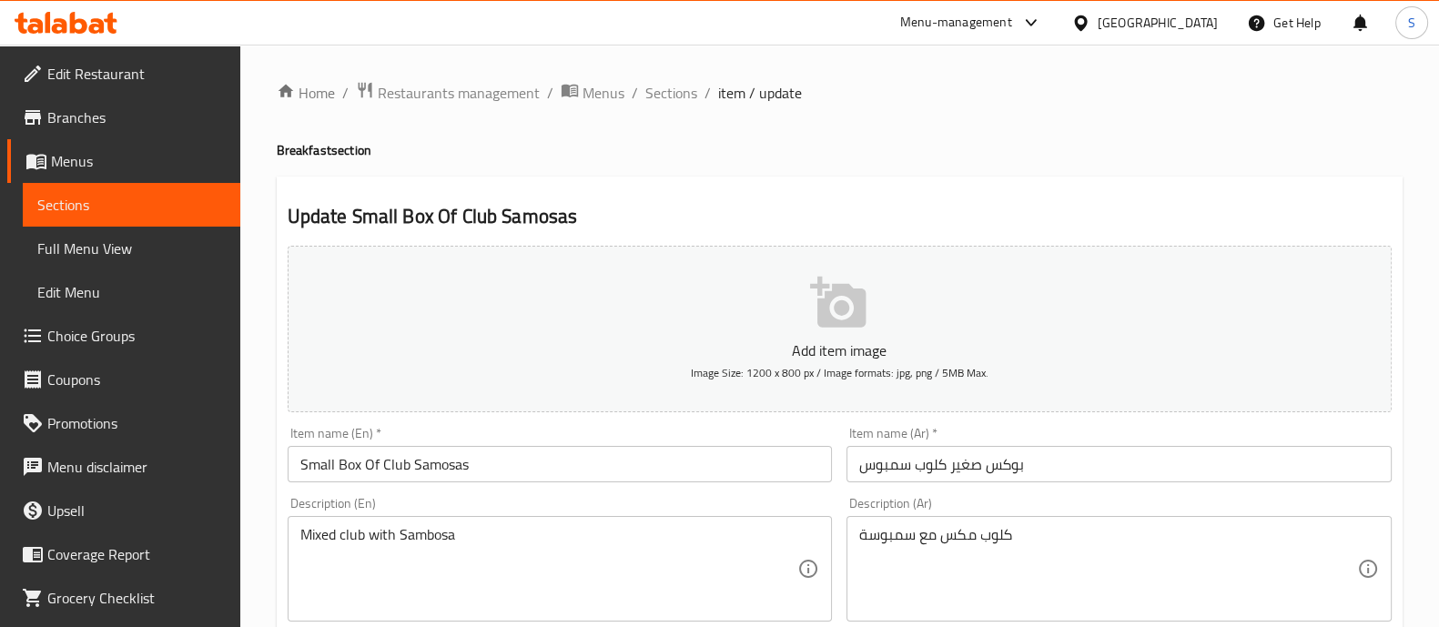
click at [869, 325] on button "Add item image Image Size: 1200 x 800 px / Image formats: jpg, png / 5MB Max." at bounding box center [840, 329] width 1104 height 167
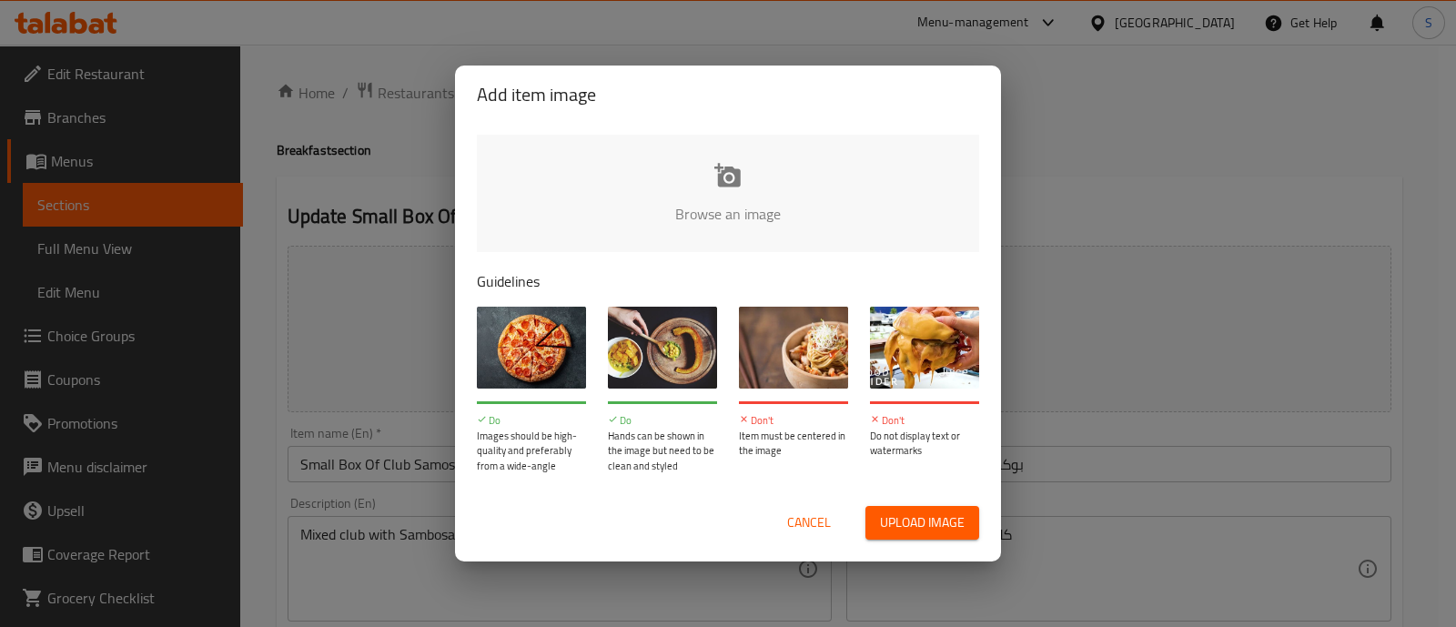
click at [721, 181] on input "file" at bounding box center [1343, 220] width 1733 height 170
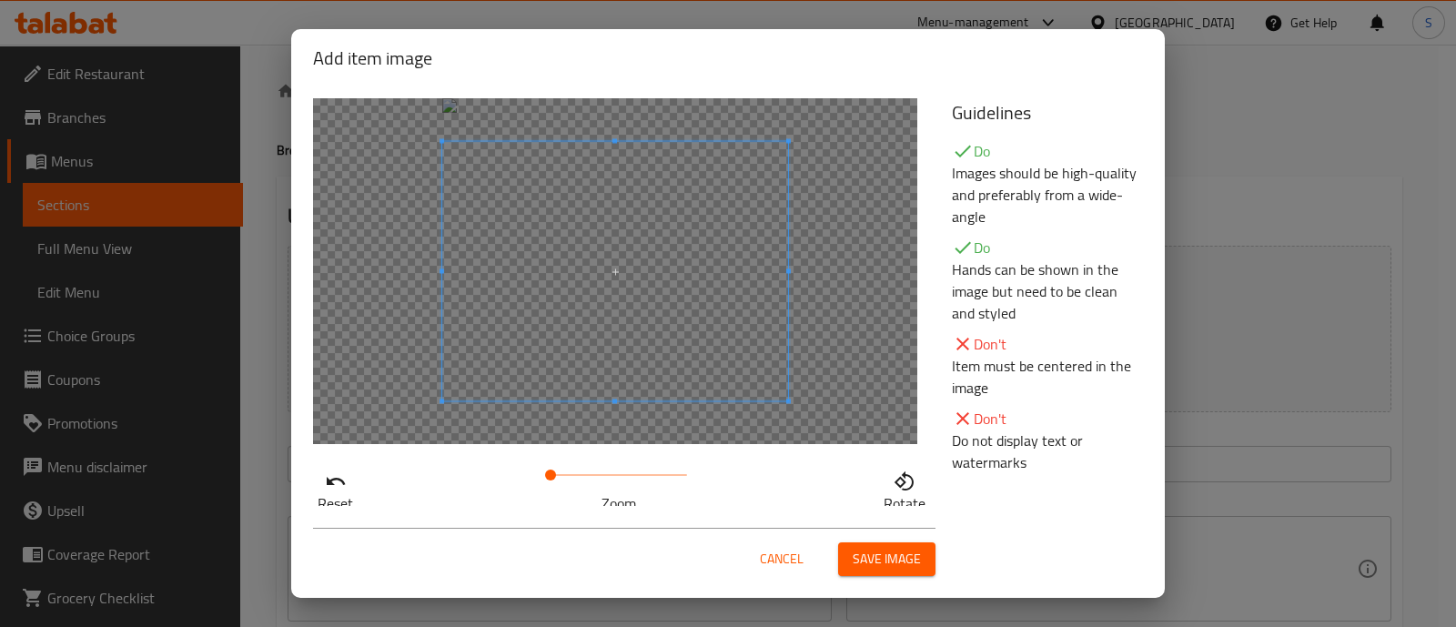
click at [556, 480] on span at bounding box center [550, 475] width 11 height 11
click at [580, 409] on div at bounding box center [623, 281] width 371 height 279
click at [909, 573] on button "Save image" at bounding box center [886, 559] width 97 height 34
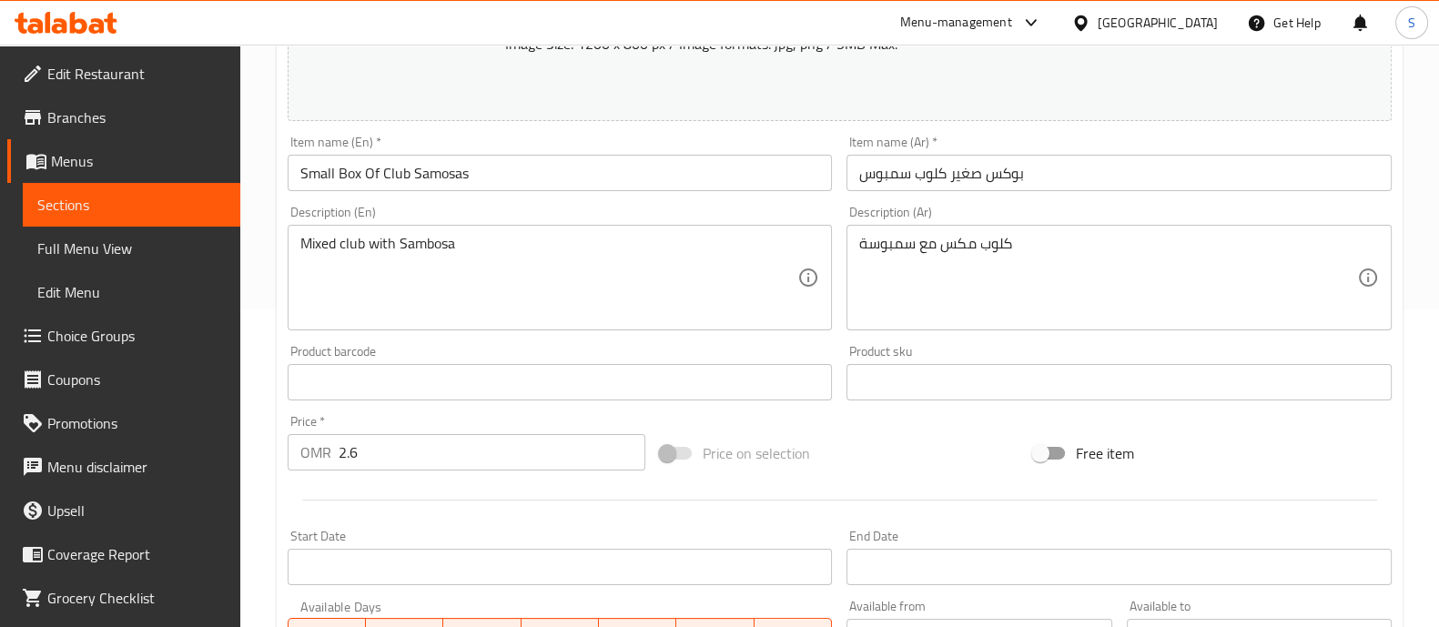
scroll to position [683, 0]
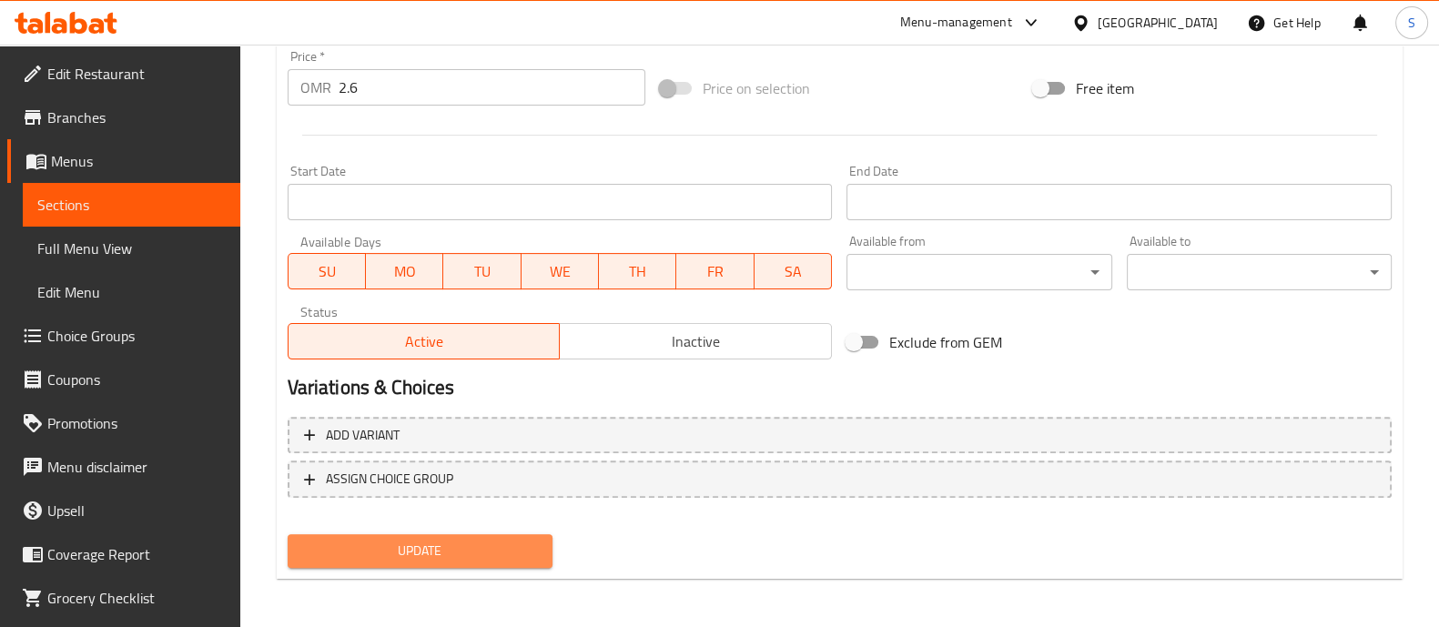
click at [428, 557] on span "Update" at bounding box center [420, 551] width 236 height 23
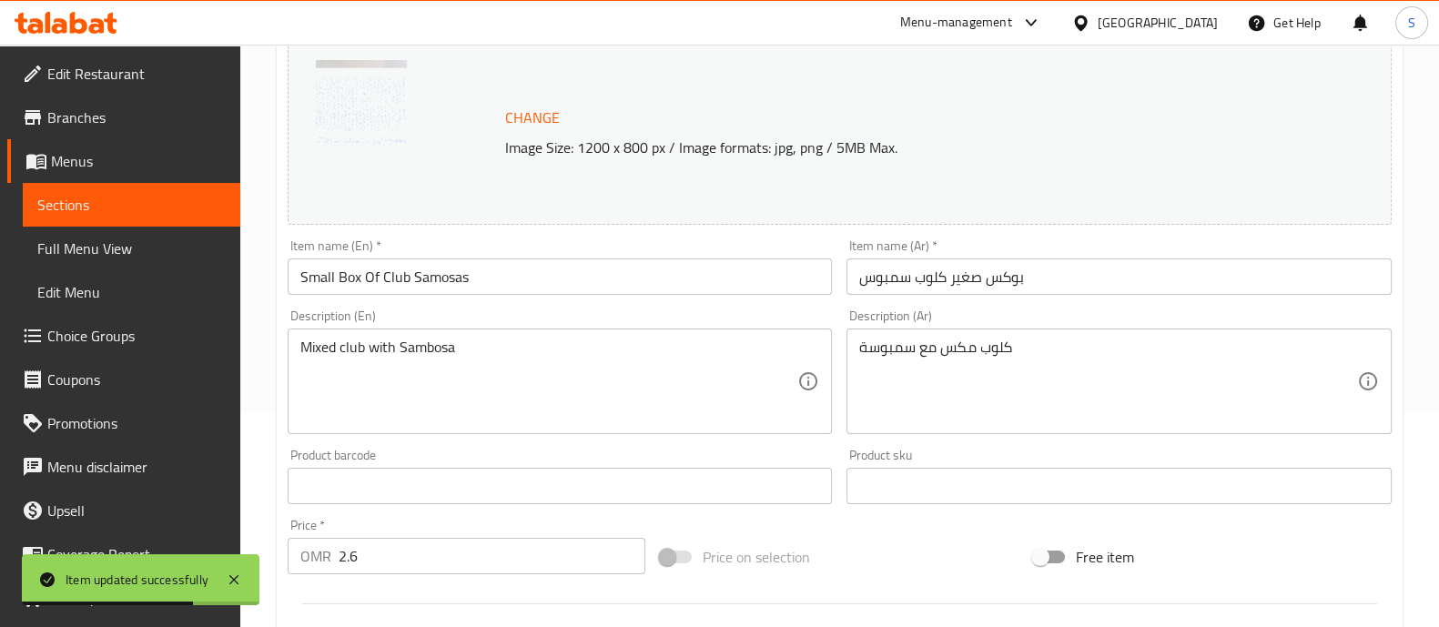
scroll to position [0, 0]
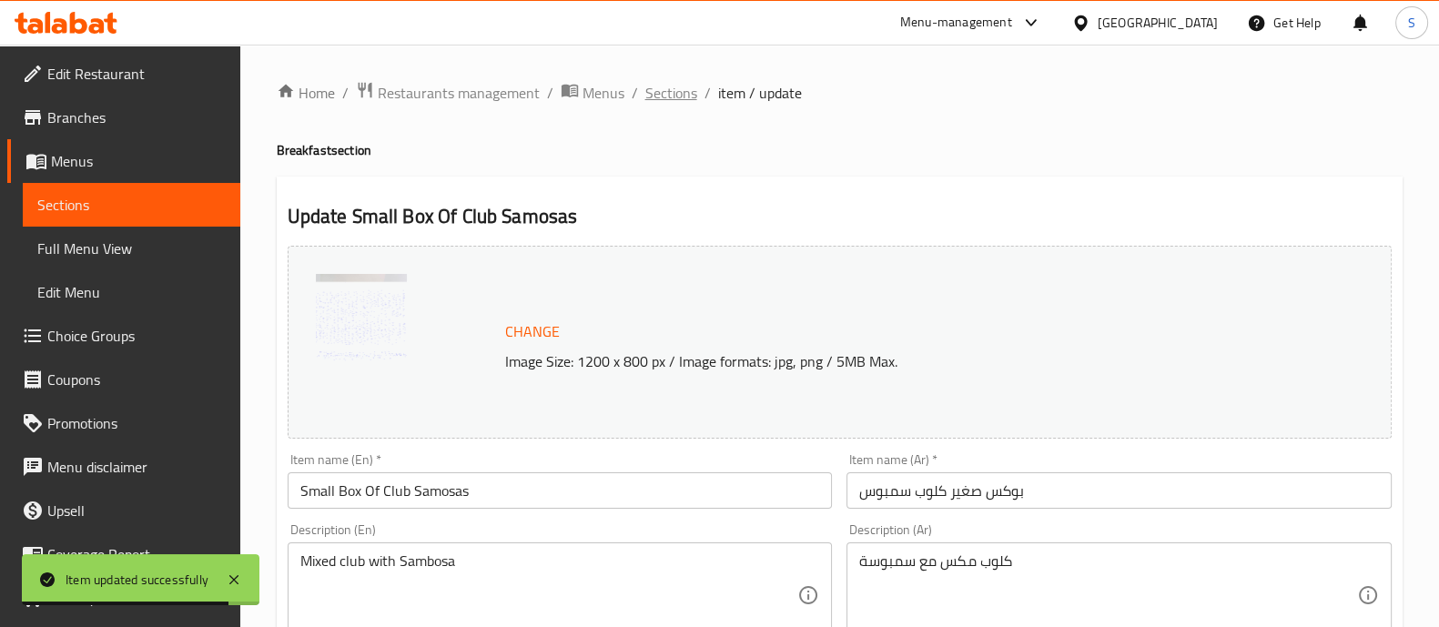
click at [676, 103] on span "Sections" at bounding box center [671, 93] width 52 height 22
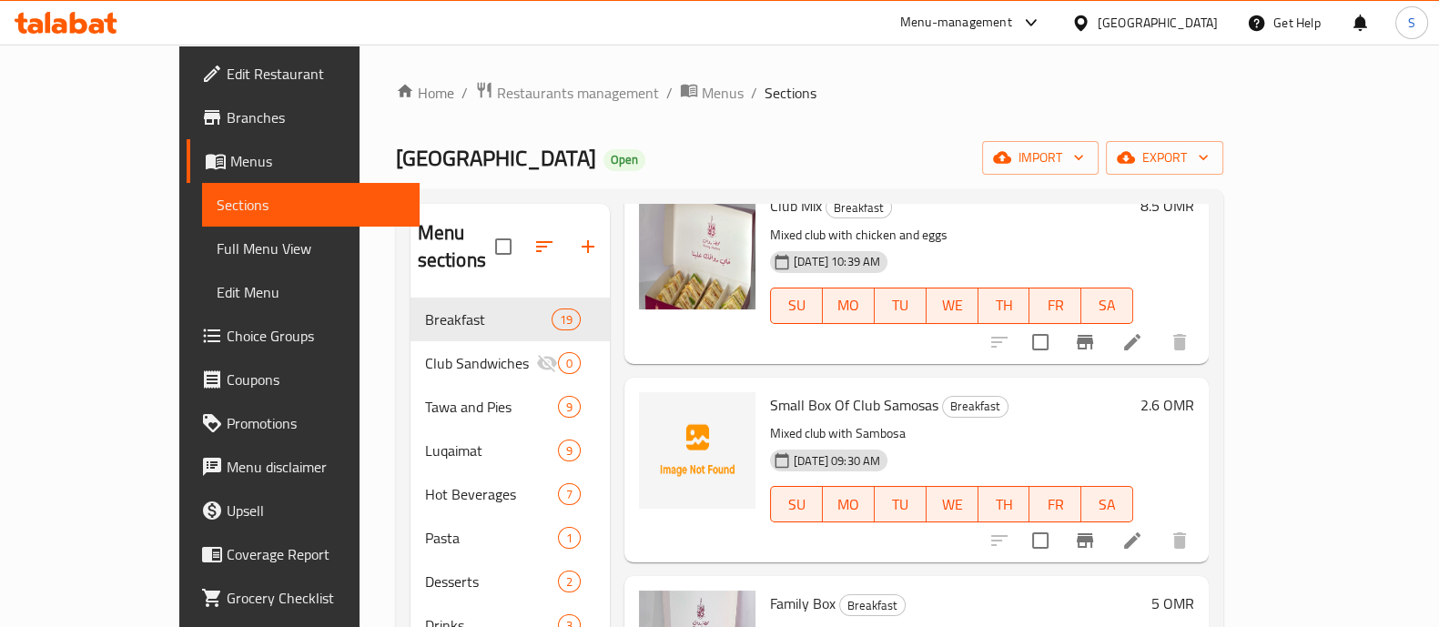
scroll to position [1138, 0]
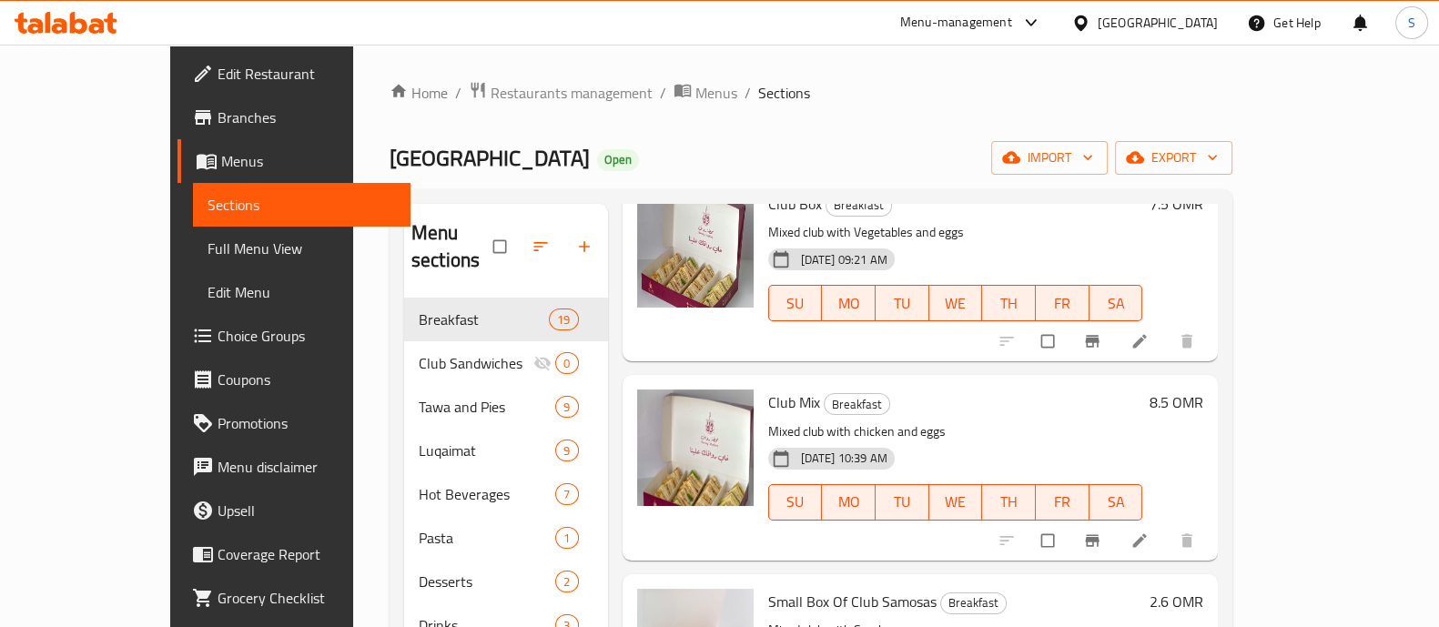
scroll to position [1138, 0]
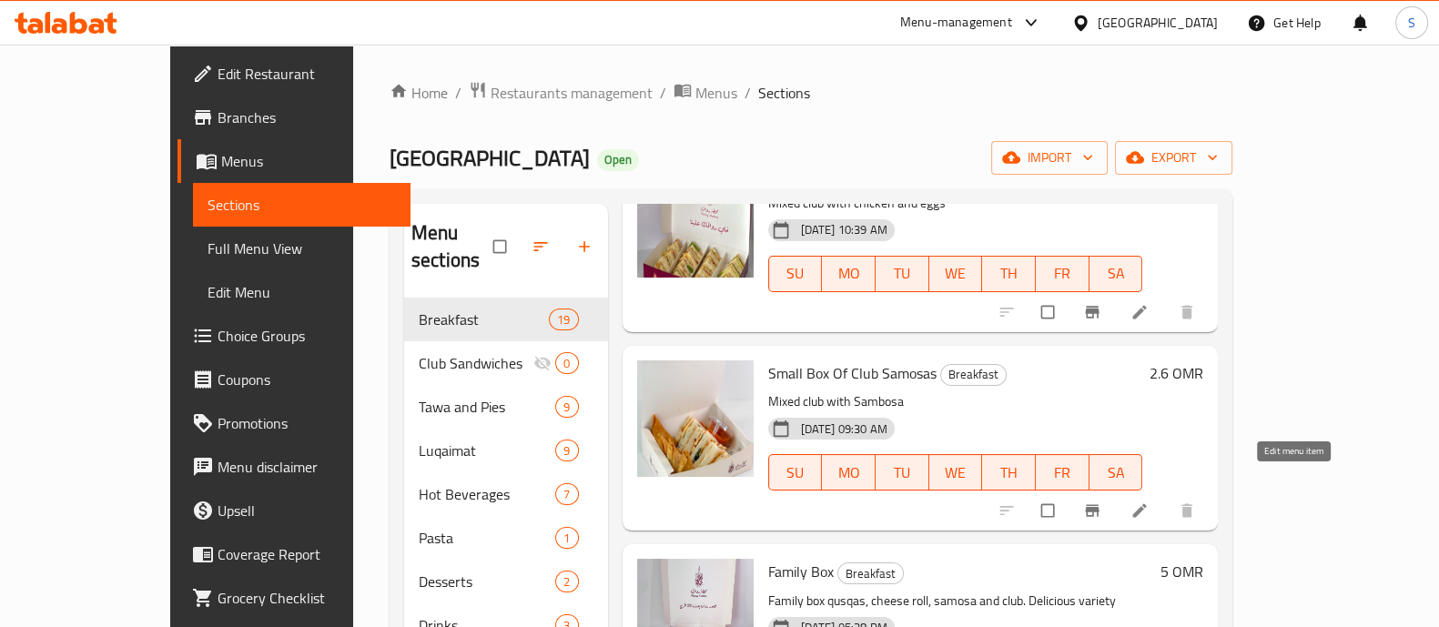
click at [1149, 502] on icon at bounding box center [1139, 511] width 18 height 18
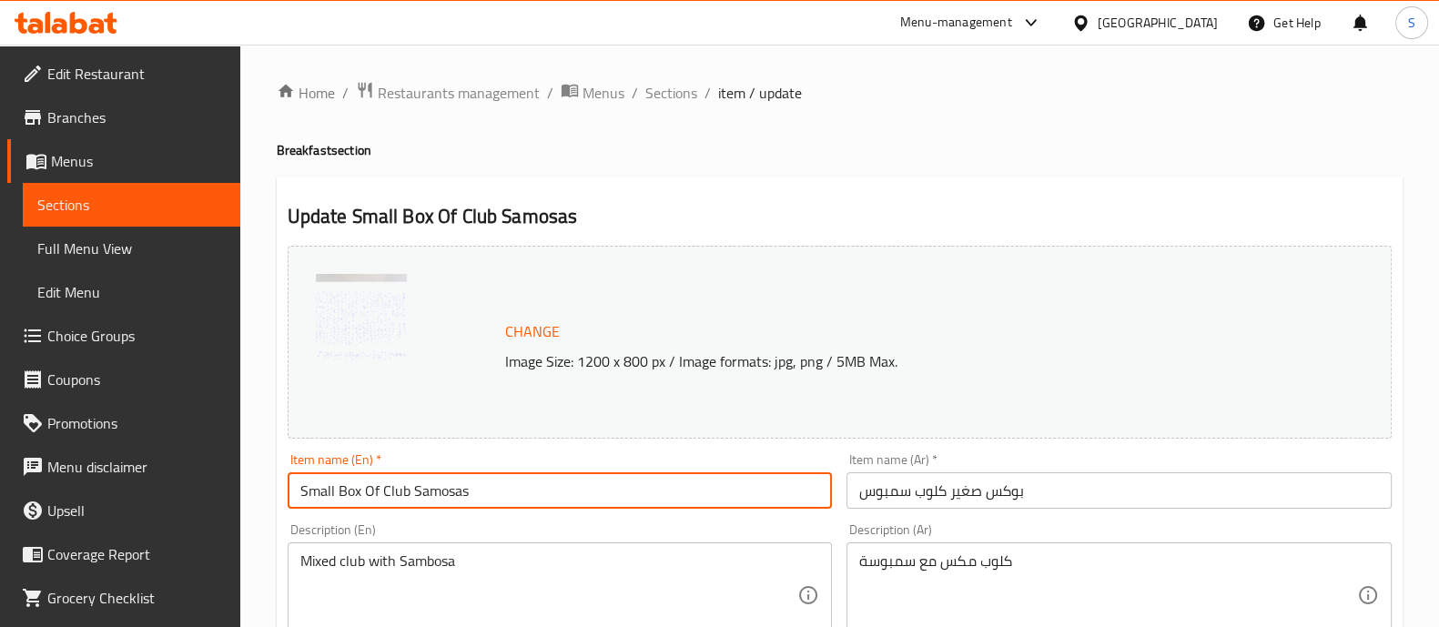
click at [412, 497] on input "Small Box Of Club Samosas" at bounding box center [560, 490] width 545 height 36
type input "Small Box Of Club and Samosas"
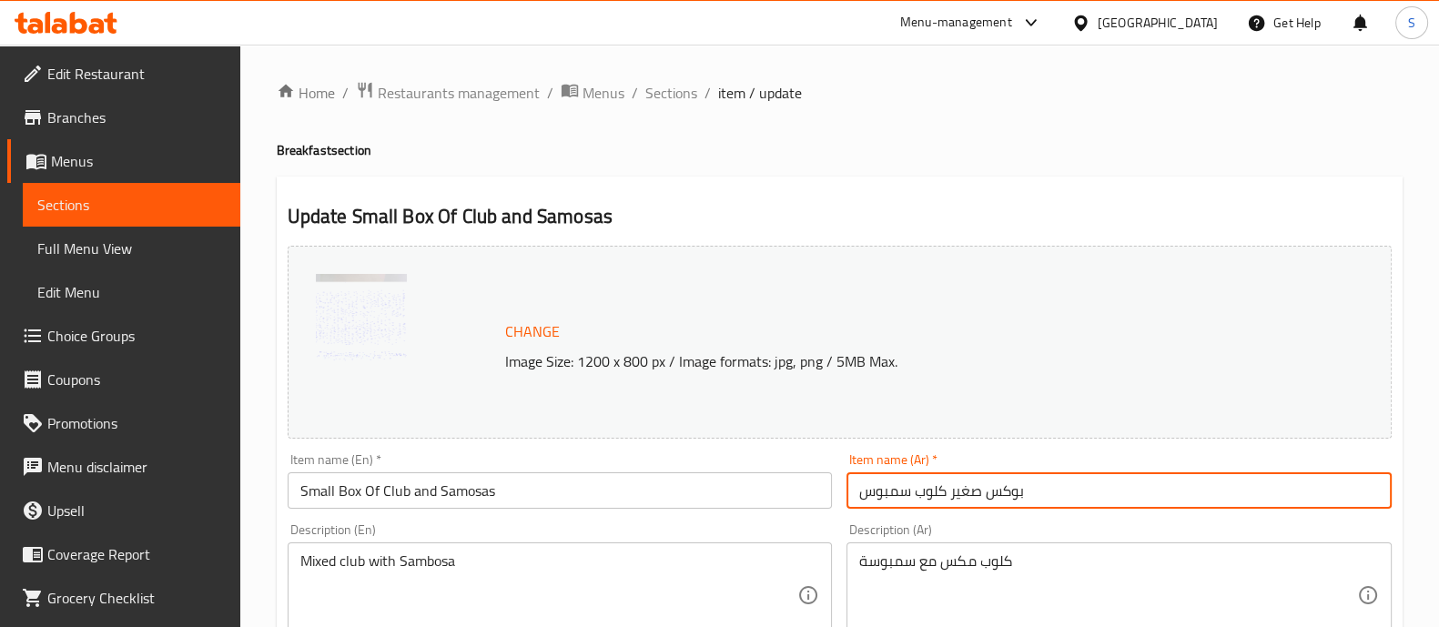
click at [918, 498] on input "بوكس صغير كلوب سمبوس" at bounding box center [1118, 490] width 545 height 36
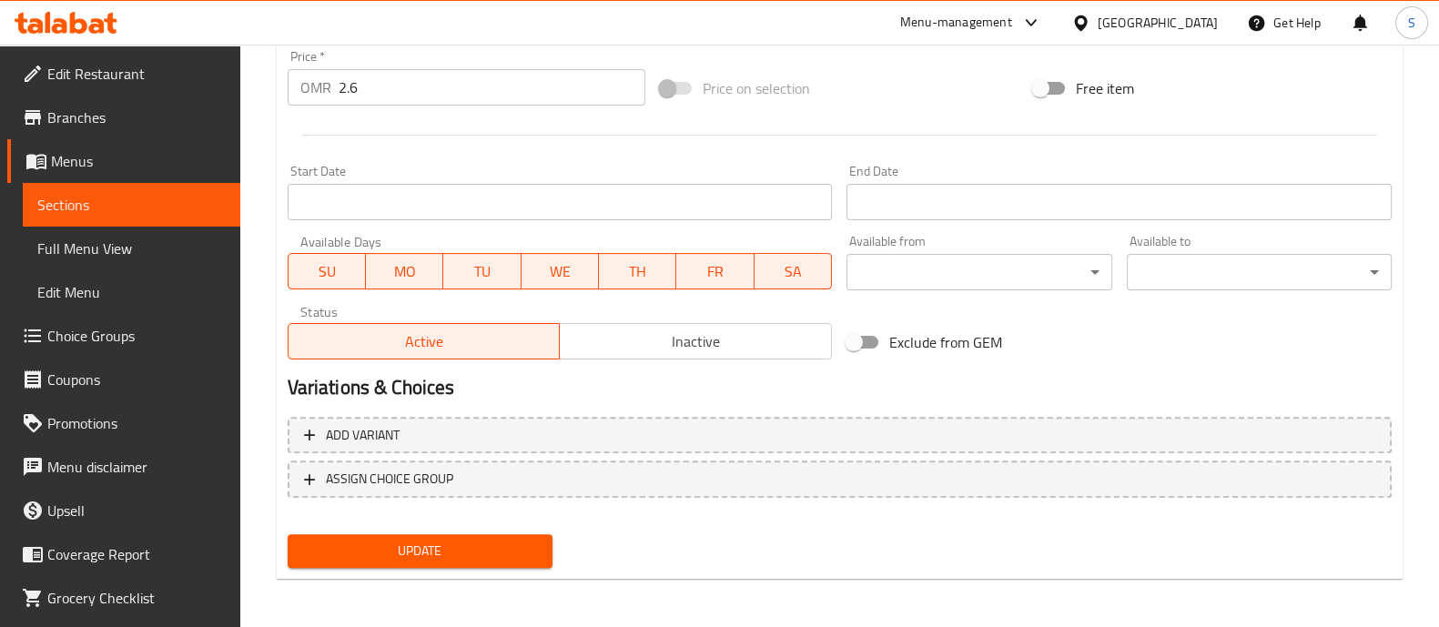
type input "بوكس صغير كلوب و سمبوس"
click at [515, 557] on span "Update" at bounding box center [420, 551] width 236 height 23
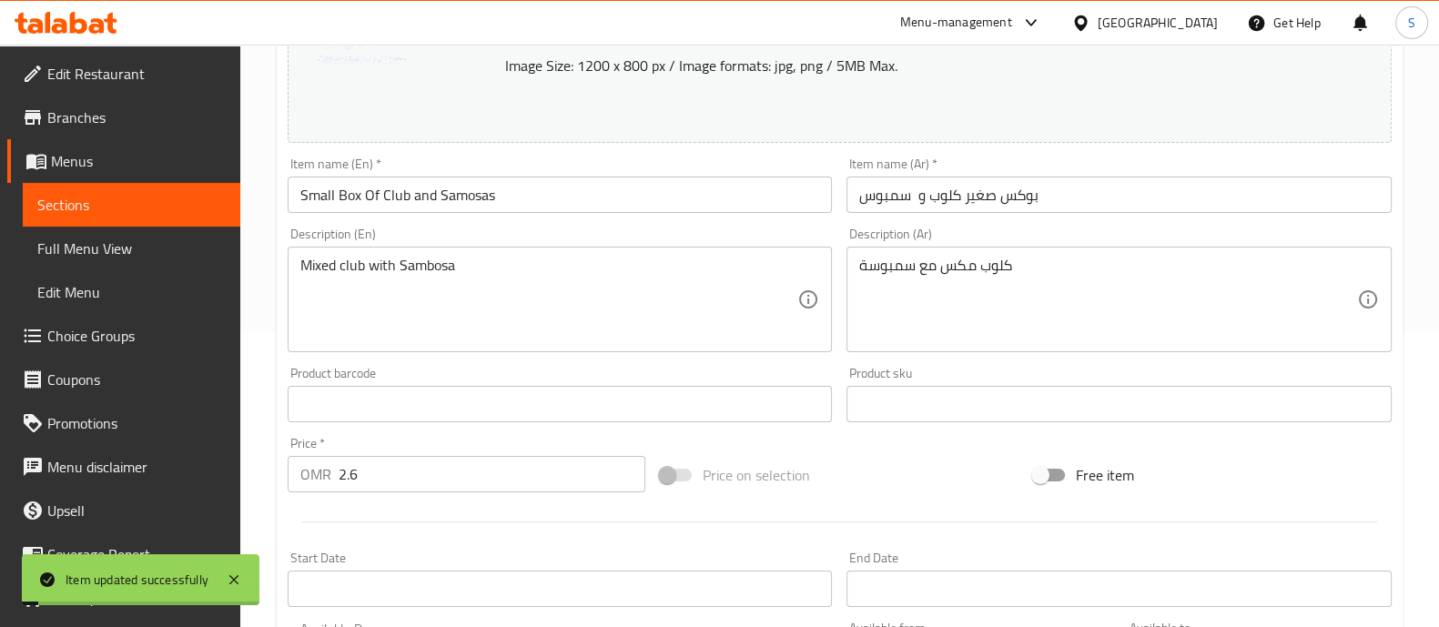
scroll to position [0, 0]
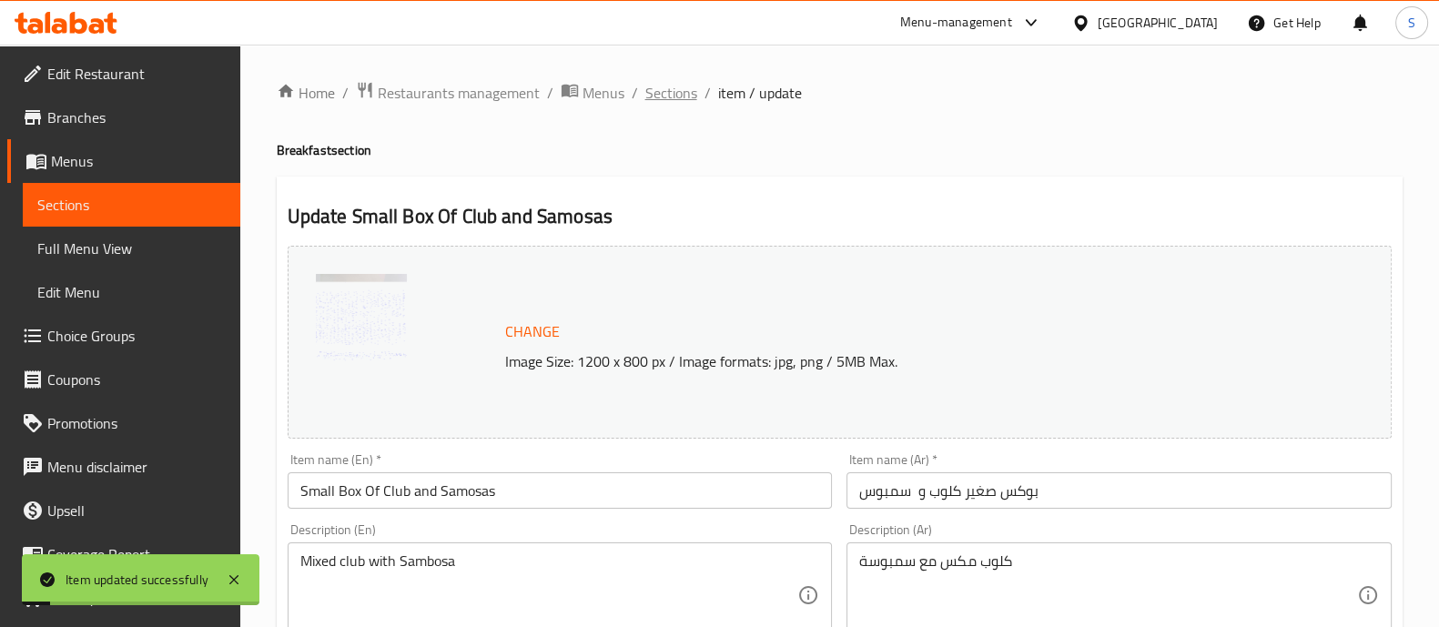
click at [672, 104] on span "Sections" at bounding box center [671, 93] width 52 height 22
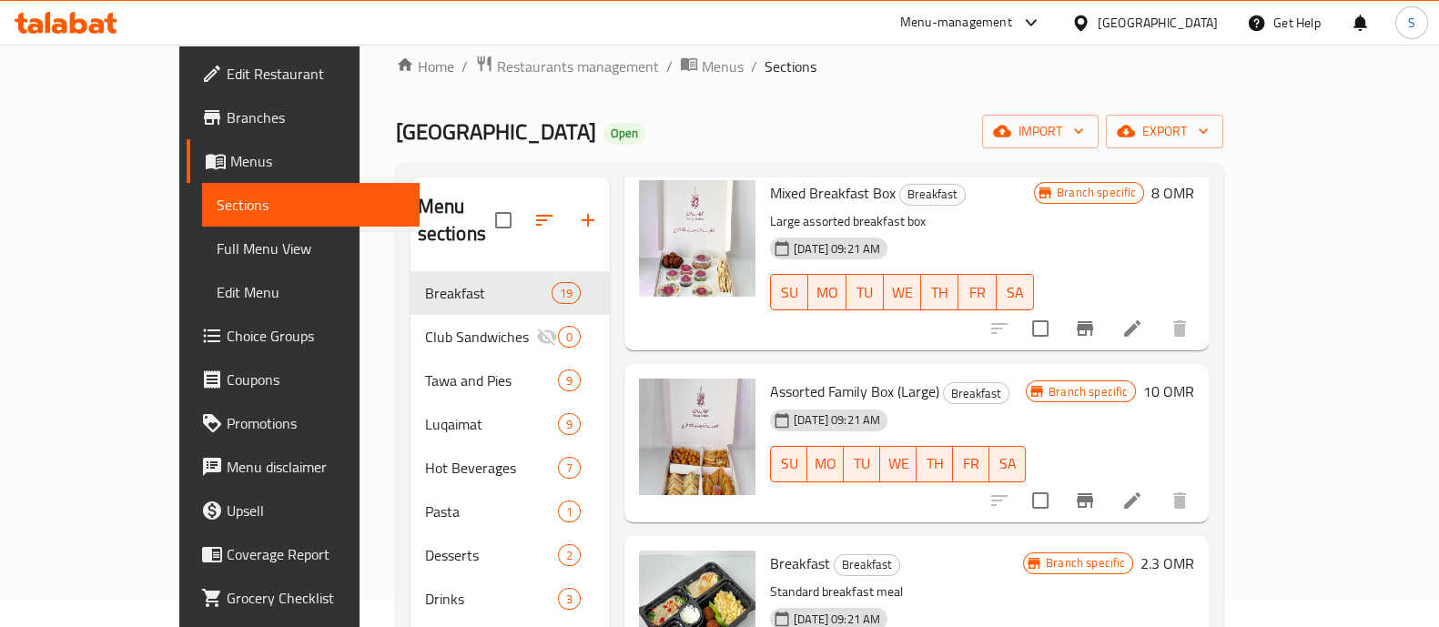
scroll to position [2344, 0]
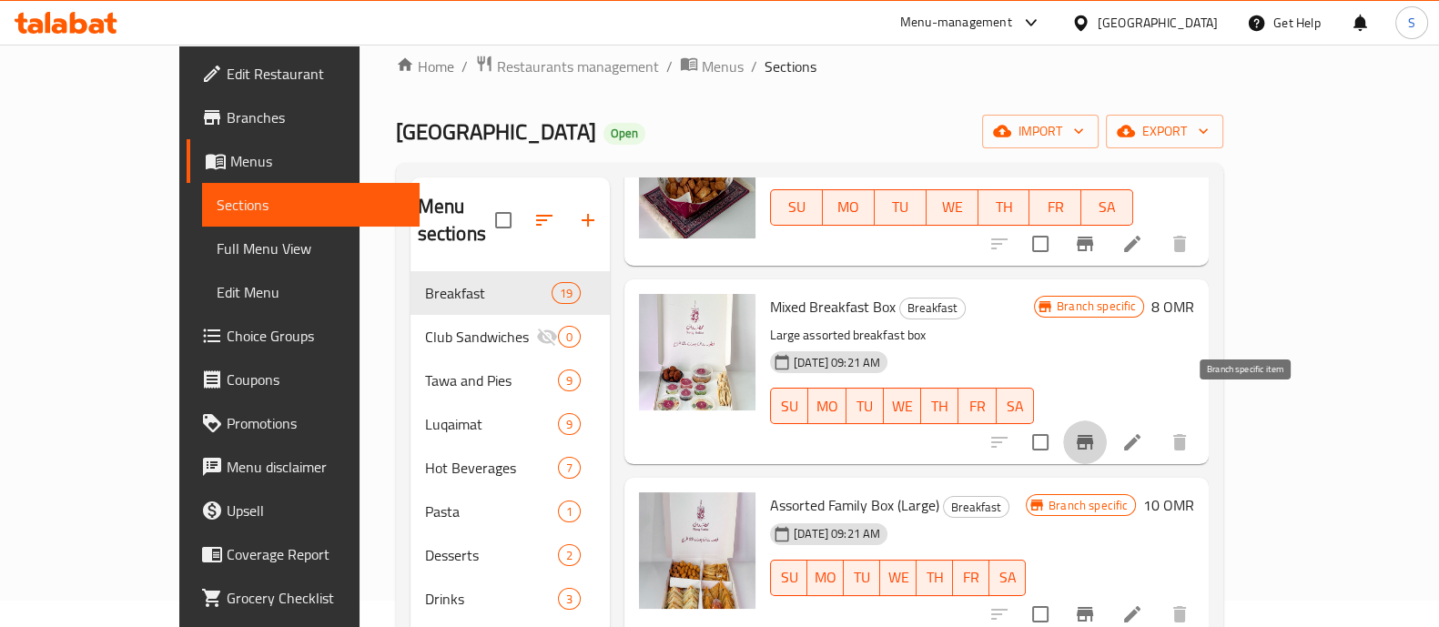
click at [1107, 430] on button "Branch-specific-item" at bounding box center [1085, 442] width 44 height 44
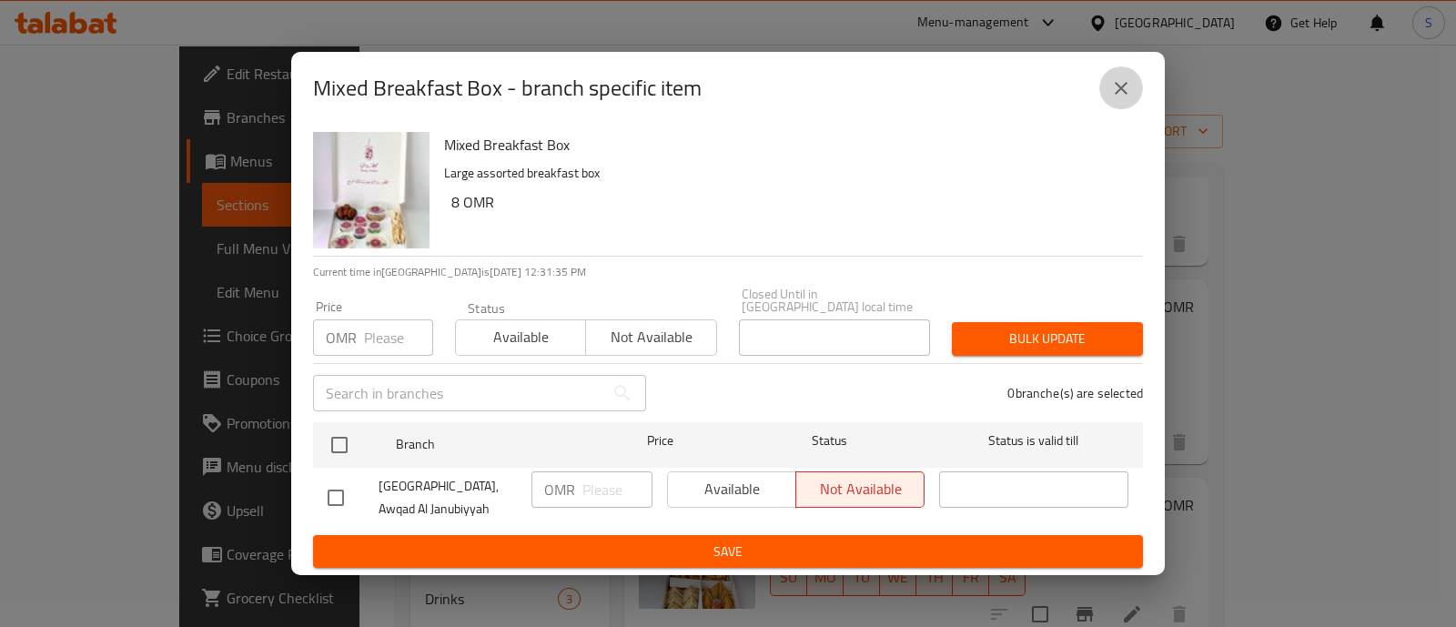
click at [1118, 90] on icon "close" at bounding box center [1121, 88] width 13 height 13
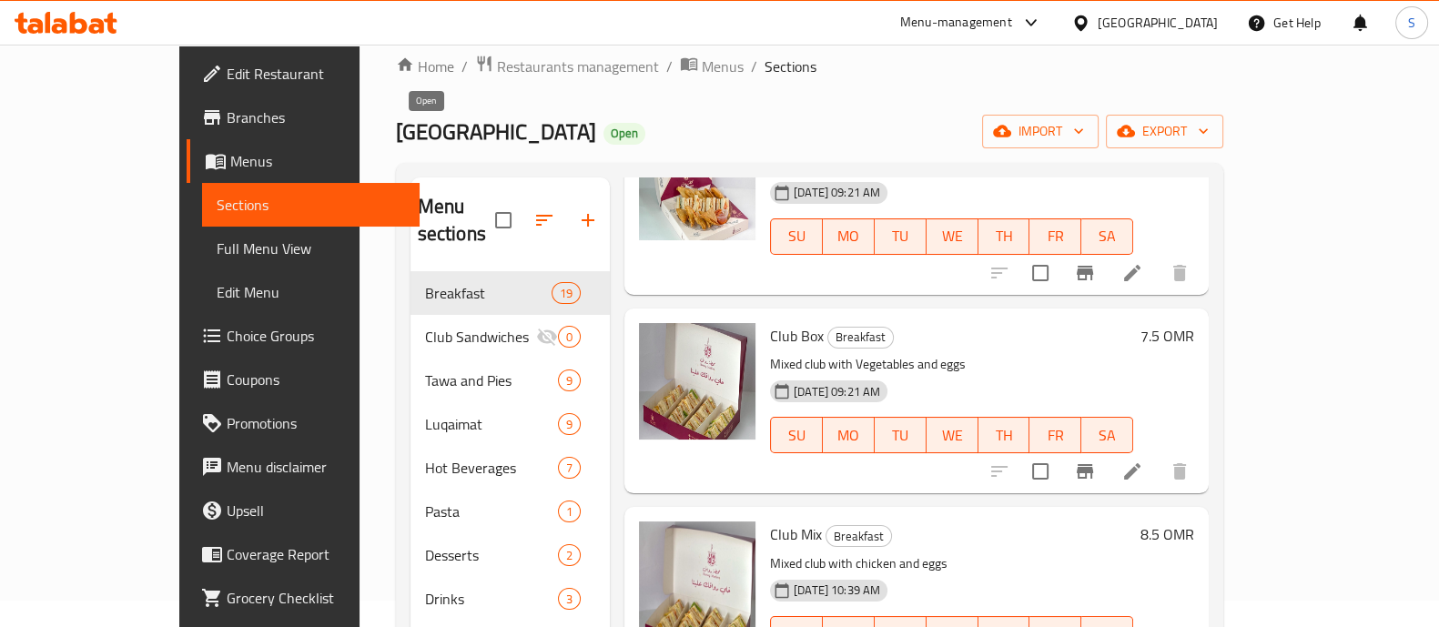
scroll to position [0, 0]
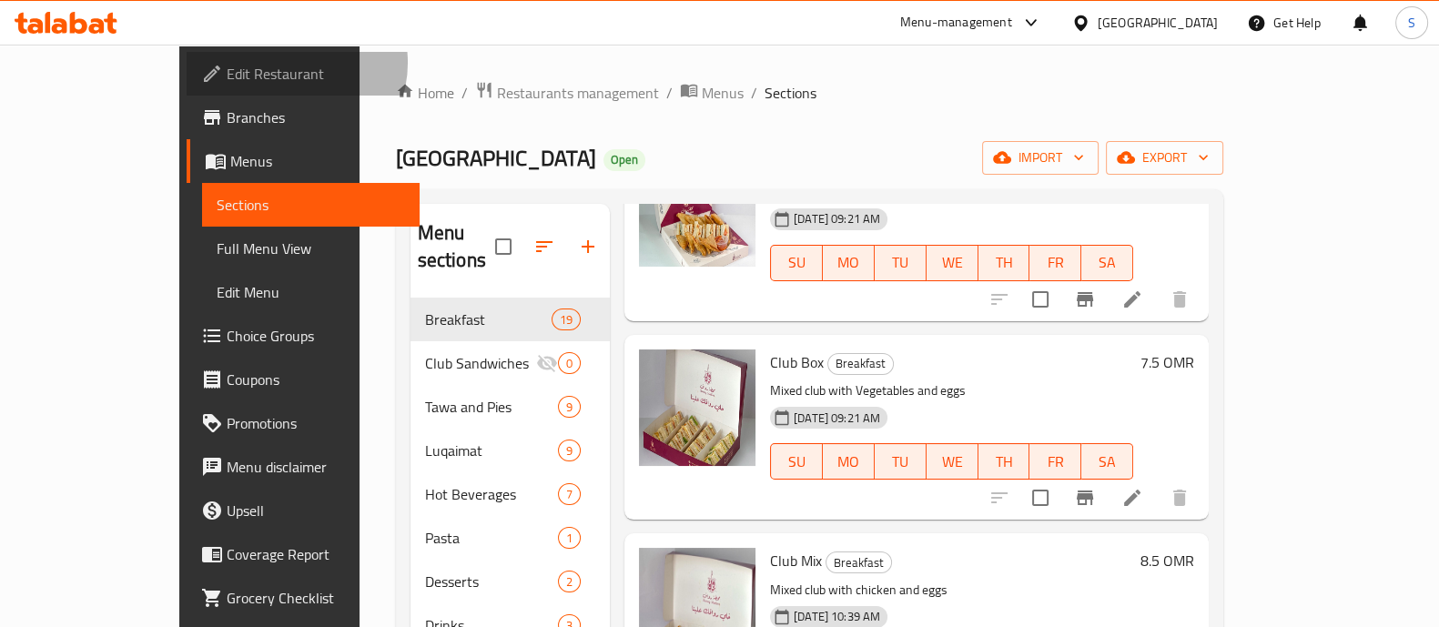
click at [227, 63] on span "Edit Restaurant" at bounding box center [316, 74] width 178 height 22
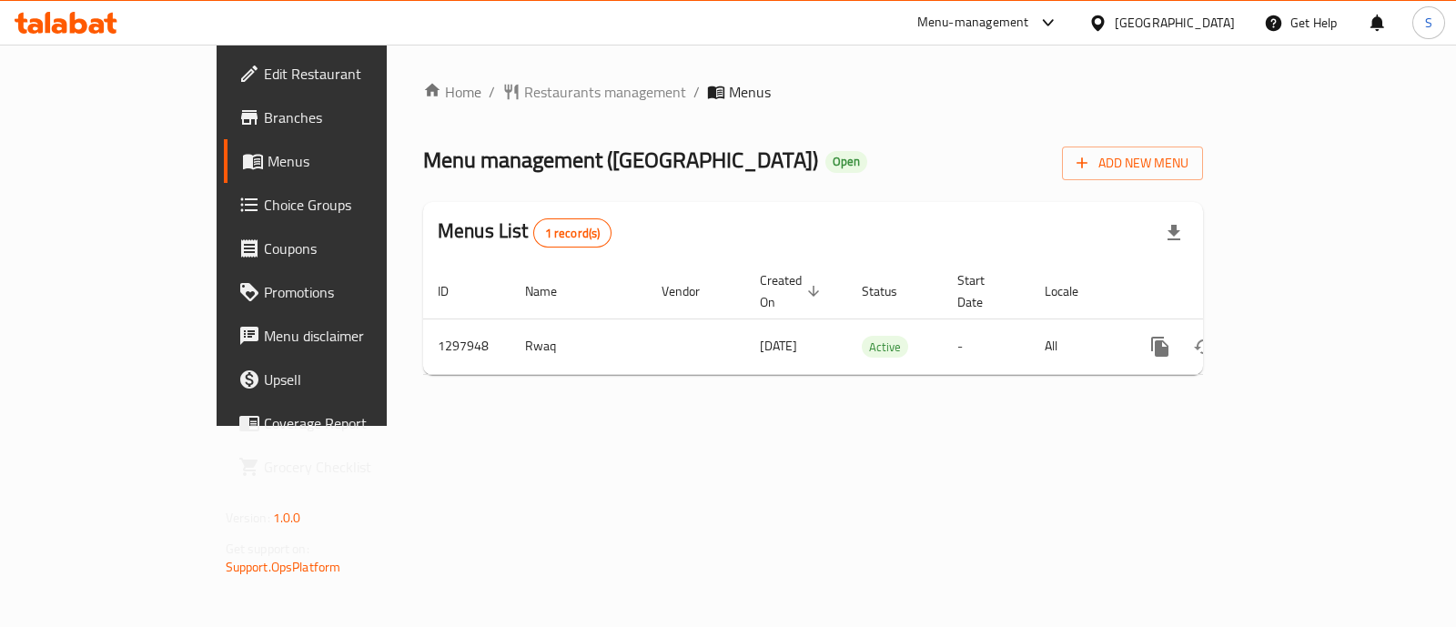
click at [264, 75] on span "Edit Restaurant" at bounding box center [354, 74] width 181 height 22
